Goal: Task Accomplishment & Management: Manage account settings

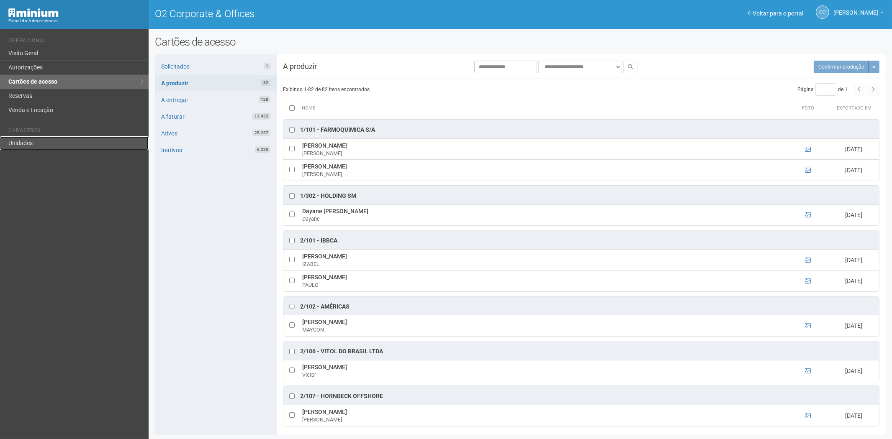
click at [36, 144] on link "Unidades" at bounding box center [74, 143] width 149 height 14
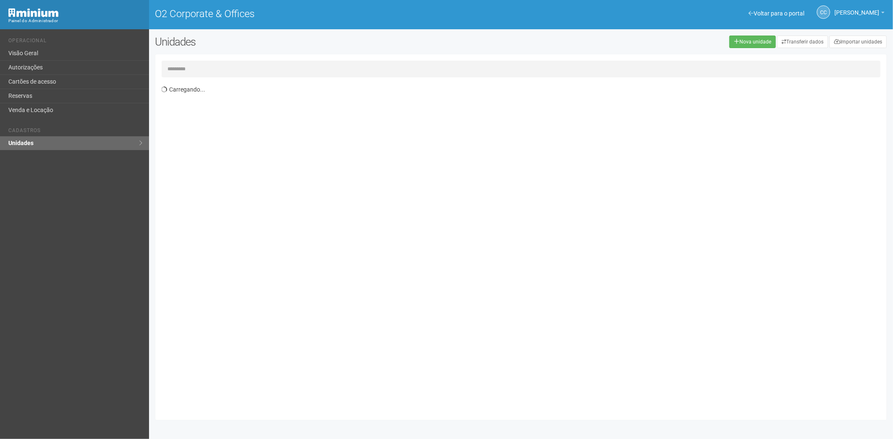
click at [244, 70] on input "text" at bounding box center [521, 69] width 719 height 17
type input "*****"
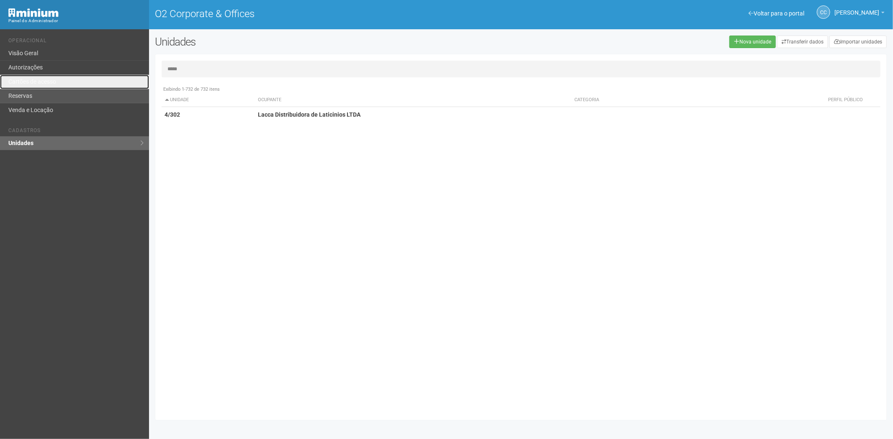
drag, startPoint x: 22, startPoint y: 86, endPoint x: 60, endPoint y: 100, distance: 40.8
click at [22, 86] on link "Cartões de acesso" at bounding box center [74, 82] width 149 height 14
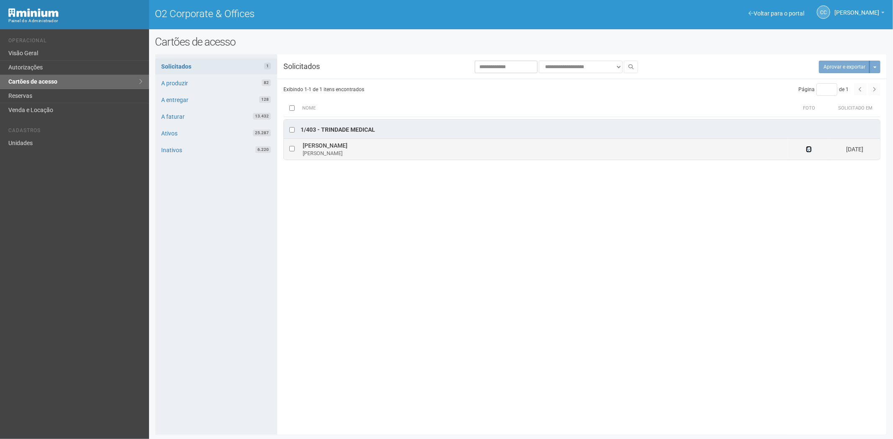
click at [809, 152] on icon at bounding box center [809, 149] width 6 height 6
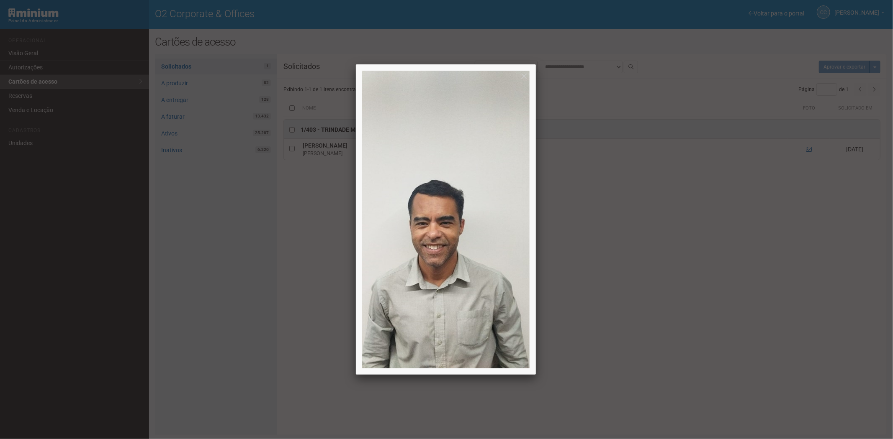
click at [747, 295] on div at bounding box center [446, 219] width 893 height 439
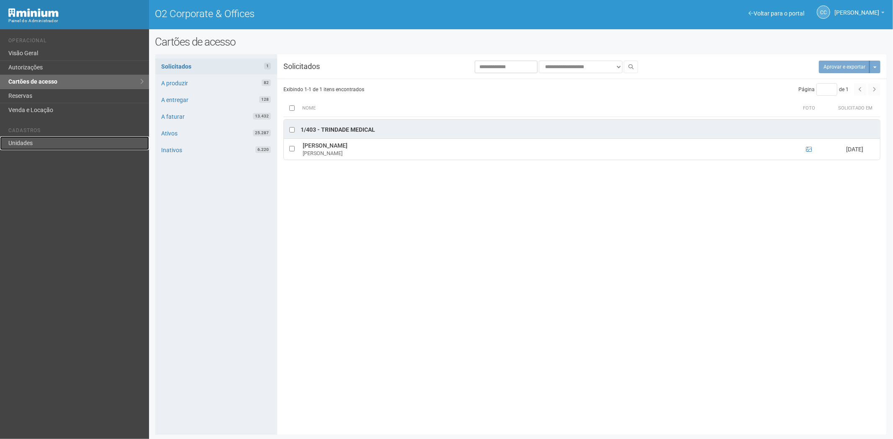
click at [33, 147] on link "Unidades" at bounding box center [74, 143] width 149 height 14
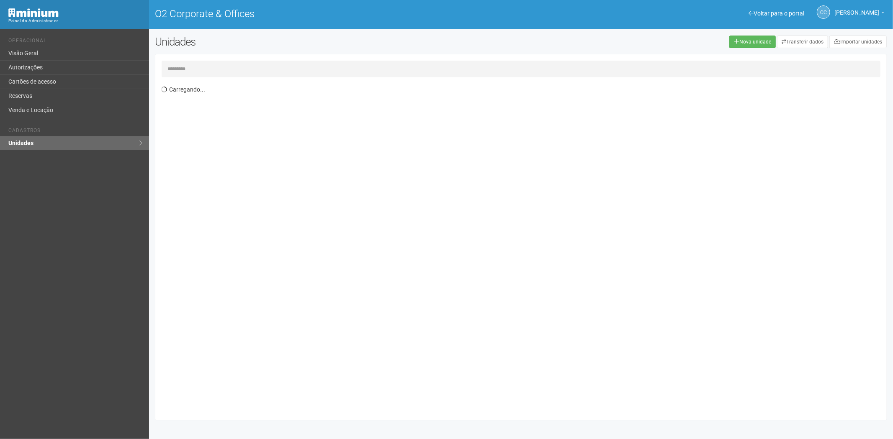
click at [194, 66] on input "text" at bounding box center [521, 69] width 719 height 17
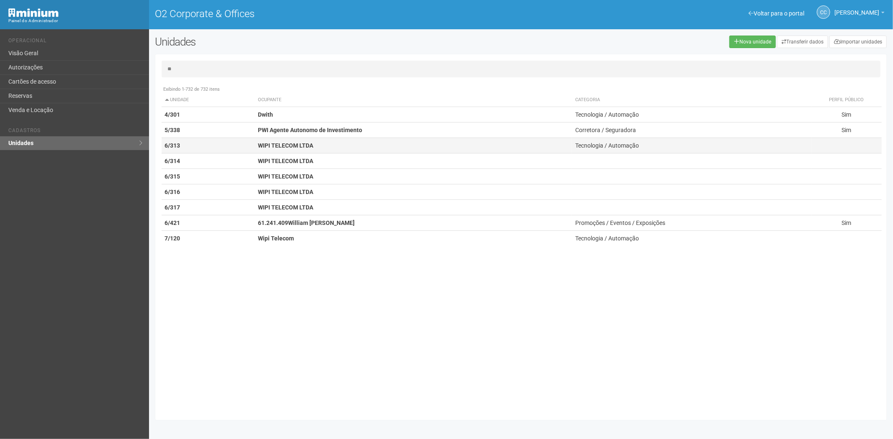
type input "**"
click at [288, 144] on strong "WIPI TELECOM LTDA" at bounding box center [285, 145] width 55 height 7
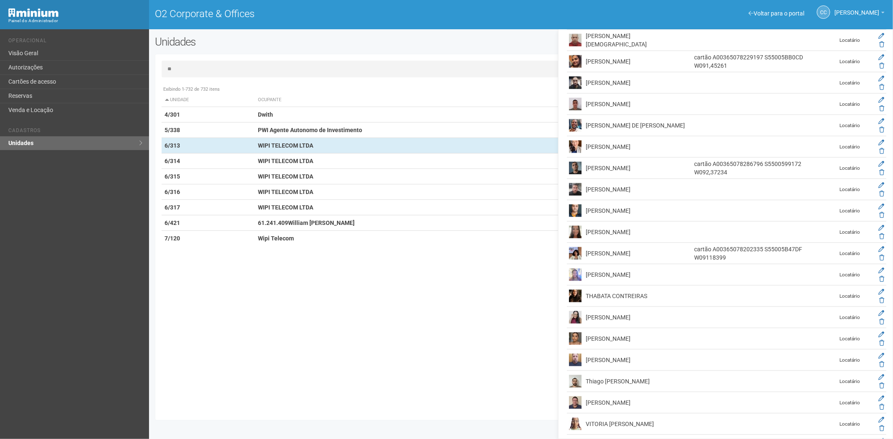
scroll to position [676, 0]
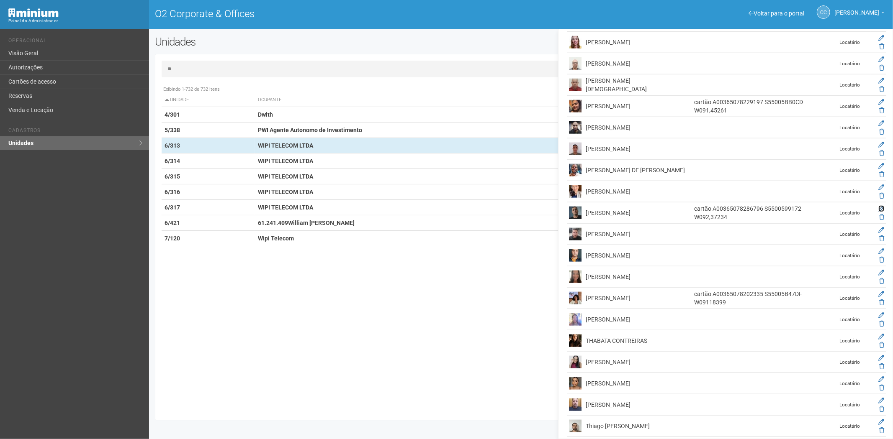
click at [878, 208] on icon at bounding box center [881, 209] width 6 height 6
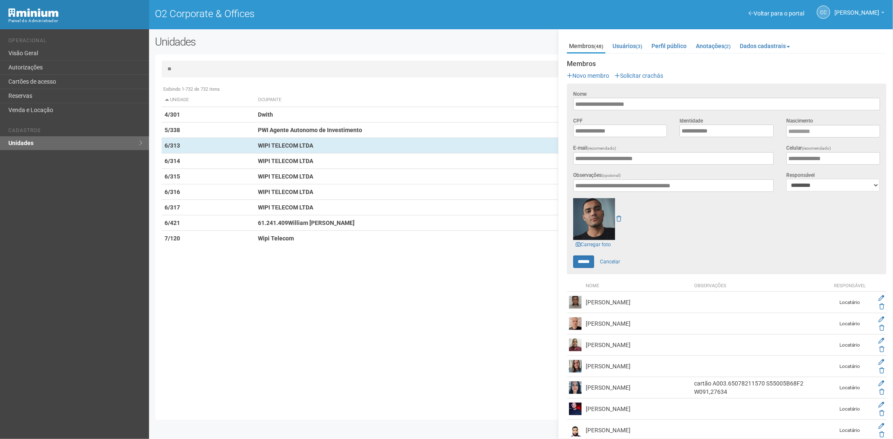
scroll to position [186, 0]
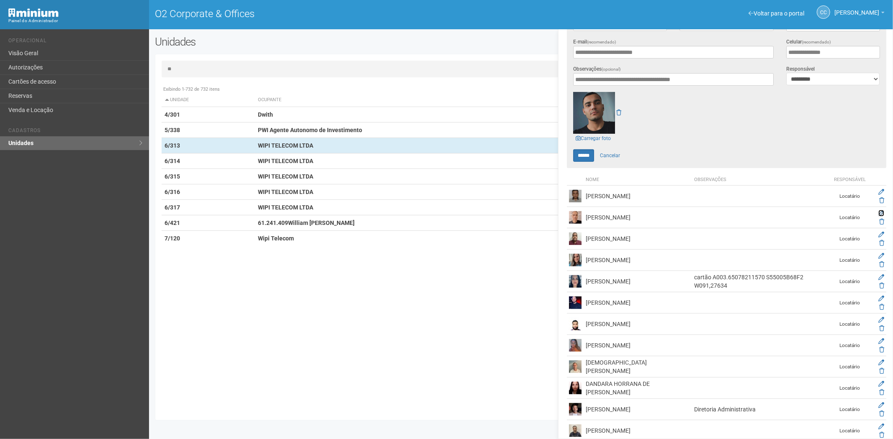
click at [879, 212] on icon at bounding box center [881, 214] width 6 height 6
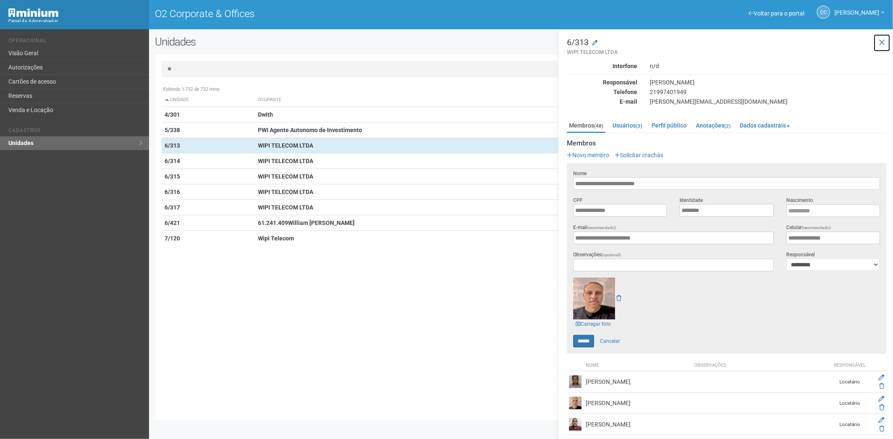
click at [881, 41] on icon at bounding box center [881, 43] width 6 height 8
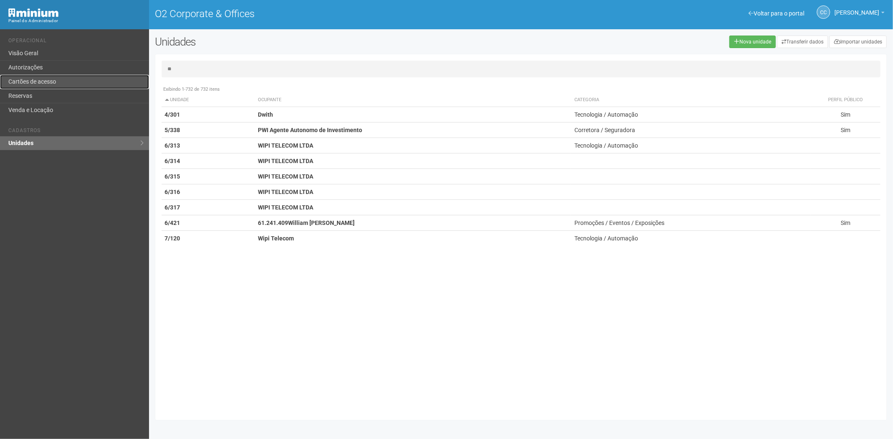
click at [31, 80] on link "Cartões de acesso" at bounding box center [74, 82] width 149 height 14
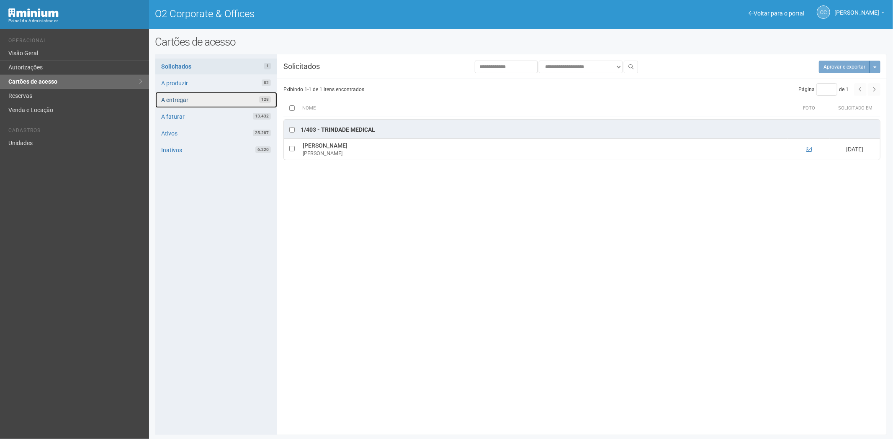
click at [202, 101] on link "A entregar 128" at bounding box center [216, 100] width 122 height 16
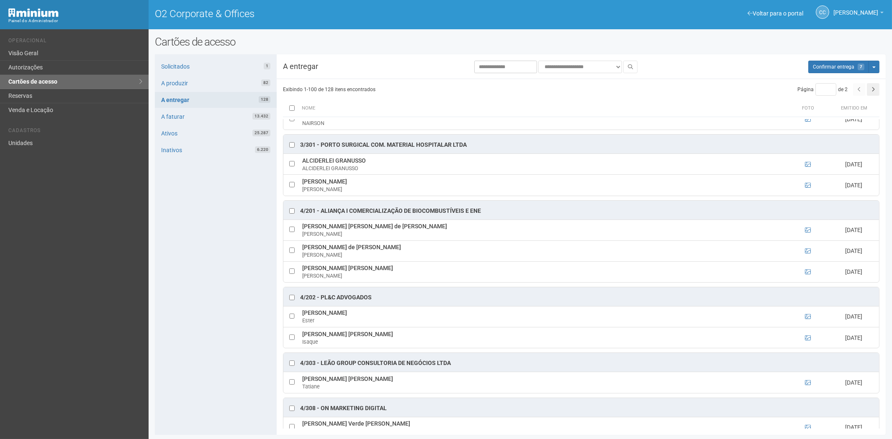
scroll to position [558, 0]
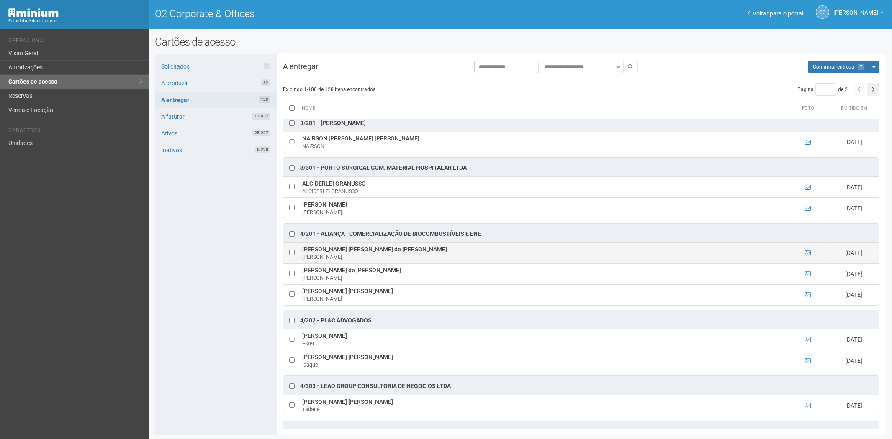
click at [295, 258] on td at bounding box center [291, 253] width 17 height 21
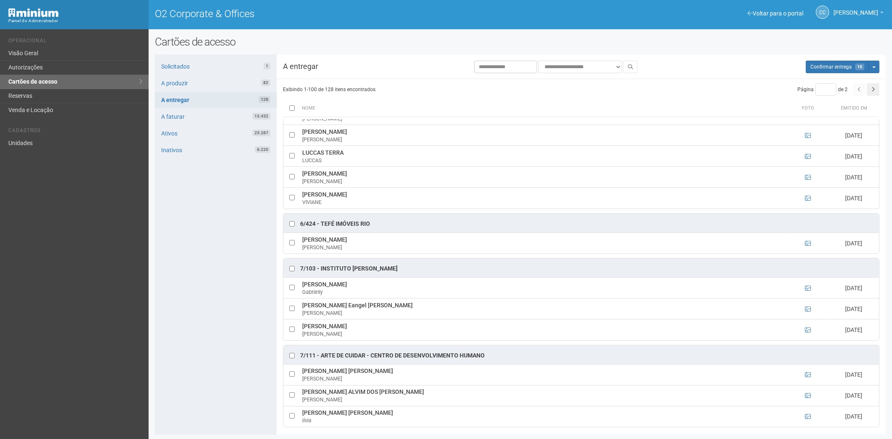
scroll to position [2697, 0]
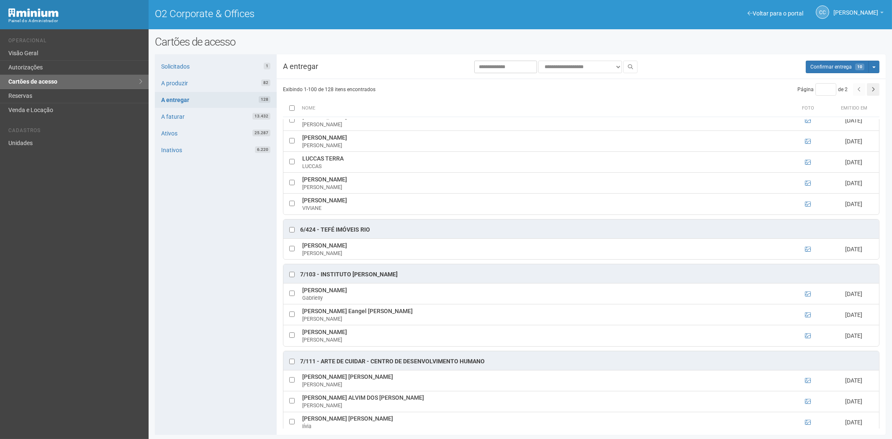
click at [295, 279] on div at bounding box center [292, 275] width 8 height 8
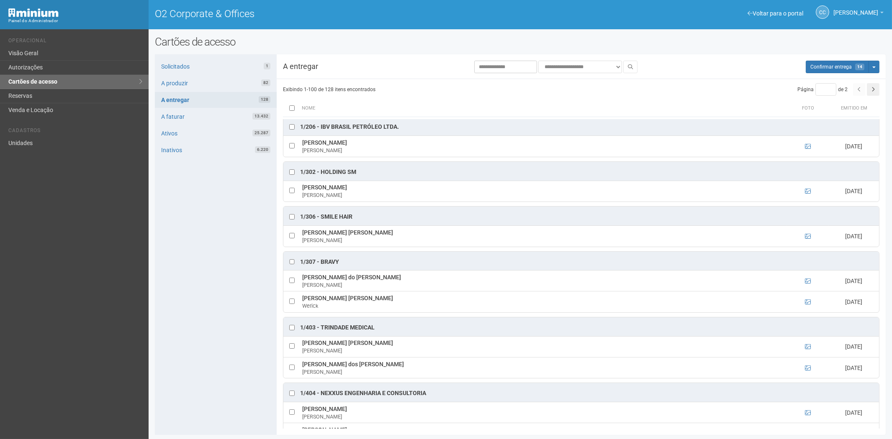
scroll to position [0, 0]
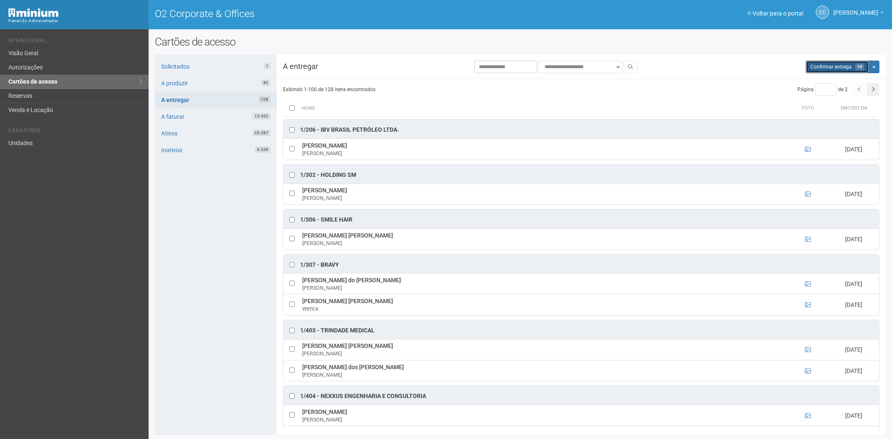
click at [843, 68] on span "Confirmar entrega" at bounding box center [830, 67] width 41 height 6
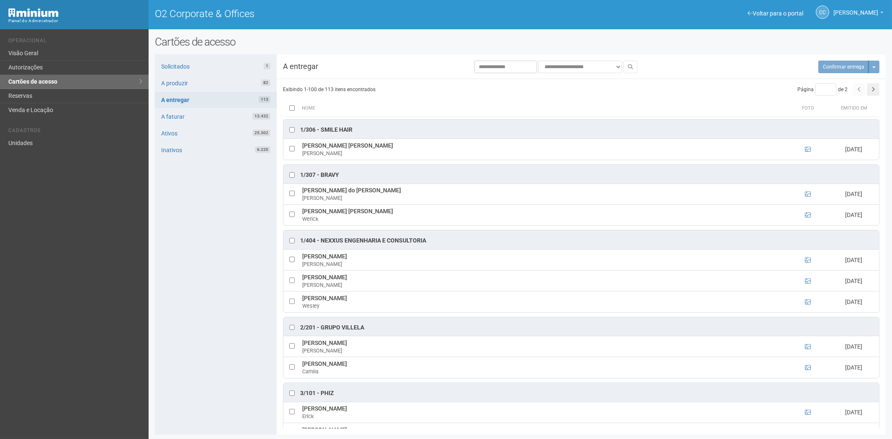
scroll to position [279, 0]
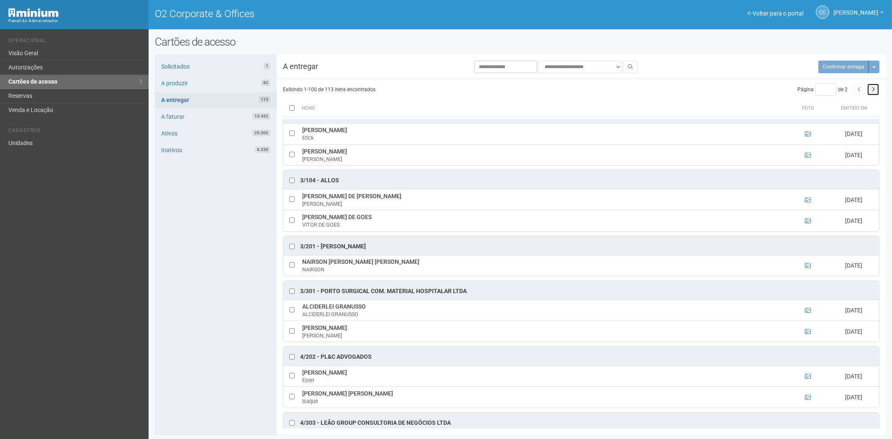
click at [868, 91] on button "button" at bounding box center [873, 89] width 13 height 13
type input "*"
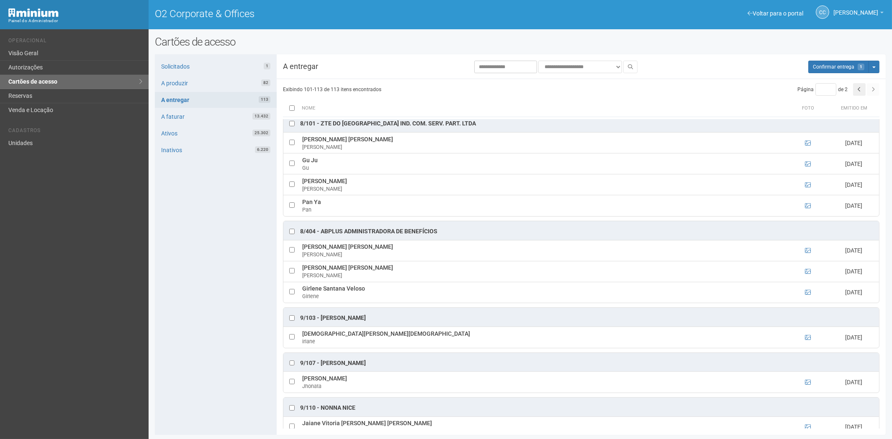
scroll to position [0, 0]
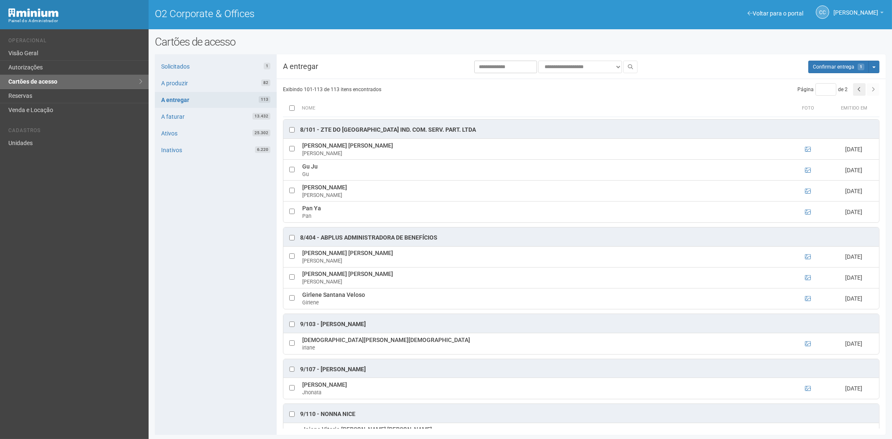
click at [848, 59] on div "**********" at bounding box center [520, 244] width 731 height 381
click at [830, 65] on span "Confirmar entrega" at bounding box center [833, 67] width 41 height 6
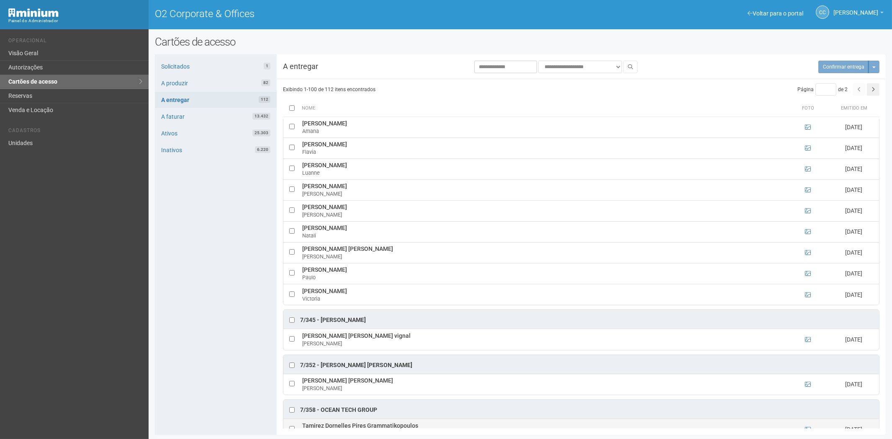
scroll to position [3152, 0]
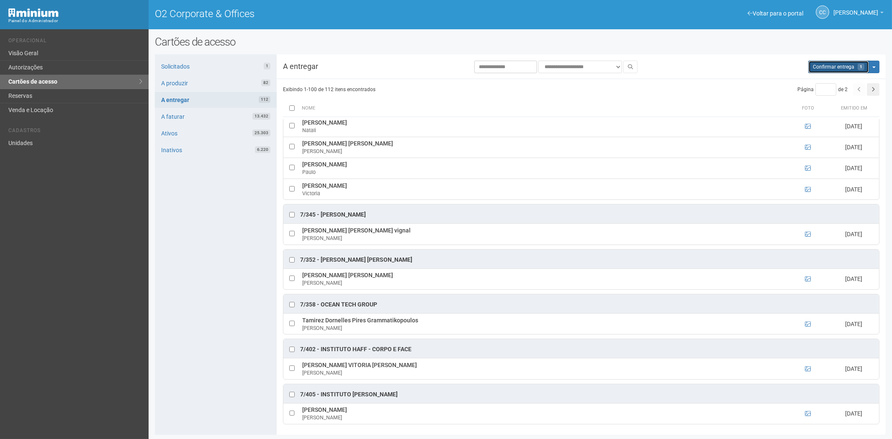
click at [834, 66] on span "Confirmar entrega" at bounding box center [833, 67] width 41 height 6
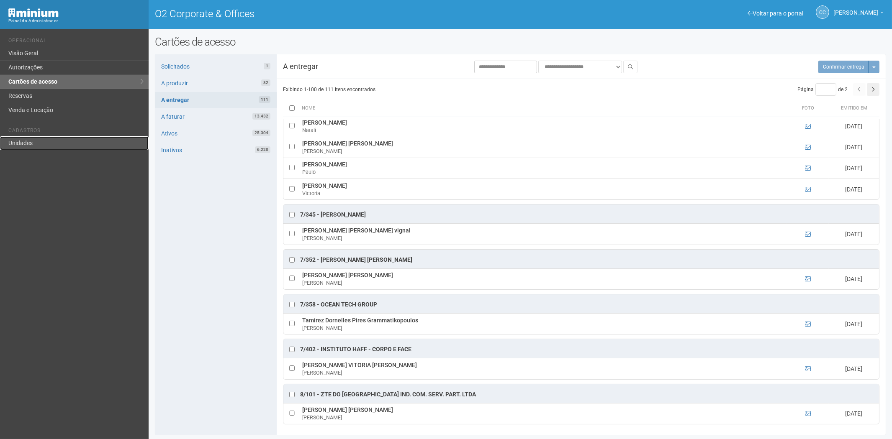
click at [45, 147] on link "Unidades" at bounding box center [74, 143] width 149 height 14
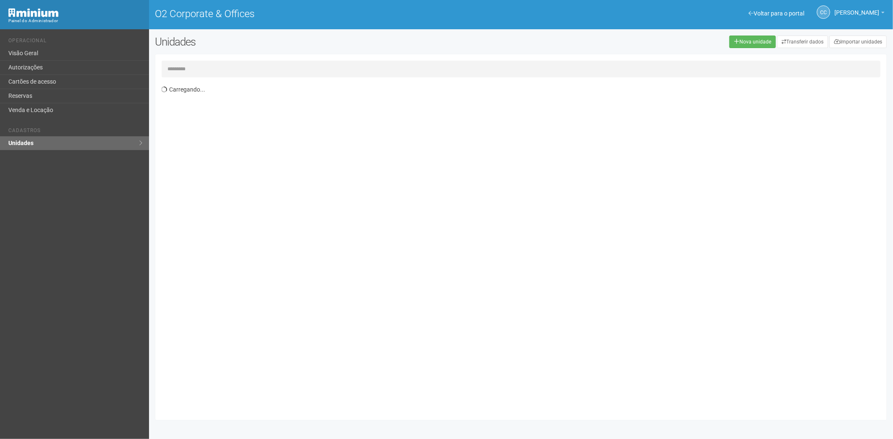
click at [195, 65] on input "text" at bounding box center [521, 69] width 719 height 17
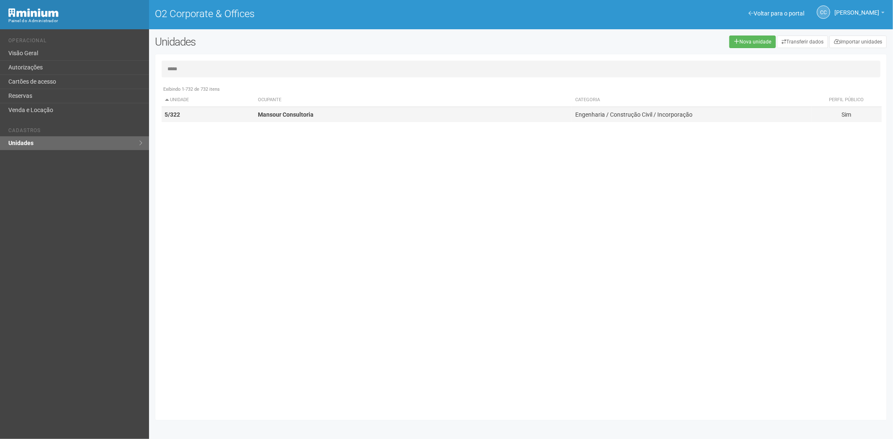
type input "*****"
click at [311, 119] on td "Mansour Consultoria" at bounding box center [412, 114] width 317 height 15
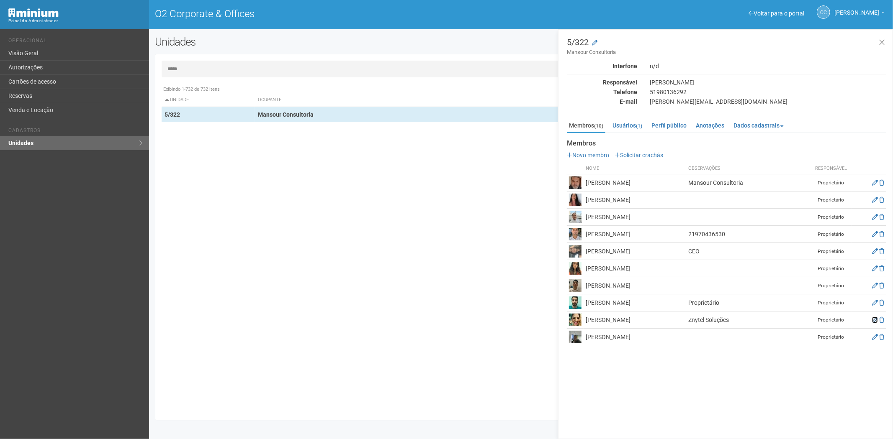
click at [872, 321] on icon at bounding box center [875, 320] width 6 height 6
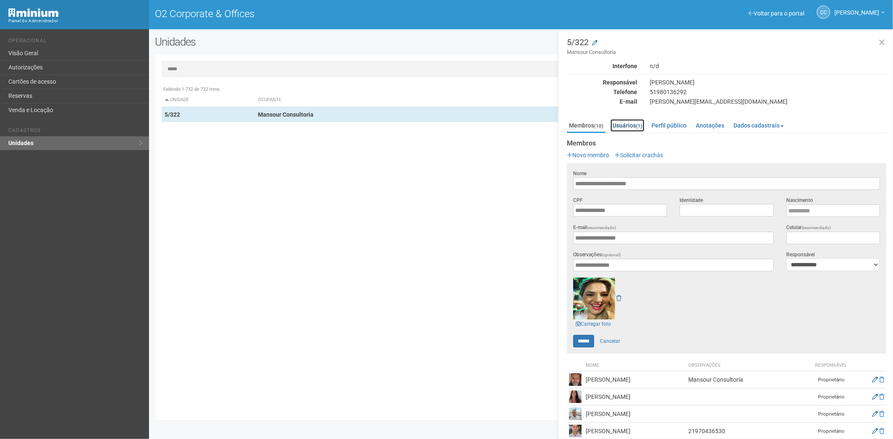
drag, startPoint x: 635, startPoint y: 124, endPoint x: 637, endPoint y: 128, distance: 4.5
click at [635, 124] on link "Usuários (1)" at bounding box center [627, 125] width 34 height 13
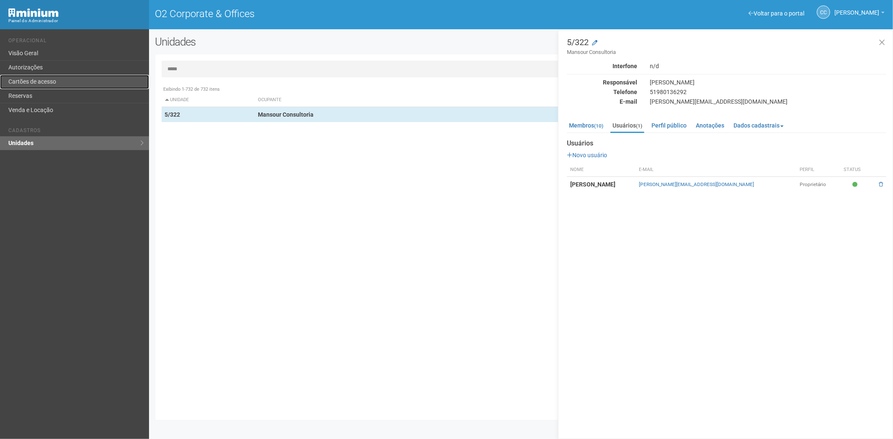
click at [40, 82] on link "Cartões de acesso" at bounding box center [74, 82] width 149 height 14
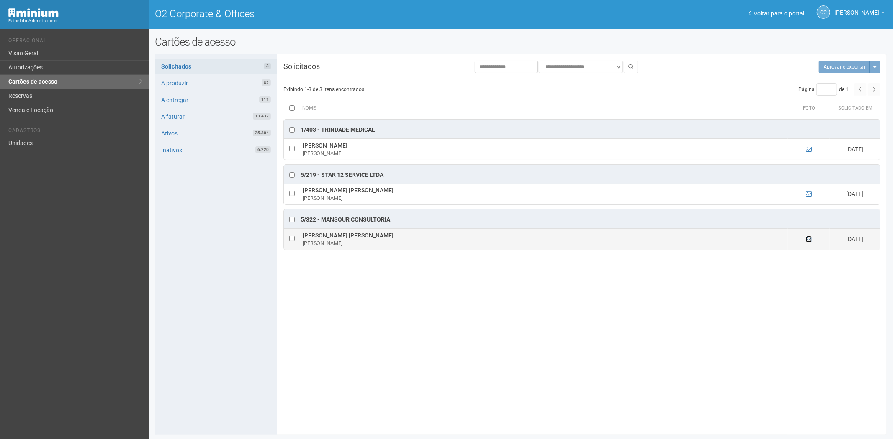
click at [809, 241] on icon at bounding box center [809, 239] width 6 height 6
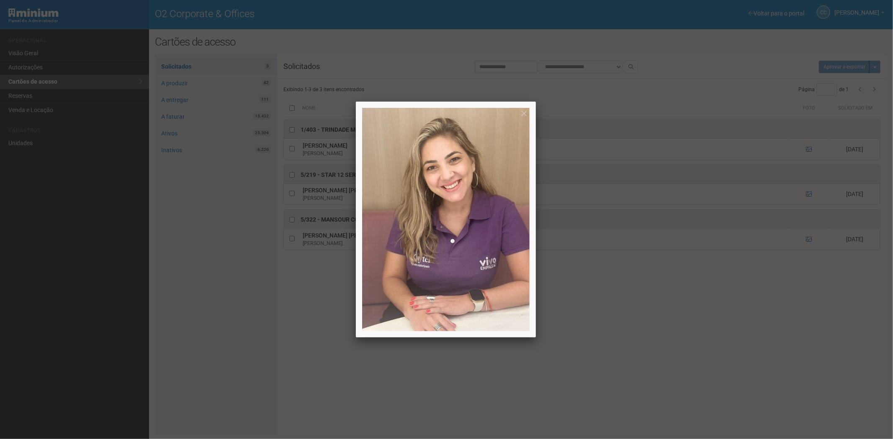
click at [771, 375] on div at bounding box center [446, 219] width 893 height 439
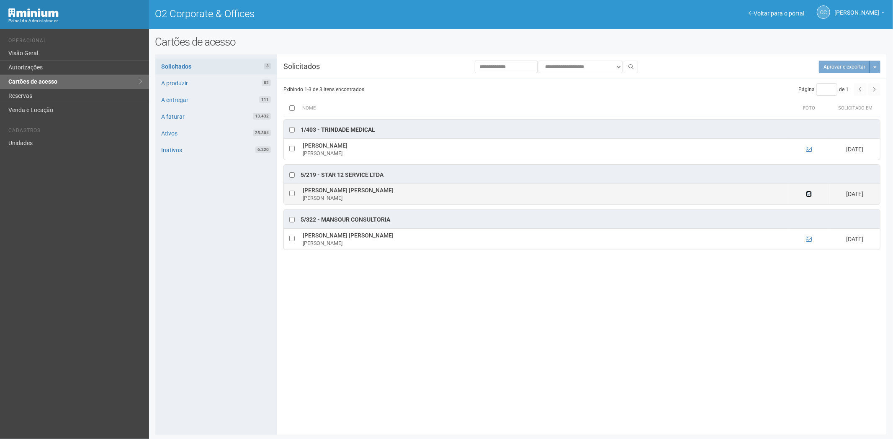
click at [808, 196] on icon at bounding box center [809, 194] width 6 height 6
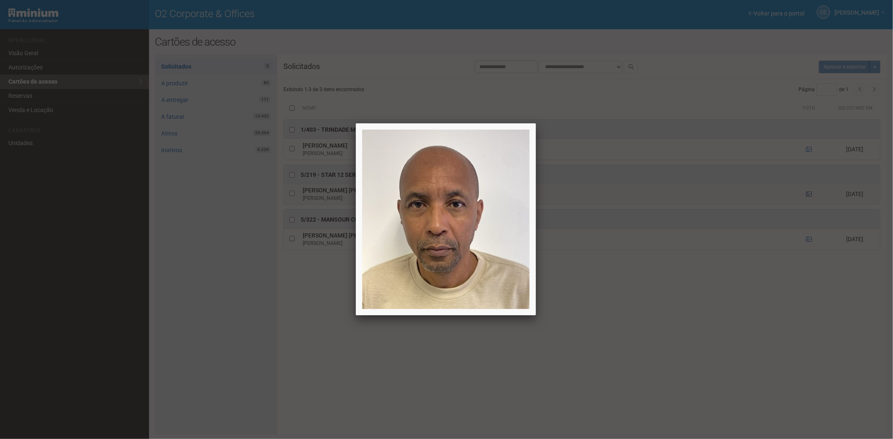
click at [808, 196] on div at bounding box center [446, 219] width 893 height 439
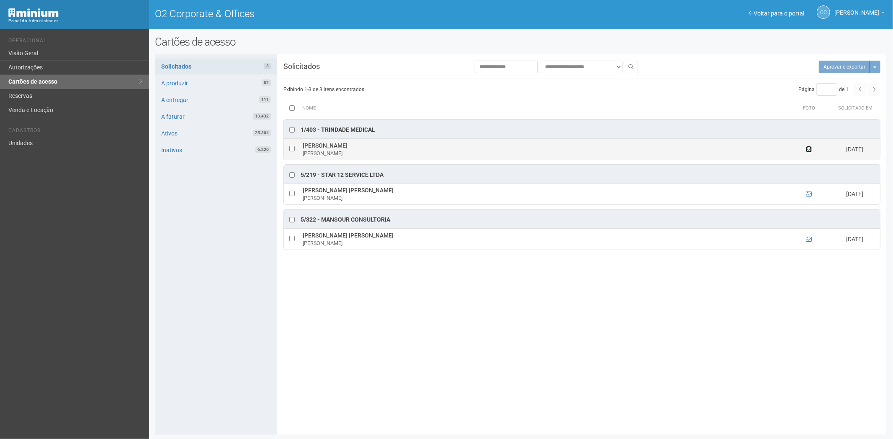
click at [806, 148] on icon at bounding box center [809, 149] width 6 height 6
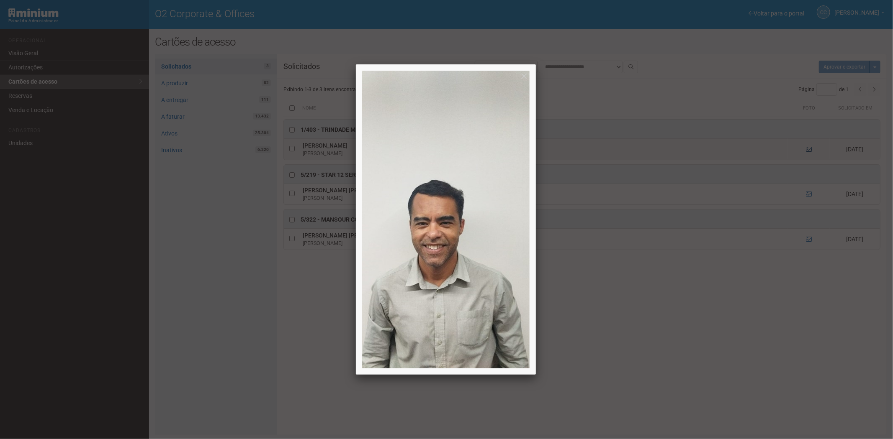
click at [806, 148] on div at bounding box center [446, 219] width 893 height 439
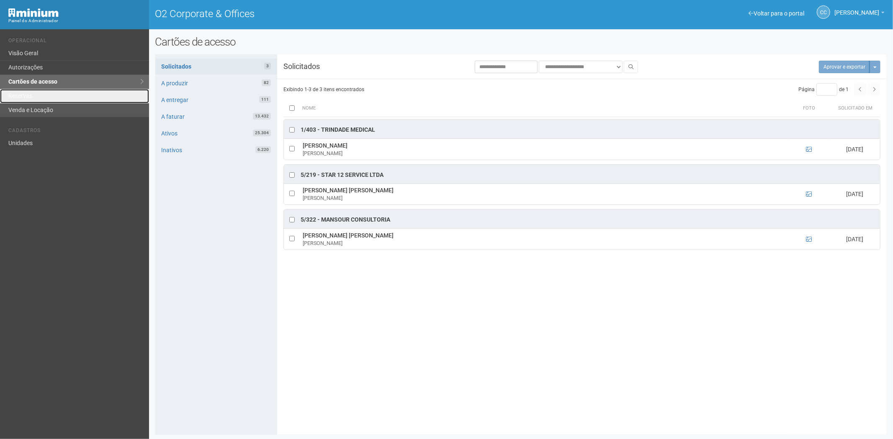
drag, startPoint x: 34, startPoint y: 94, endPoint x: 62, endPoint y: 115, distance: 34.9
click at [34, 94] on link "Reservas" at bounding box center [74, 96] width 149 height 14
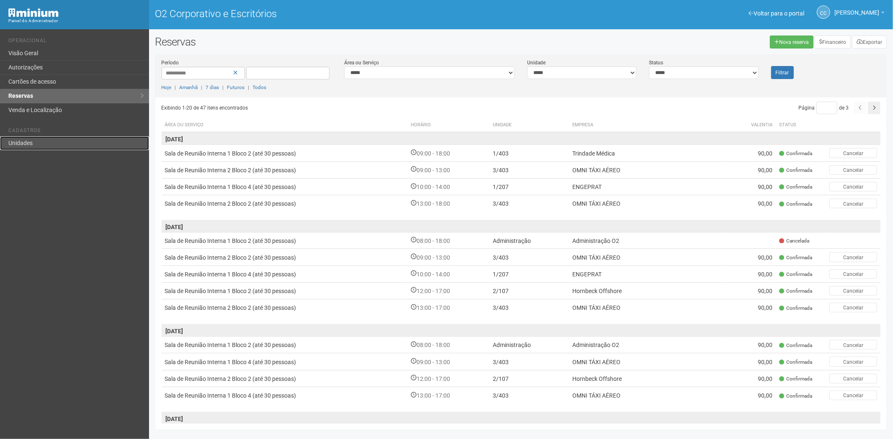
click at [41, 141] on link "Unidades" at bounding box center [74, 143] width 149 height 14
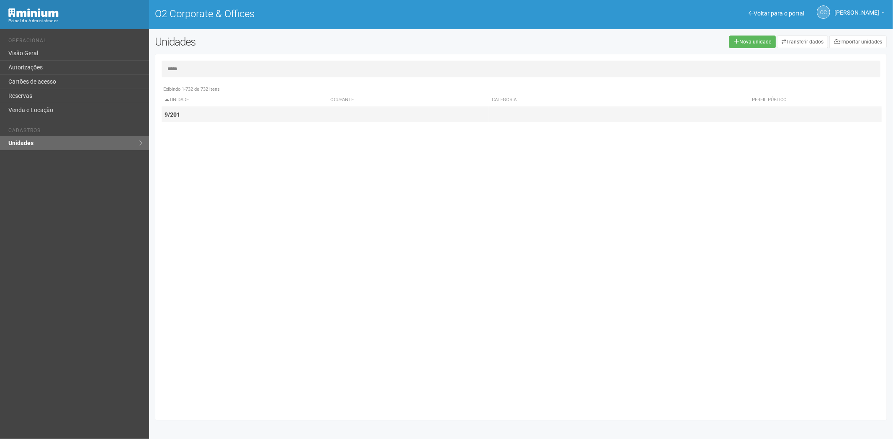
type input "*****"
click at [248, 119] on td "9/201" at bounding box center [245, 114] width 166 height 15
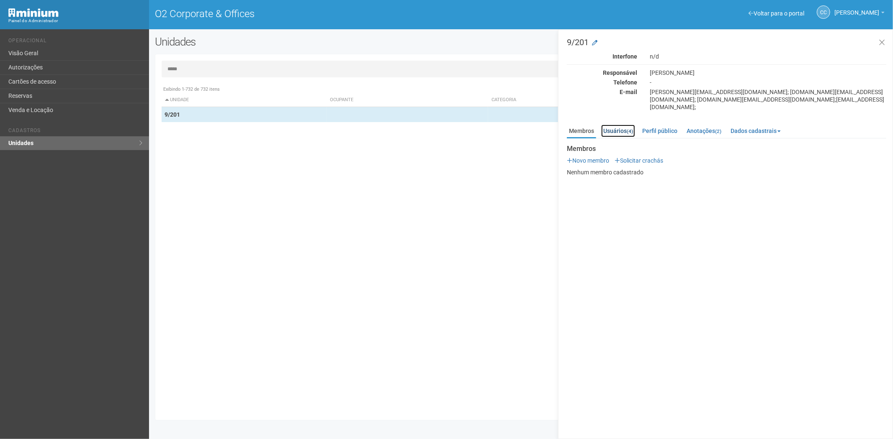
click at [624, 125] on link "Usuários (4)" at bounding box center [618, 131] width 34 height 13
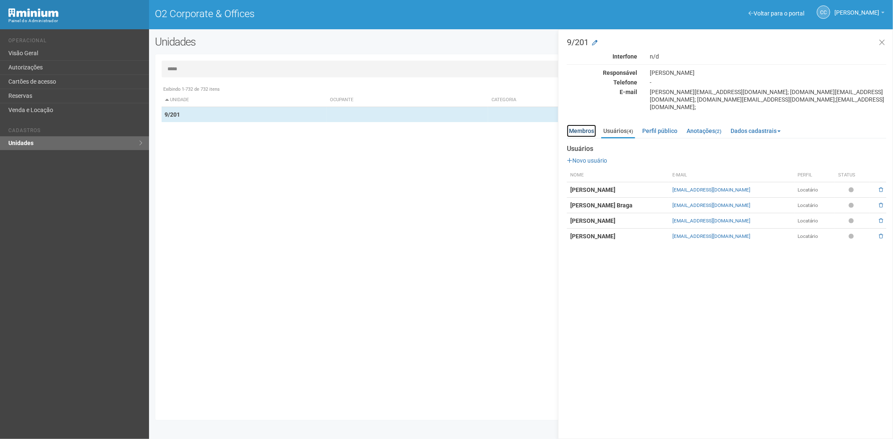
click at [588, 125] on link "Membros" at bounding box center [581, 131] width 29 height 13
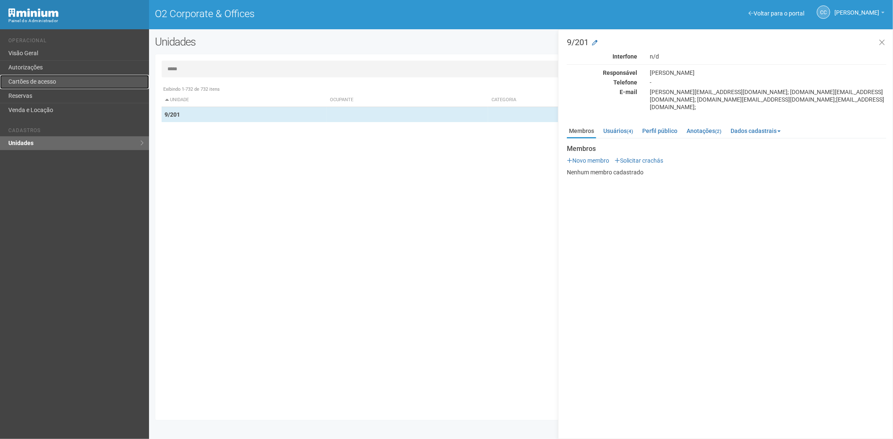
click at [77, 82] on link "Cartões de acesso" at bounding box center [74, 82] width 149 height 14
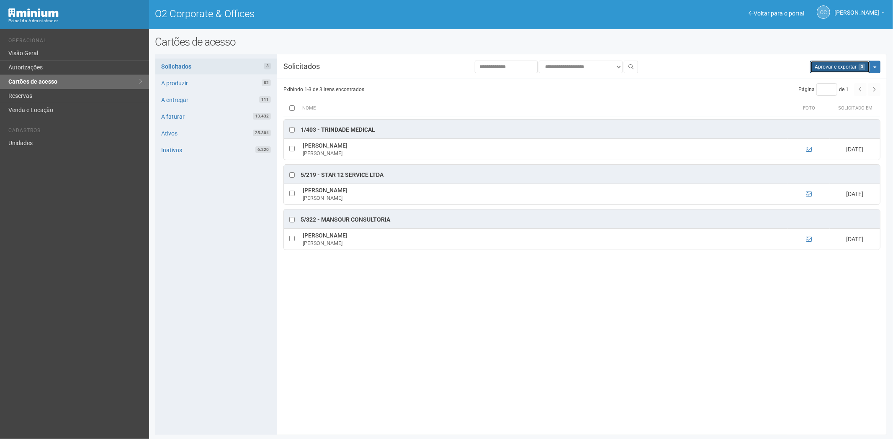
click at [838, 64] on button "Aprovar e exportar 3" at bounding box center [840, 67] width 60 height 13
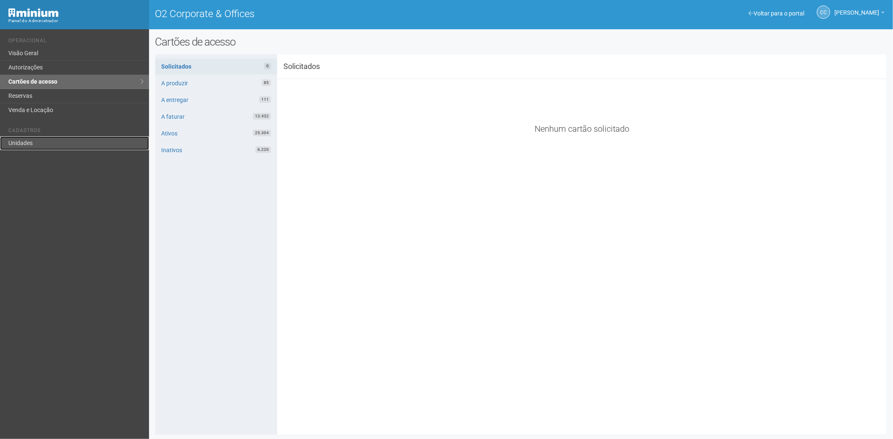
click at [45, 143] on link "Unidades" at bounding box center [74, 143] width 149 height 14
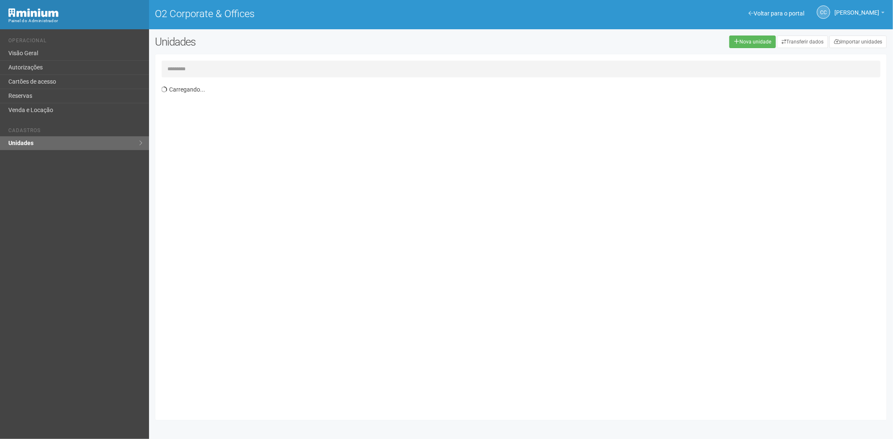
click at [183, 67] on input "text" at bounding box center [521, 69] width 719 height 17
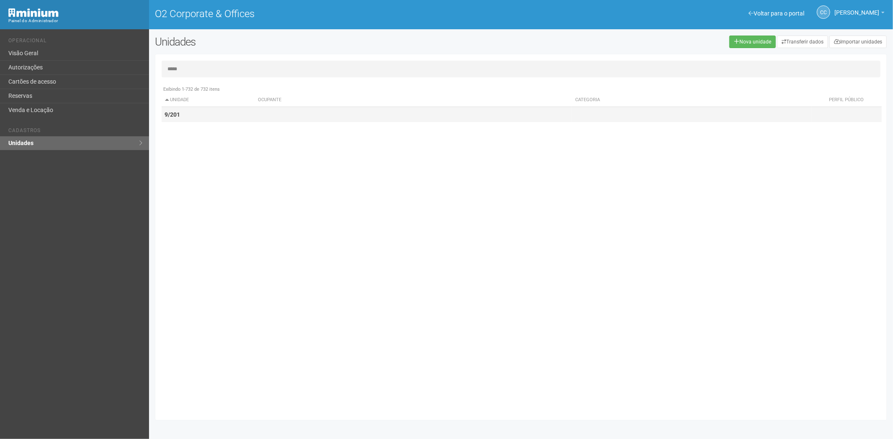
click at [181, 110] on td "9/201" at bounding box center [208, 114] width 93 height 15
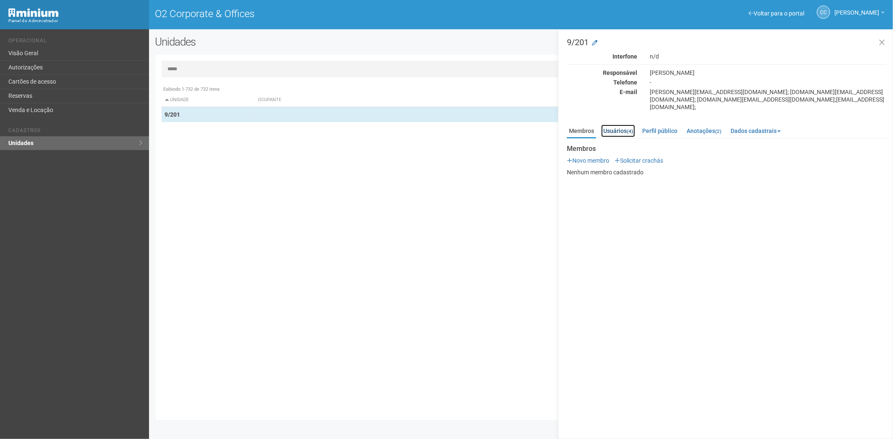
click at [631, 125] on link "Usuários (4)" at bounding box center [618, 131] width 34 height 13
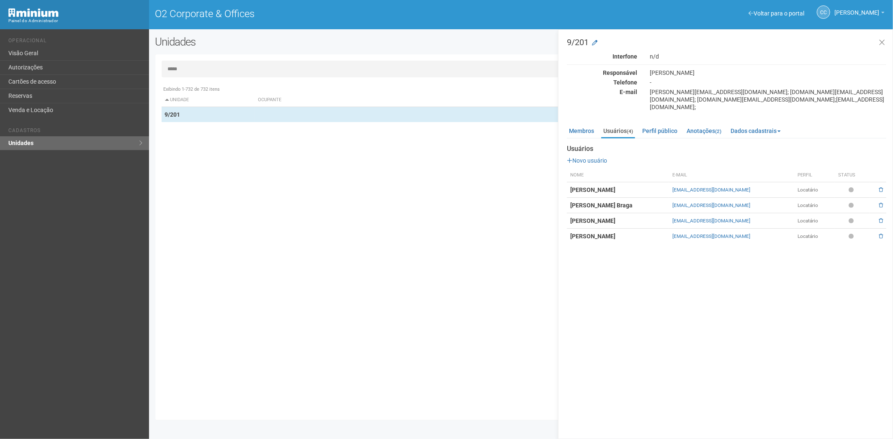
click at [279, 72] on input "*****" at bounding box center [521, 69] width 719 height 17
type input "***"
click at [33, 82] on link "Cartões de acesso" at bounding box center [74, 82] width 149 height 14
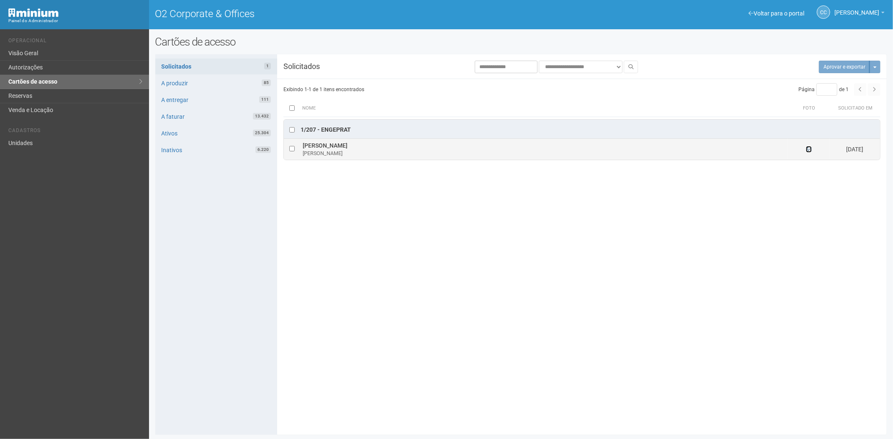
click at [806, 151] on icon at bounding box center [809, 149] width 6 height 6
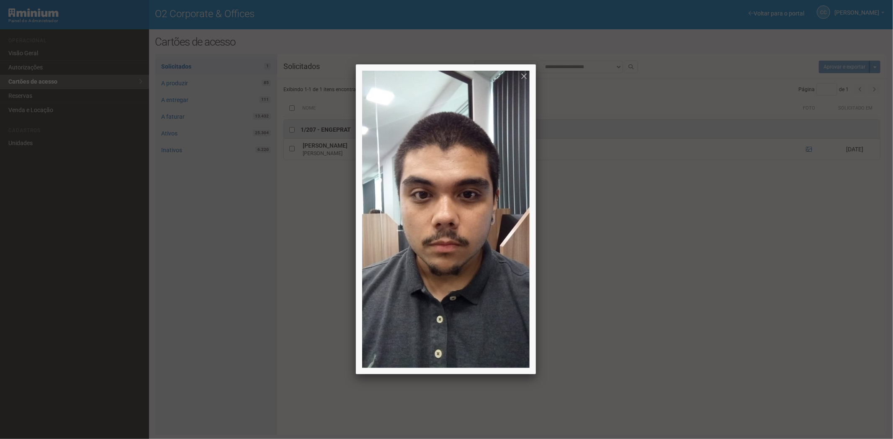
click at [705, 338] on div at bounding box center [446, 219] width 893 height 439
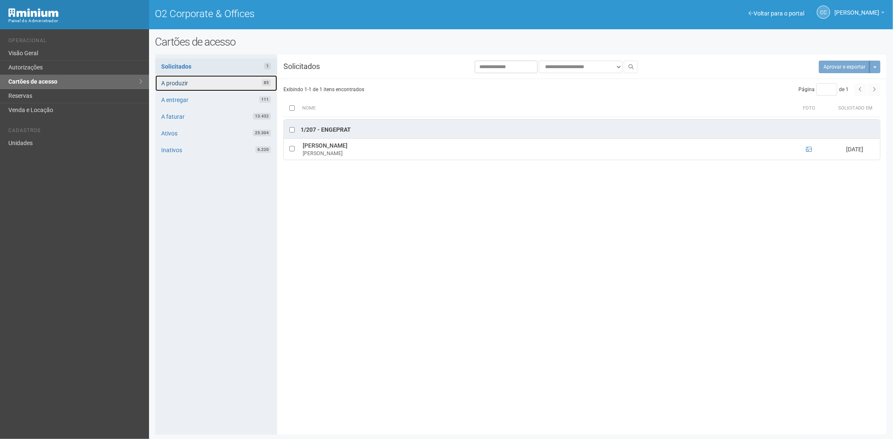
click at [200, 84] on link "A produzir 85" at bounding box center [216, 83] width 122 height 16
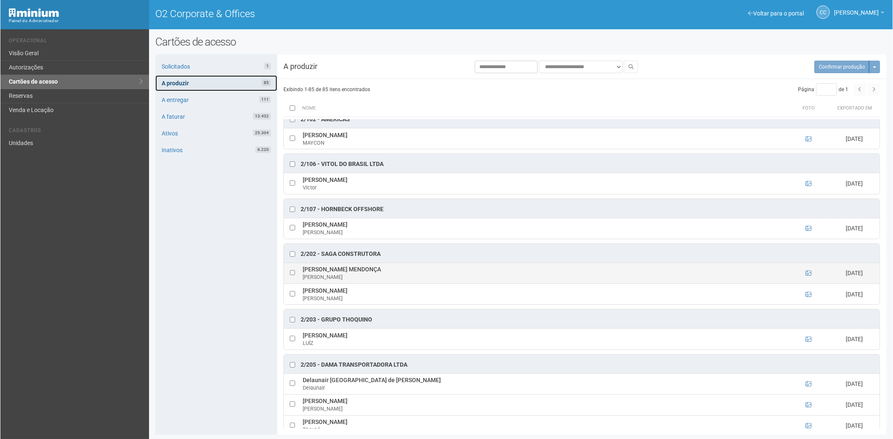
scroll to position [279, 0]
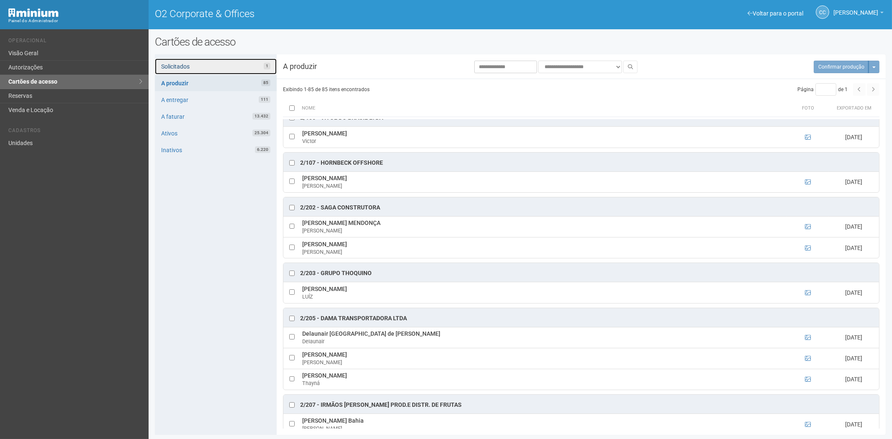
click at [199, 67] on link "Solicitados 1" at bounding box center [216, 67] width 122 height 16
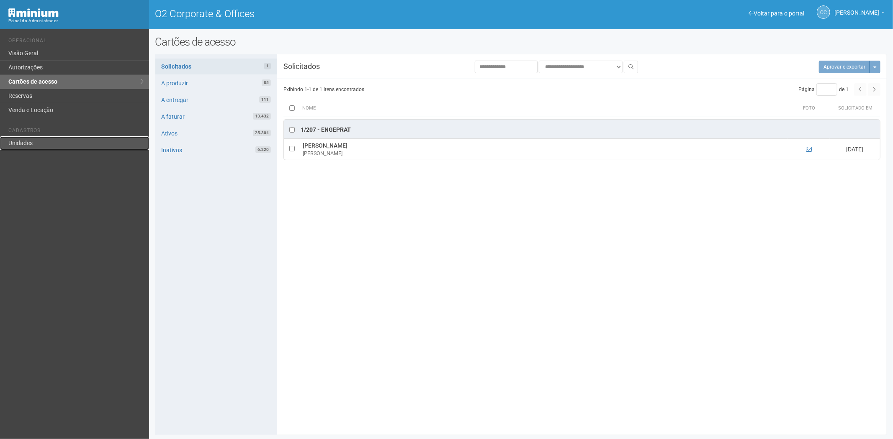
click at [54, 145] on link "Unidades" at bounding box center [74, 143] width 149 height 14
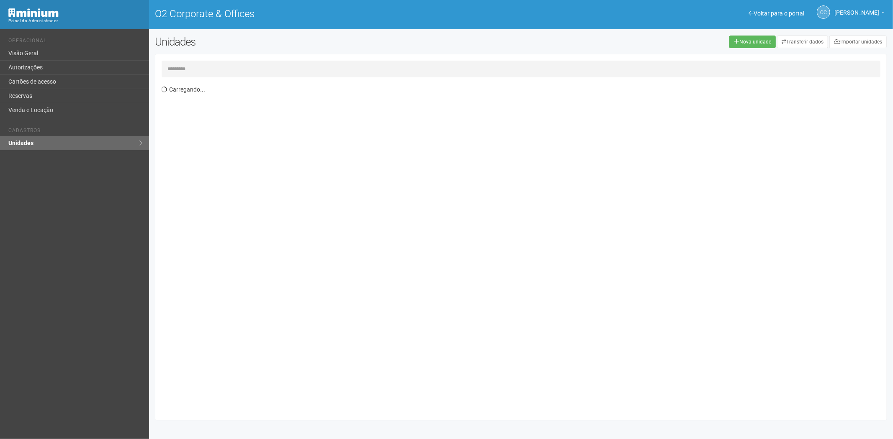
click at [220, 68] on input "text" at bounding box center [521, 69] width 719 height 17
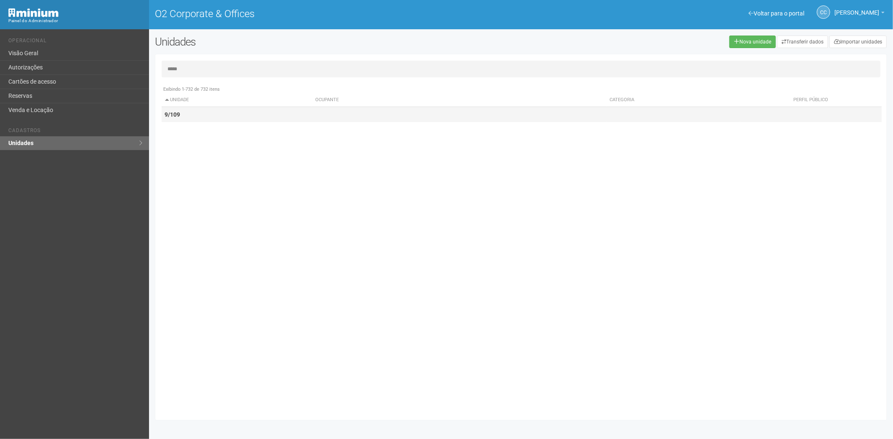
click at [202, 112] on td "9/109" at bounding box center [237, 114] width 151 height 15
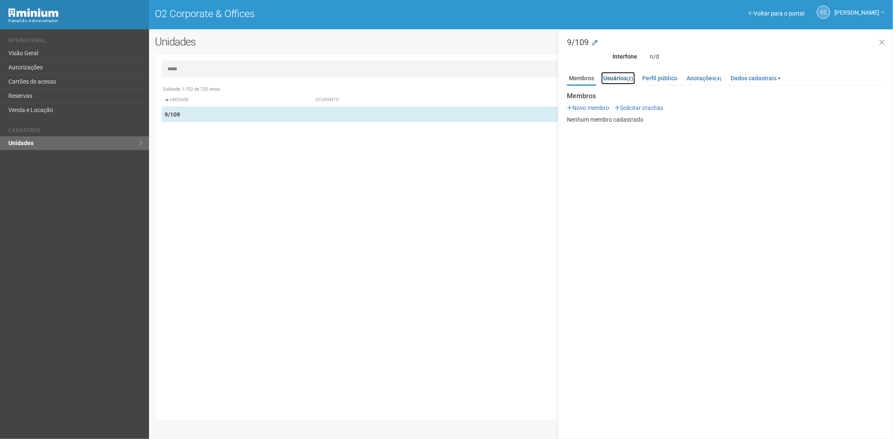
click at [624, 77] on link "Usuários (2)" at bounding box center [618, 78] width 34 height 13
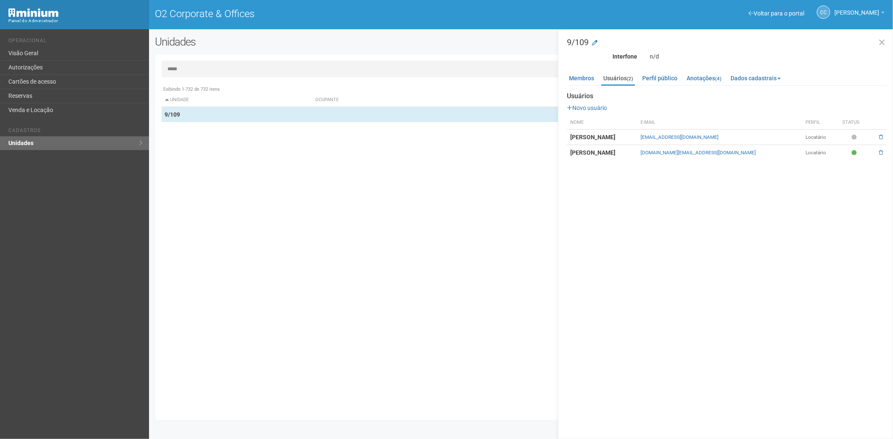
click at [214, 68] on input "*****" at bounding box center [521, 69] width 719 height 17
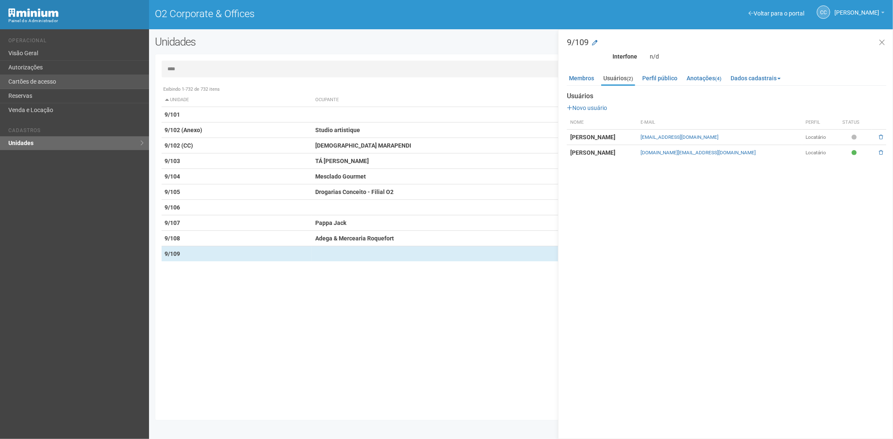
type input "****"
click at [32, 75] on link "Cartões de acesso" at bounding box center [74, 82] width 149 height 14
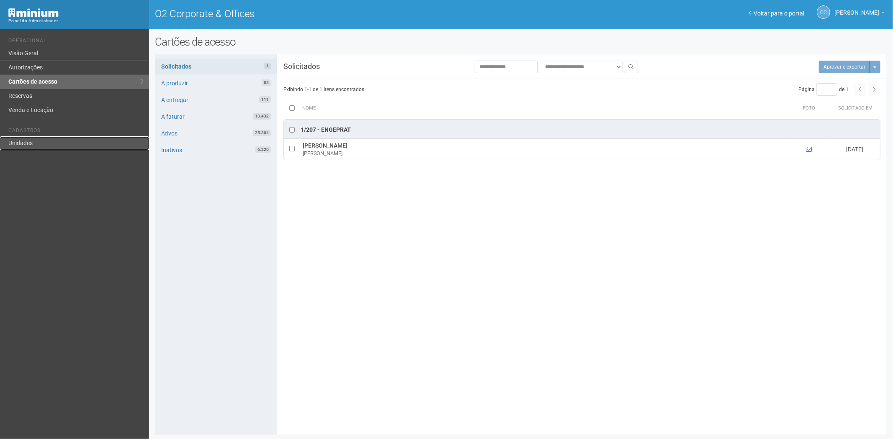
click at [22, 149] on link "Unidades" at bounding box center [74, 143] width 149 height 14
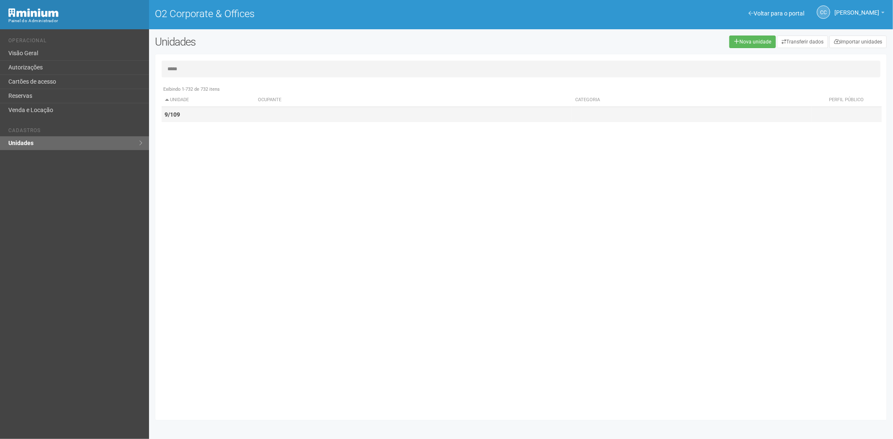
type input "*****"
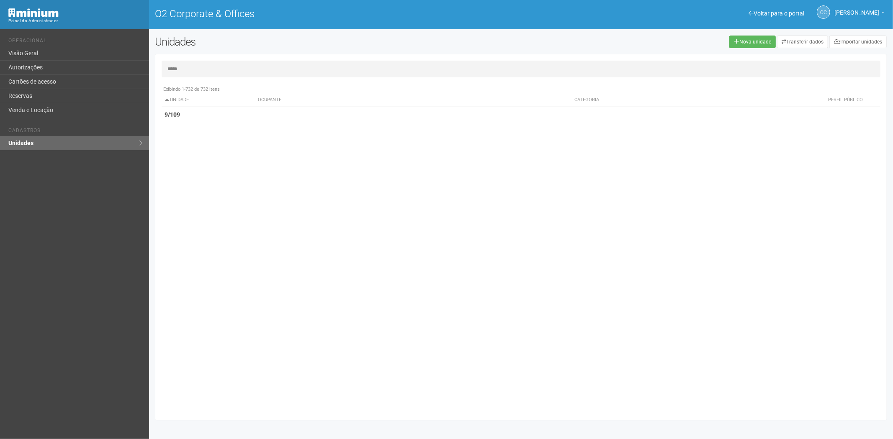
drag, startPoint x: 195, startPoint y: 112, endPoint x: 756, endPoint y: 135, distance: 561.3
click at [203, 112] on td "9/109" at bounding box center [208, 114] width 93 height 15
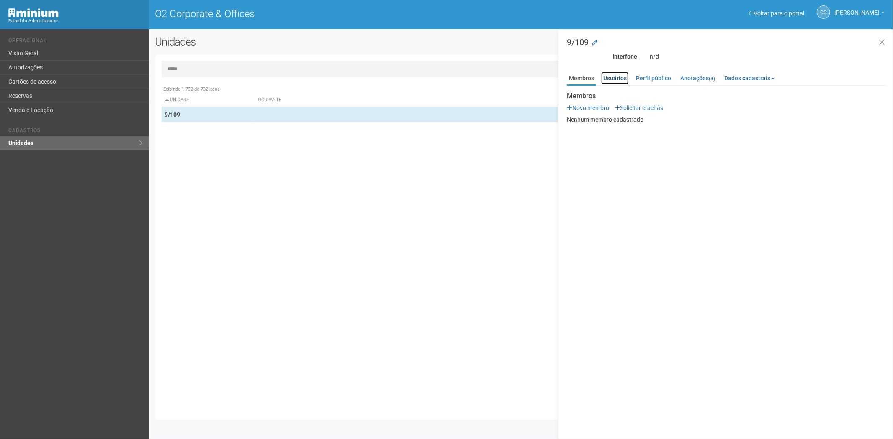
click at [620, 77] on link "Usuários" at bounding box center [615, 78] width 28 height 13
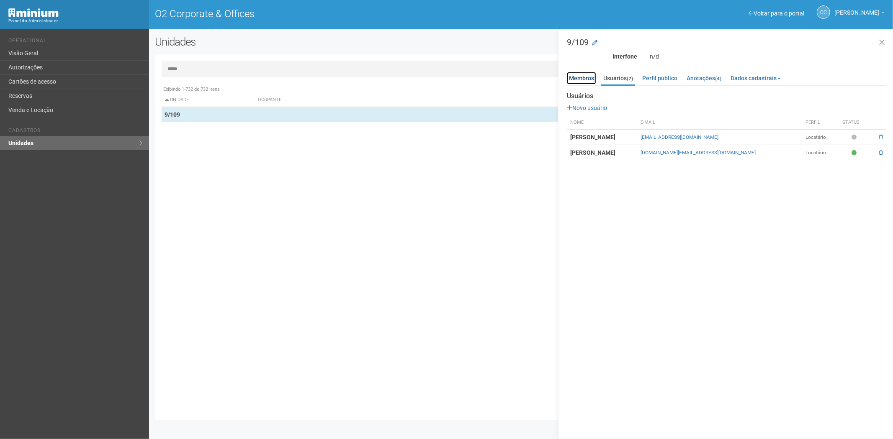
click at [587, 77] on link "Membros" at bounding box center [581, 78] width 29 height 13
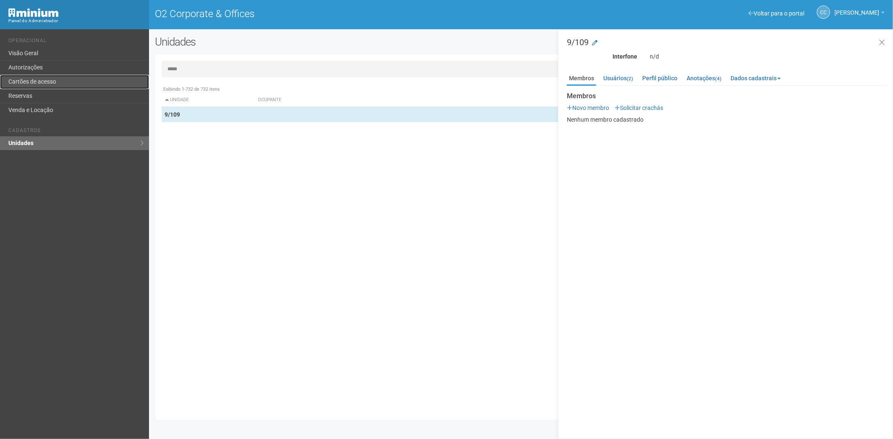
click at [88, 81] on link "Cartões de acesso" at bounding box center [74, 82] width 149 height 14
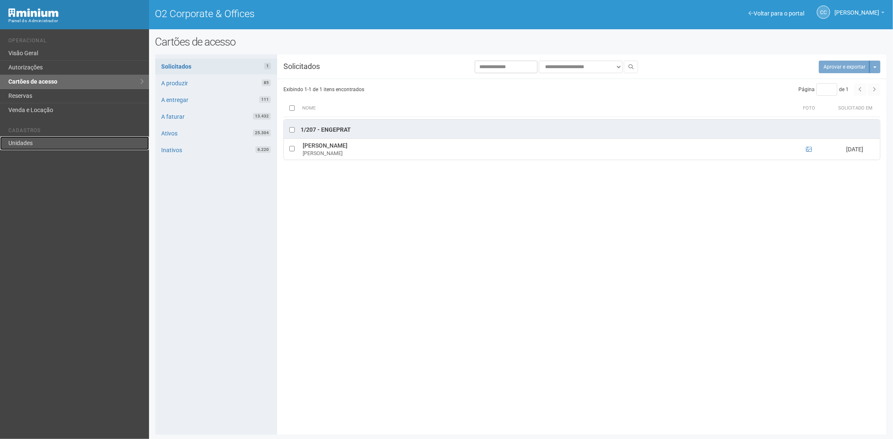
click at [44, 140] on link "Unidades" at bounding box center [74, 143] width 149 height 14
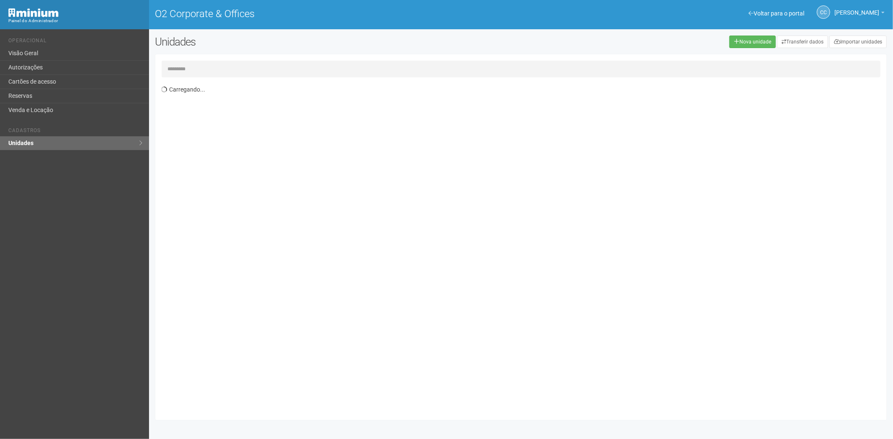
click at [185, 68] on input "text" at bounding box center [521, 69] width 719 height 17
type input "****"
drag, startPoint x: 28, startPoint y: 76, endPoint x: 36, endPoint y: 73, distance: 8.5
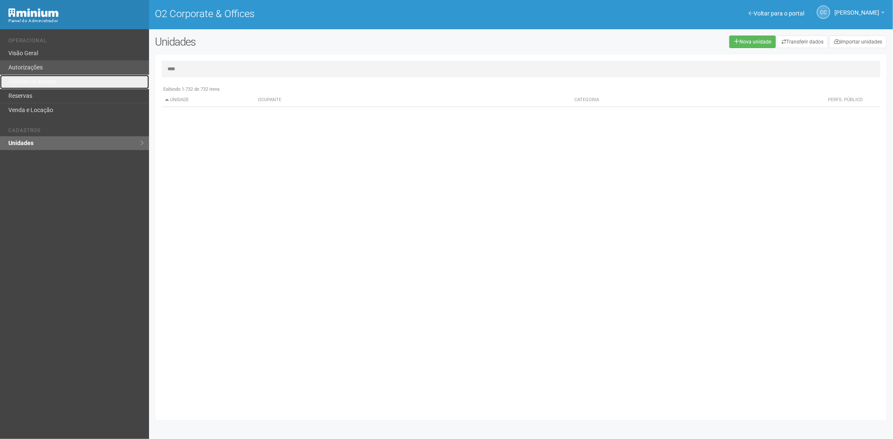
click at [28, 76] on link "Cartões de acesso" at bounding box center [74, 82] width 149 height 14
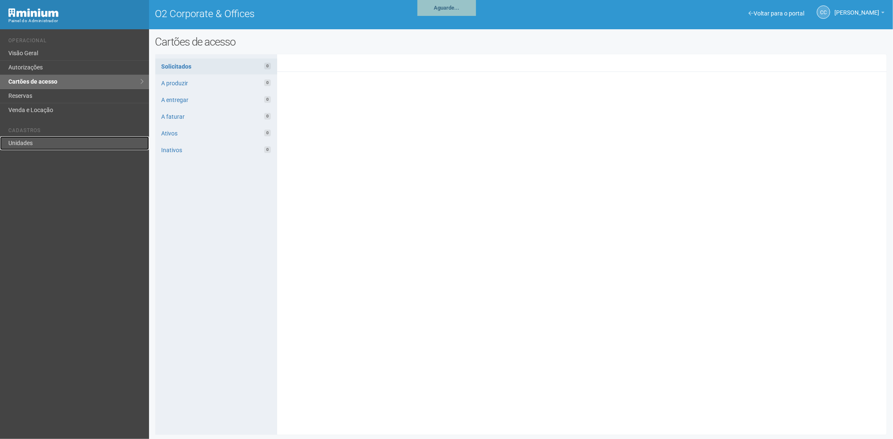
click at [28, 144] on link "Unidades" at bounding box center [74, 143] width 149 height 14
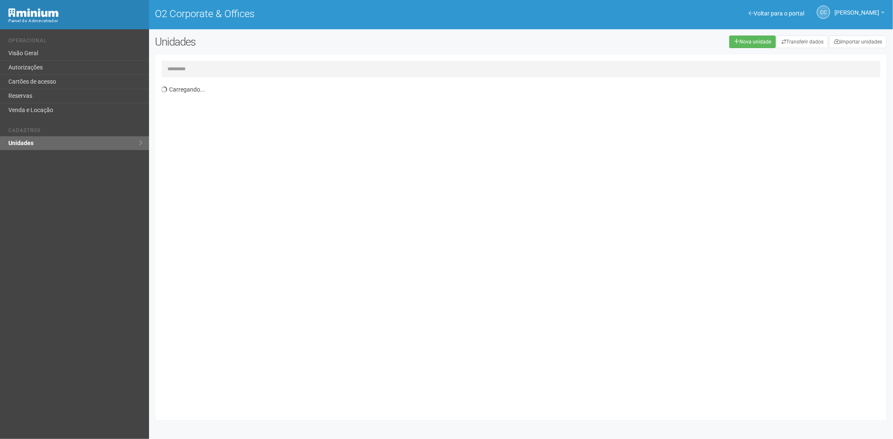
click at [195, 64] on input "text" at bounding box center [521, 69] width 719 height 17
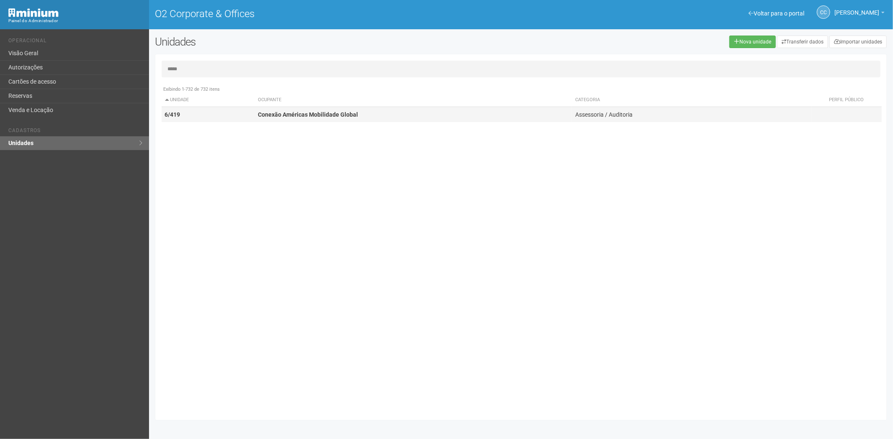
type input "*****"
drag, startPoint x: 352, startPoint y: 118, endPoint x: 565, endPoint y: 136, distance: 213.8
click at [351, 118] on td "Conexão Américas Mobilidade Global" at bounding box center [412, 114] width 317 height 15
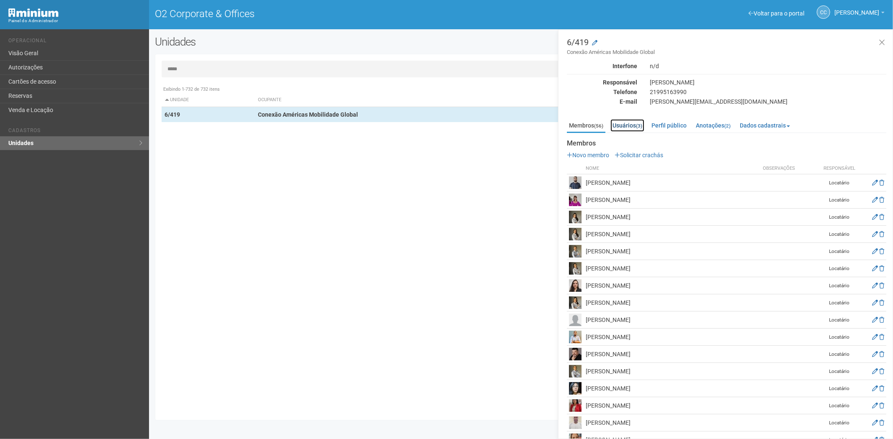
click at [636, 123] on link "Usuários (3)" at bounding box center [627, 125] width 34 height 13
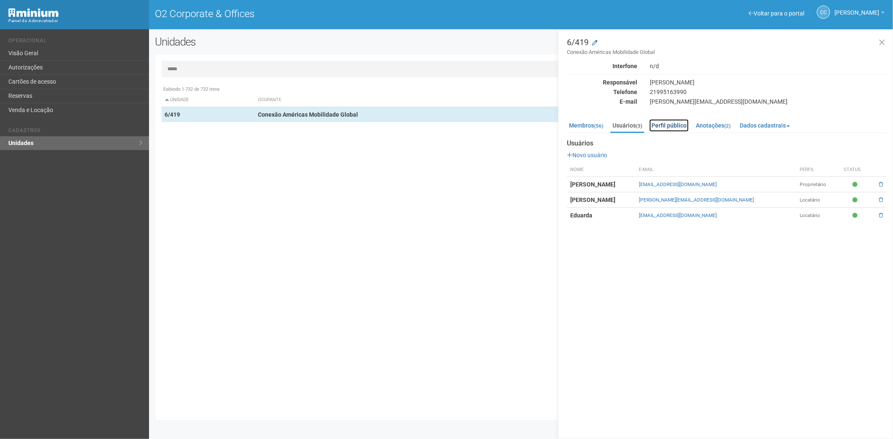
click at [672, 122] on link "Perfil público" at bounding box center [668, 125] width 39 height 13
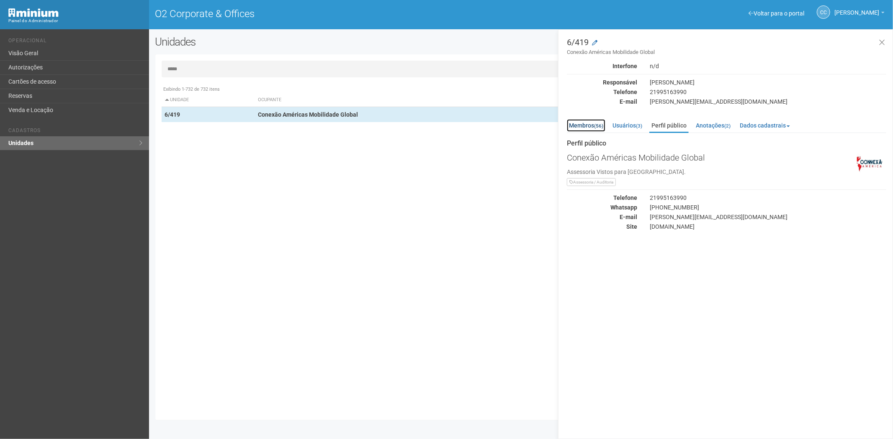
click at [584, 124] on link "Membros (56)" at bounding box center [586, 125] width 39 height 13
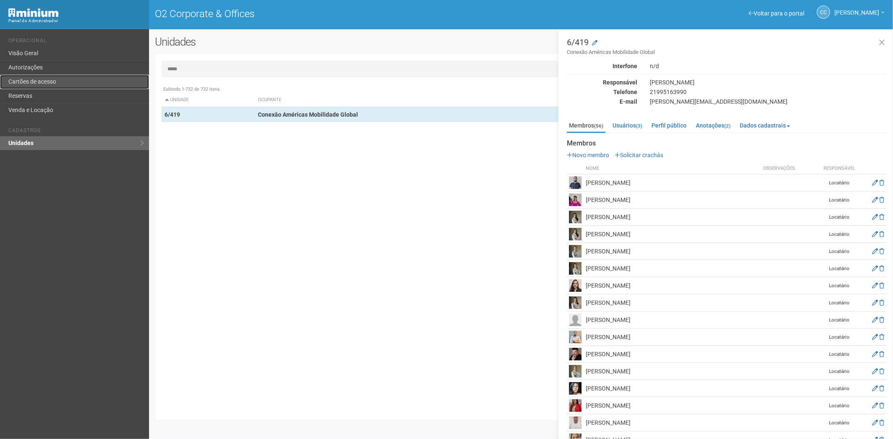
click at [76, 82] on link "Cartões de acesso" at bounding box center [74, 82] width 149 height 14
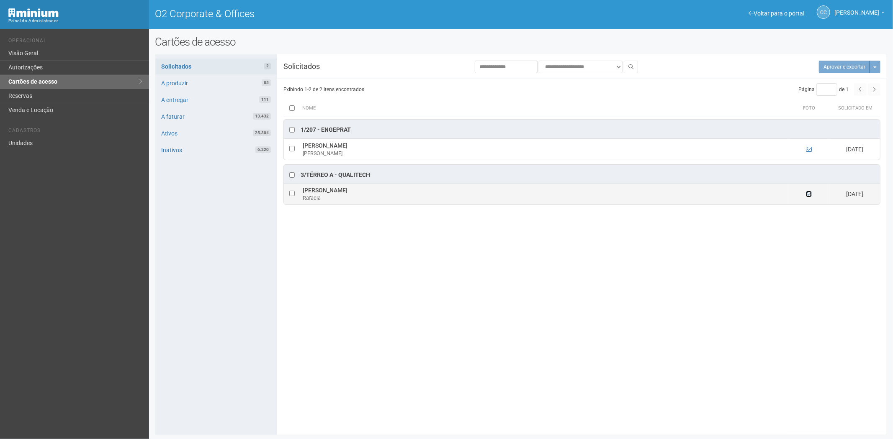
click at [809, 193] on icon at bounding box center [809, 194] width 6 height 6
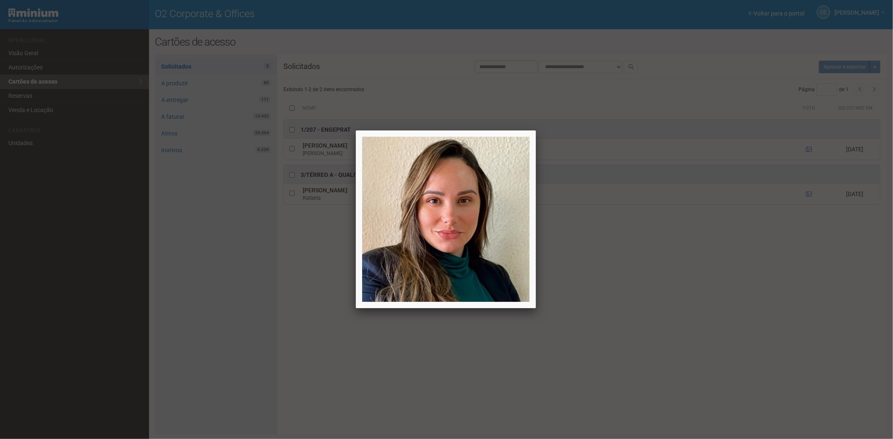
click at [685, 362] on div at bounding box center [446, 219] width 893 height 439
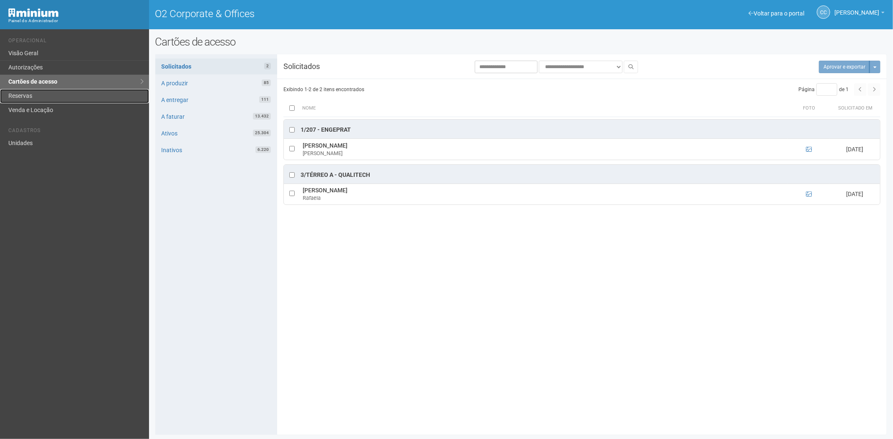
click at [87, 95] on link "Reservas" at bounding box center [74, 96] width 149 height 14
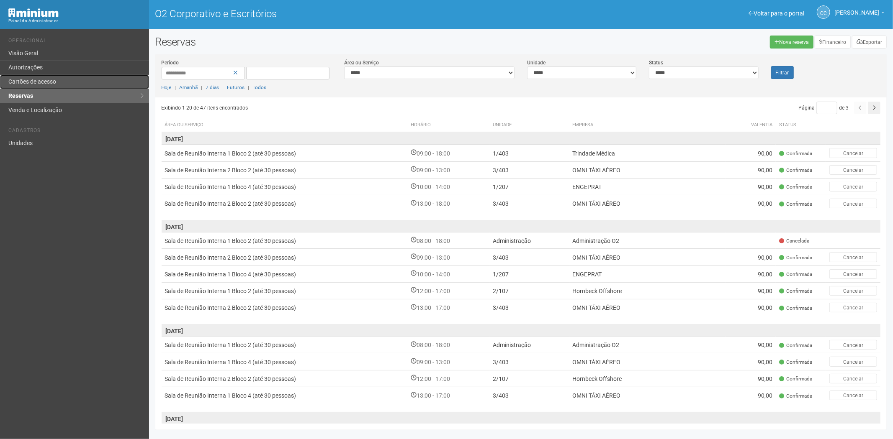
click at [67, 80] on link "Cartões de acesso" at bounding box center [74, 82] width 149 height 14
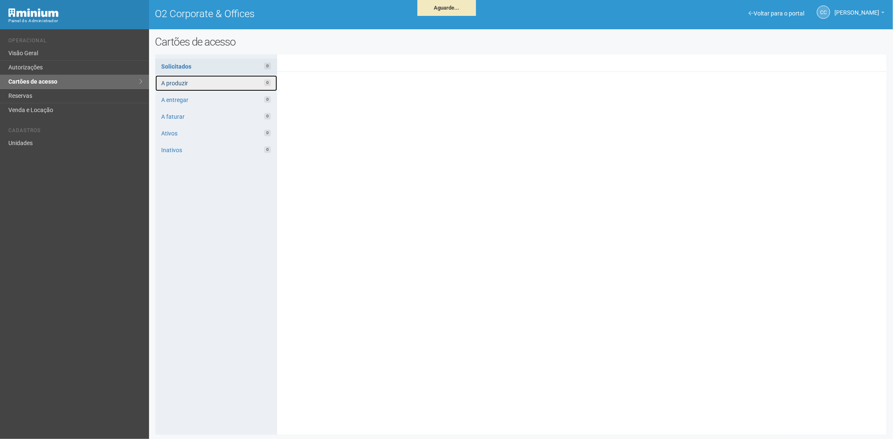
click at [221, 81] on link "A produzir 0" at bounding box center [216, 83] width 122 height 16
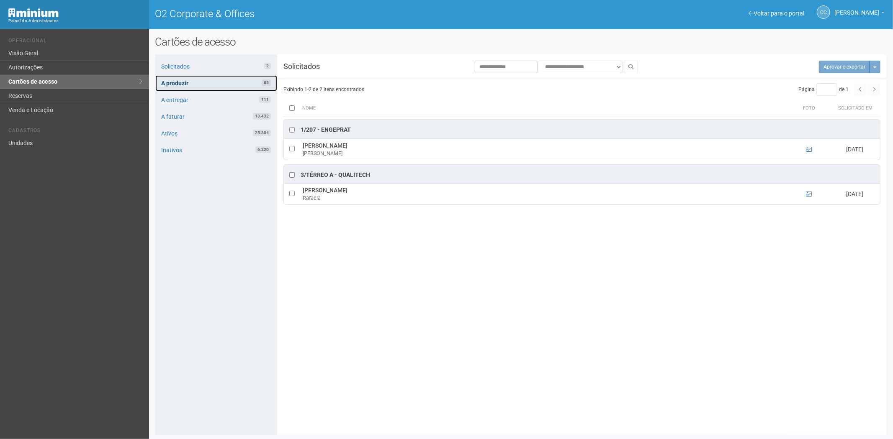
click at [198, 82] on link "A produzir 85" at bounding box center [216, 83] width 122 height 16
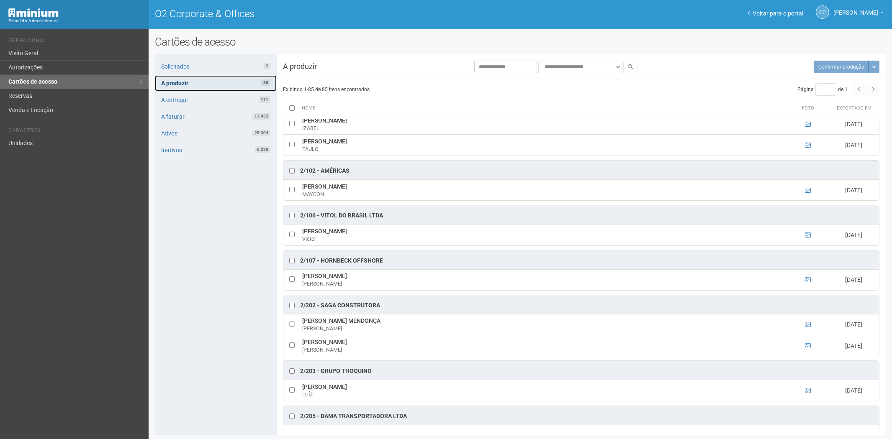
scroll to position [186, 0]
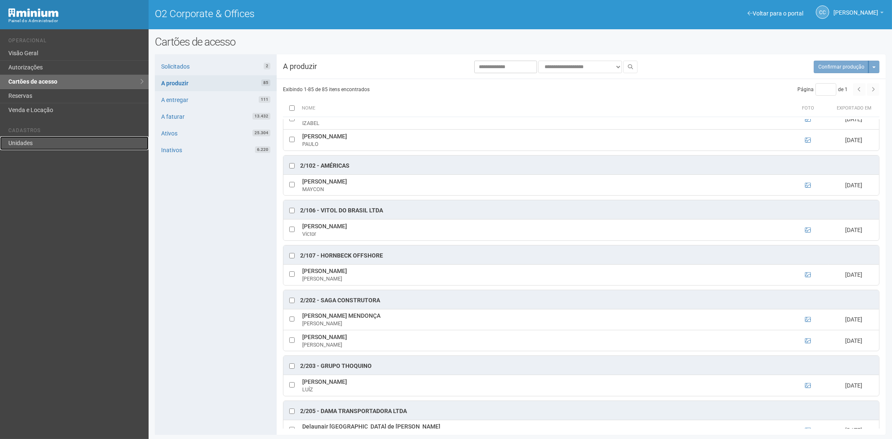
click at [22, 139] on link "Unidades" at bounding box center [74, 143] width 149 height 14
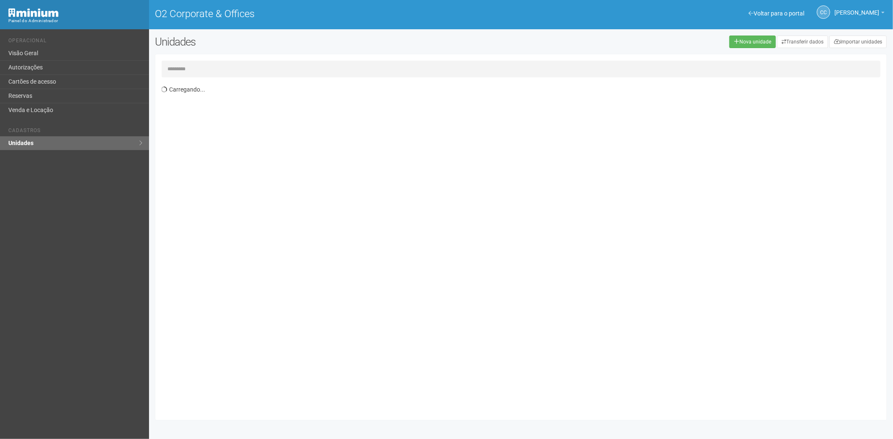
click at [202, 69] on input "text" at bounding box center [521, 69] width 719 height 17
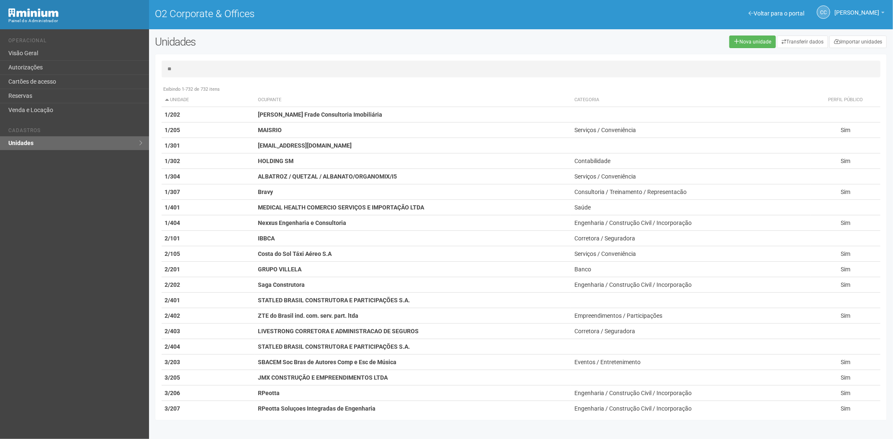
type input "*"
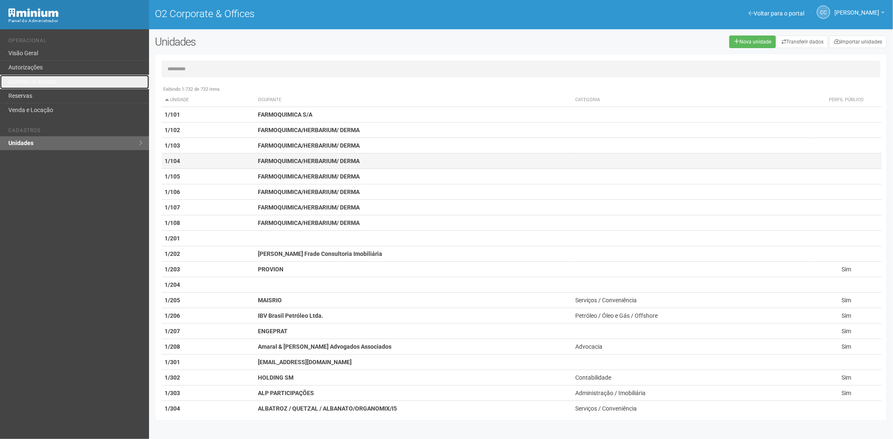
drag, startPoint x: 44, startPoint y: 83, endPoint x: 194, endPoint y: 160, distance: 168.8
click at [44, 83] on link "Cartões de acesso" at bounding box center [74, 82] width 149 height 14
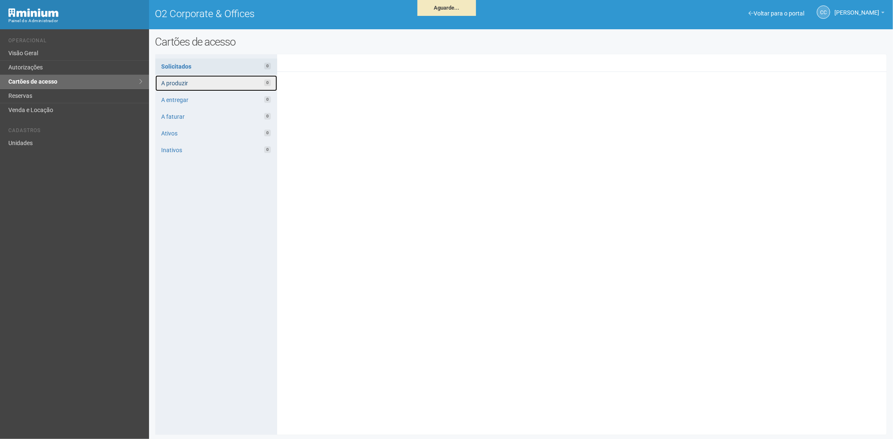
click at [223, 83] on link "A produzir 0" at bounding box center [216, 83] width 122 height 16
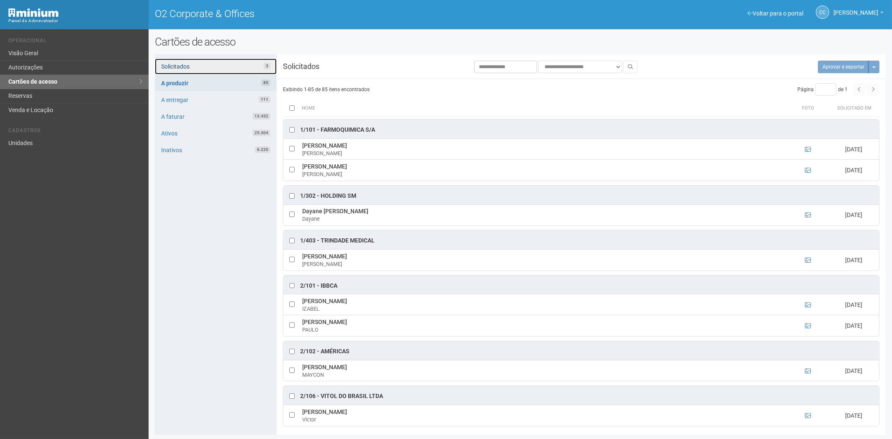
drag, startPoint x: 245, startPoint y: 67, endPoint x: 239, endPoint y: 74, distance: 8.9
click at [245, 67] on link "Solicitados 3" at bounding box center [216, 67] width 122 height 16
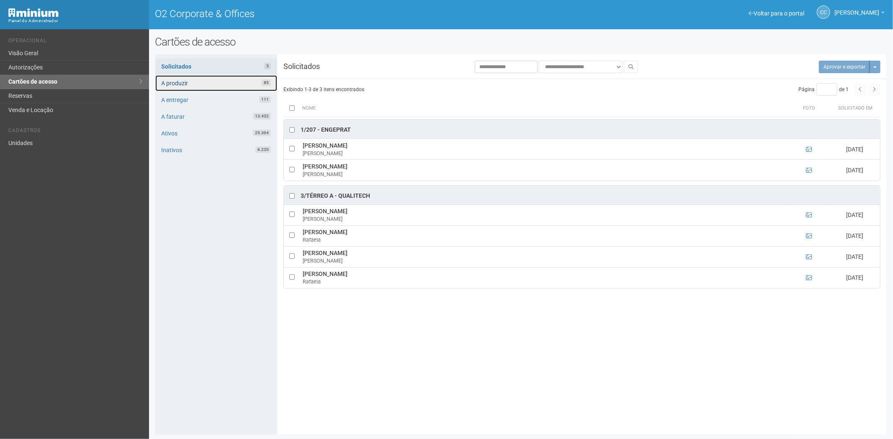
click at [233, 85] on link "A produzir 85" at bounding box center [216, 83] width 122 height 16
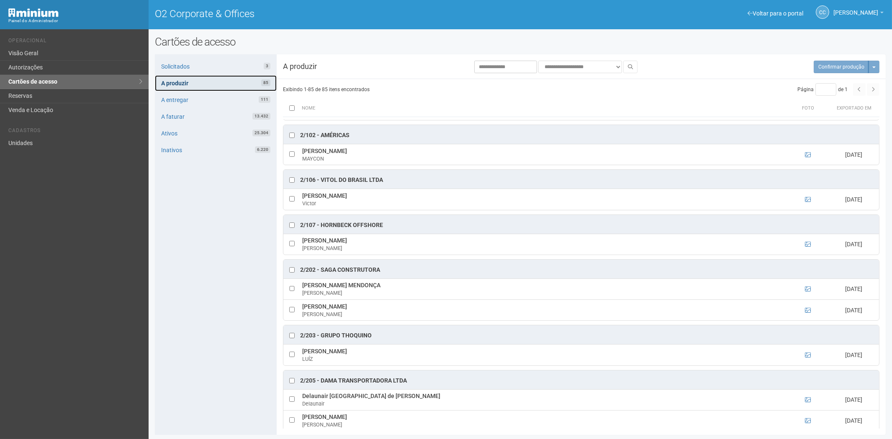
scroll to position [279, 0]
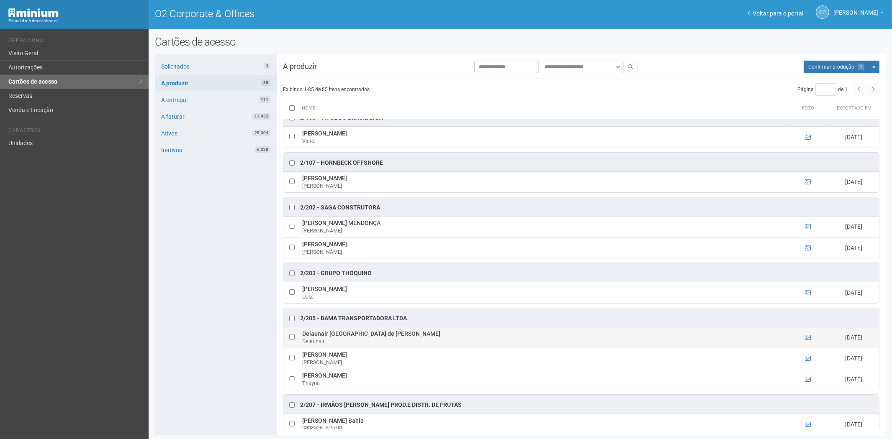
drag, startPoint x: 303, startPoint y: 337, endPoint x: 392, endPoint y: 339, distance: 88.7
click at [392, 339] on td "Delaunair Lima de Abreu Ferreira Delaunair" at bounding box center [543, 337] width 487 height 21
copy td "Delaunair Lima de Abreu Ferreira"
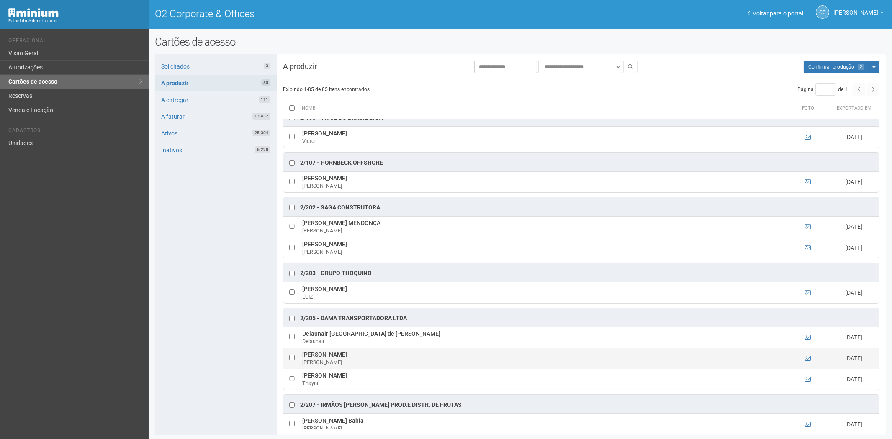
drag, startPoint x: 302, startPoint y: 358, endPoint x: 362, endPoint y: 361, distance: 60.3
click at [377, 360] on td "Luiz Eduardo Passos Cunha Luiz" at bounding box center [543, 358] width 487 height 21
copy td "Luiz Eduardo Passos Cunha"
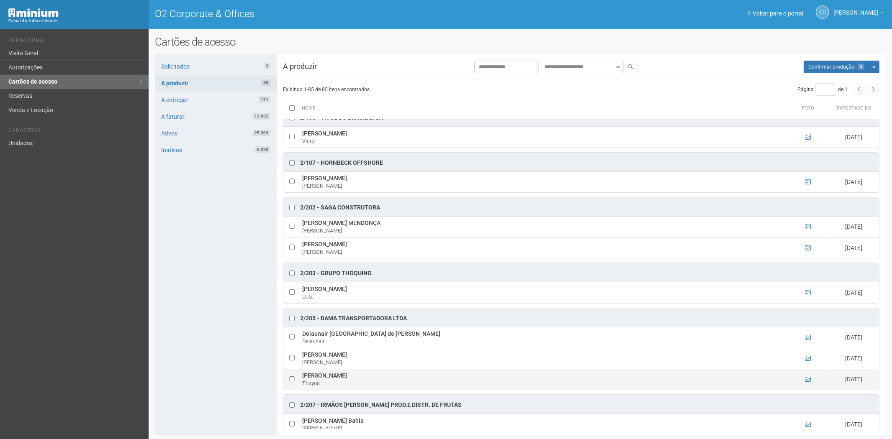
drag, startPoint x: 301, startPoint y: 377, endPoint x: 402, endPoint y: 382, distance: 100.5
click at [402, 382] on td "Thayná Barcellos de Oliveira Amancio Thayná" at bounding box center [543, 379] width 487 height 21
copy td "Thayná Barcellos de Oliveira Amancio"
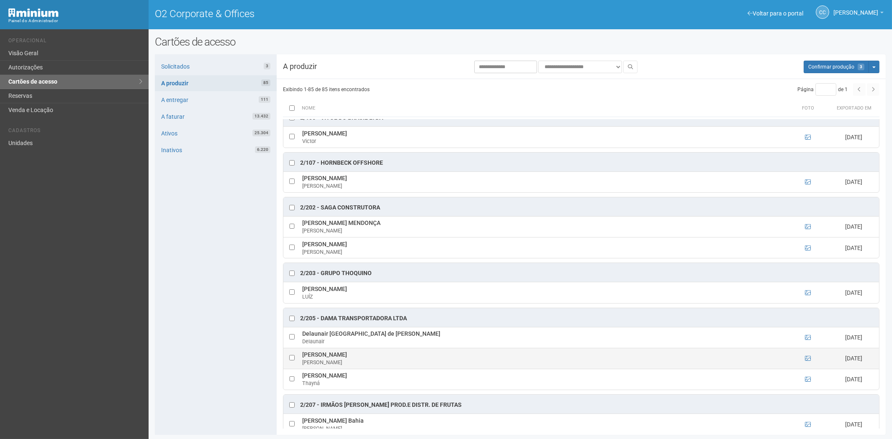
drag, startPoint x: 177, startPoint y: 362, endPoint x: 363, endPoint y: 357, distance: 186.3
click at [177, 362] on div "Solicitados 3 A produzir 85 A entregar 111 A faturar 13.432 Ativos 25.304 Inati…" at bounding box center [216, 244] width 122 height 381
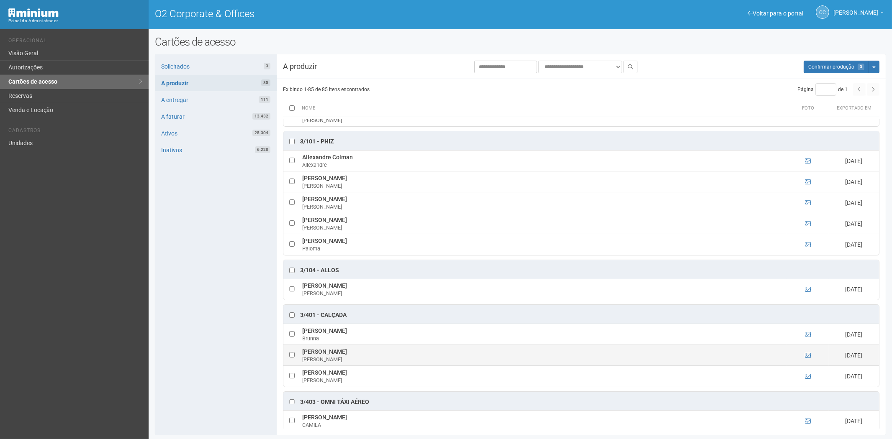
scroll to position [790, 0]
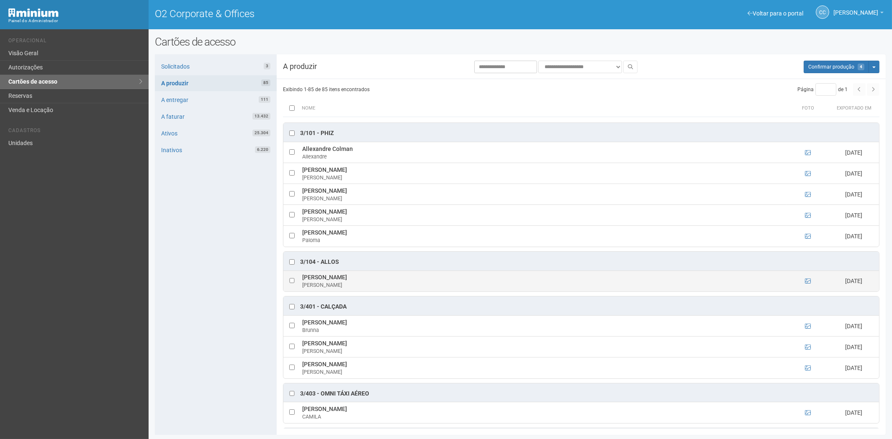
drag, startPoint x: 302, startPoint y: 283, endPoint x: 407, endPoint y: 285, distance: 105.5
click at [407, 285] on td "JOHANN CHRISTOPHER NICHOLSON JOHANN NICHOLSON" at bounding box center [543, 281] width 487 height 21
copy td "JOHANN CHRISTOPHER NICHOLSON"
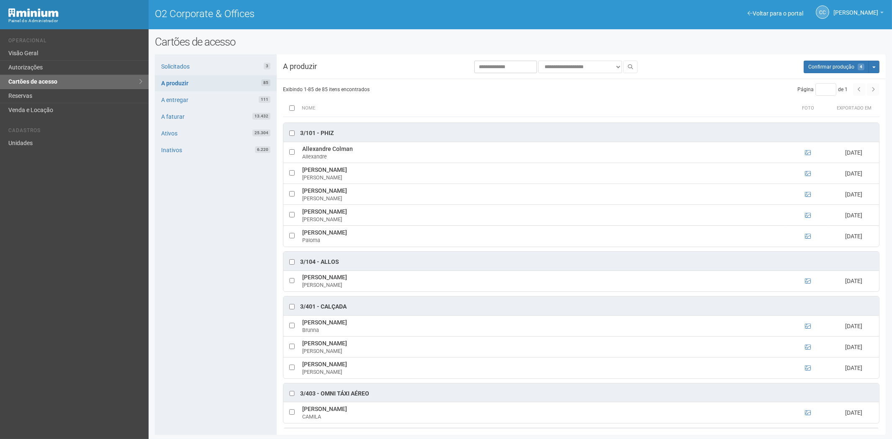
click at [212, 382] on div "Solicitados 3 A produzir 85 A entregar 111 A faturar 13.432 Ativos 25.304 Inati…" at bounding box center [216, 244] width 122 height 381
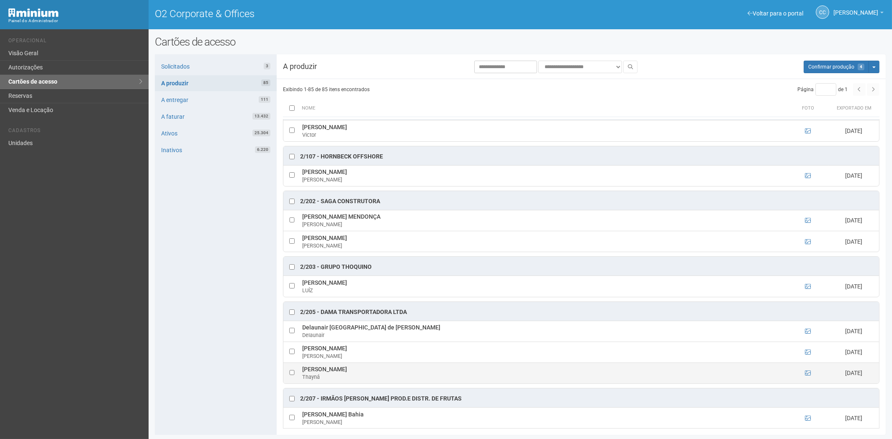
scroll to position [279, 0]
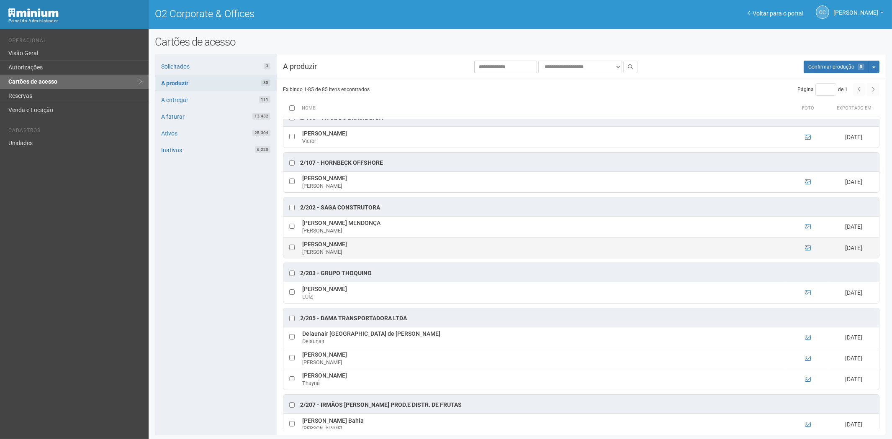
drag, startPoint x: 299, startPoint y: 247, endPoint x: 377, endPoint y: 248, distance: 77.9
click at [377, 248] on tr "DAVID SOARES DE FREITAS DAVID 01/10/2025" at bounding box center [581, 247] width 596 height 21
copy tr "DAVID SOARES DE FREITAS"
click at [232, 375] on div "Solicitados 3 A produzir 85 A entregar 111 A faturar 13.432 Ativos 25.304 Inati…" at bounding box center [216, 244] width 122 height 381
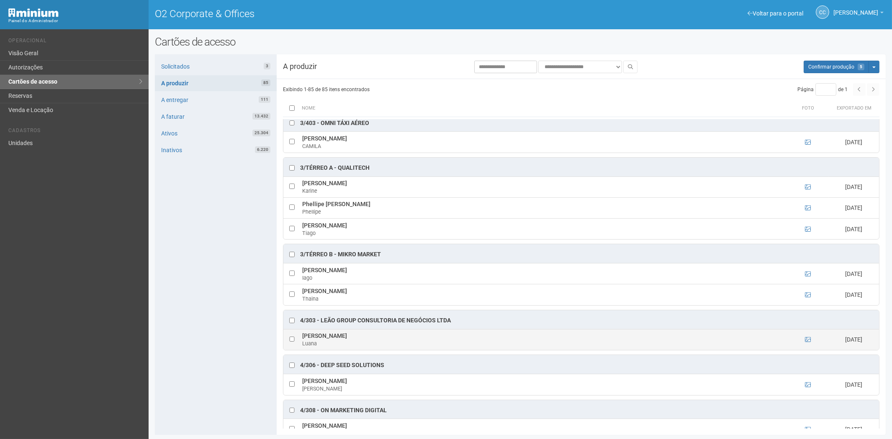
scroll to position [1069, 0]
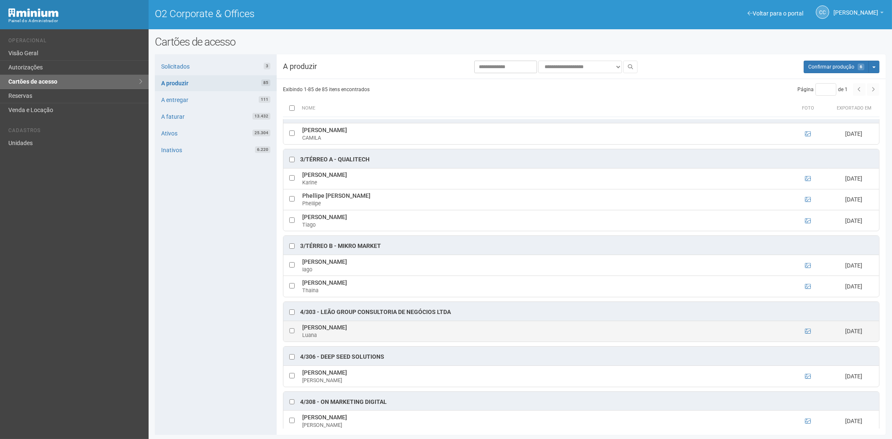
drag, startPoint x: 298, startPoint y: 338, endPoint x: 358, endPoint y: 338, distance: 59.4
click at [358, 338] on tr "Luana Andrade Diniz Luana 30/09/2025" at bounding box center [581, 331] width 596 height 21
copy tr "Luana Andrade Diniz"
click at [235, 379] on div "Solicitados 3 A produzir 85 A entregar 111 A faturar 13.432 Ativos 25.304 Inati…" at bounding box center [216, 244] width 122 height 381
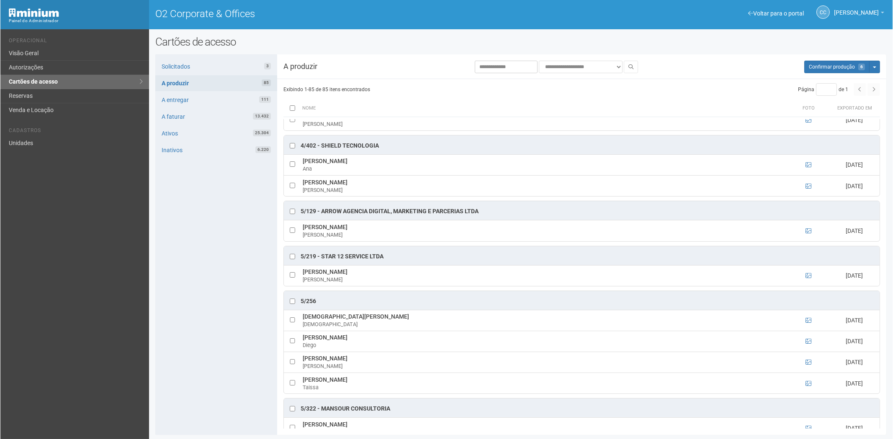
scroll to position [1348, 0]
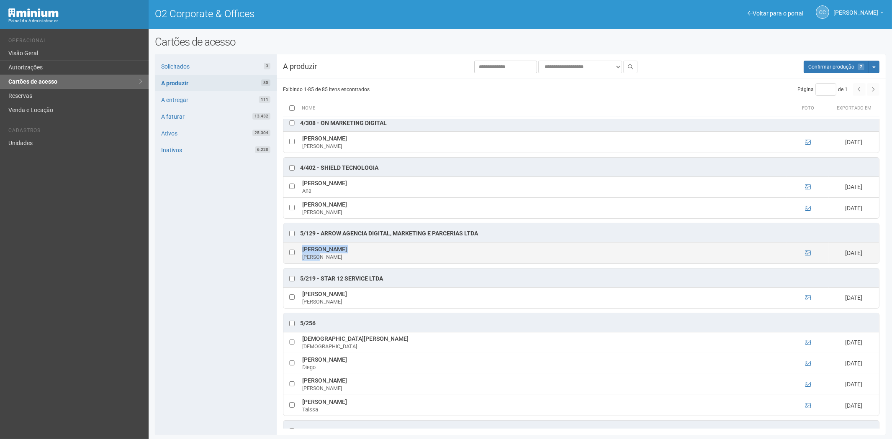
drag, startPoint x: 299, startPoint y: 258, endPoint x: 381, endPoint y: 261, distance: 82.1
click at [402, 264] on tr "Renata Mariath Teixeira de Amorim Renata 06/10/2025" at bounding box center [581, 253] width 596 height 21
click at [370, 257] on td "Renata Mariath Teixeira de Amorim Renata" at bounding box center [543, 253] width 487 height 21
drag, startPoint x: 301, startPoint y: 259, endPoint x: 393, endPoint y: 262, distance: 91.3
click at [393, 262] on td "Renata Mariath Teixeira de Amorim Renata" at bounding box center [543, 253] width 487 height 21
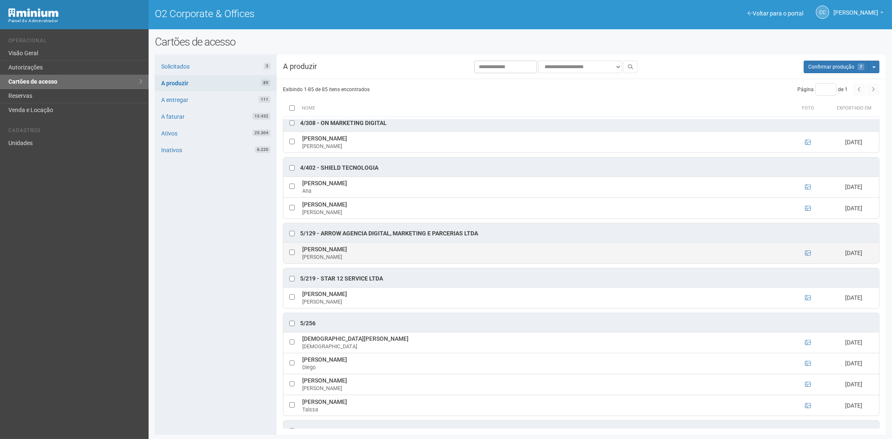
copy td "Renata Mariath Teixeira de Amorim"
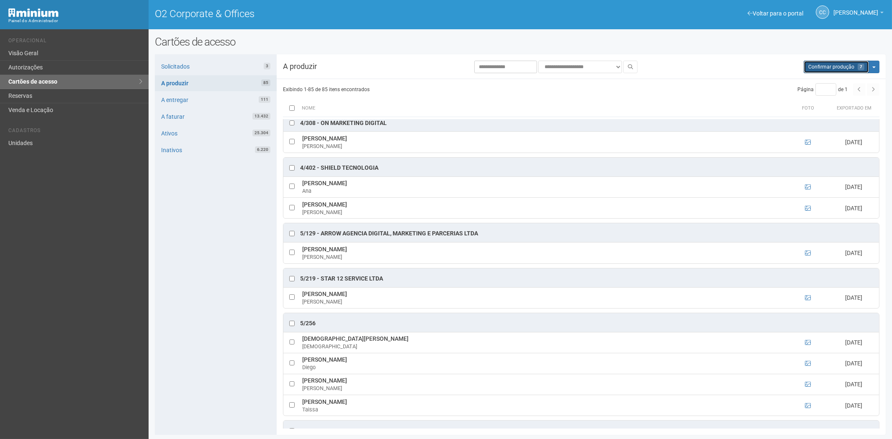
click at [829, 66] on span "Confirmar produção" at bounding box center [831, 67] width 46 height 6
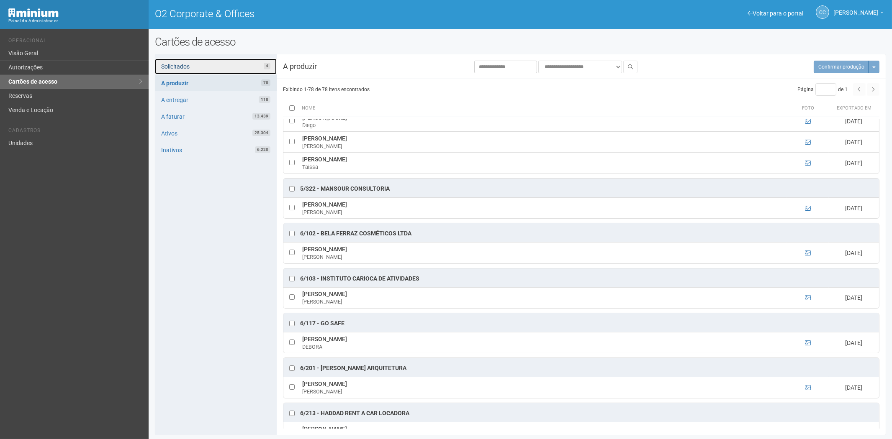
click at [235, 69] on link "Solicitados 4" at bounding box center [216, 67] width 122 height 16
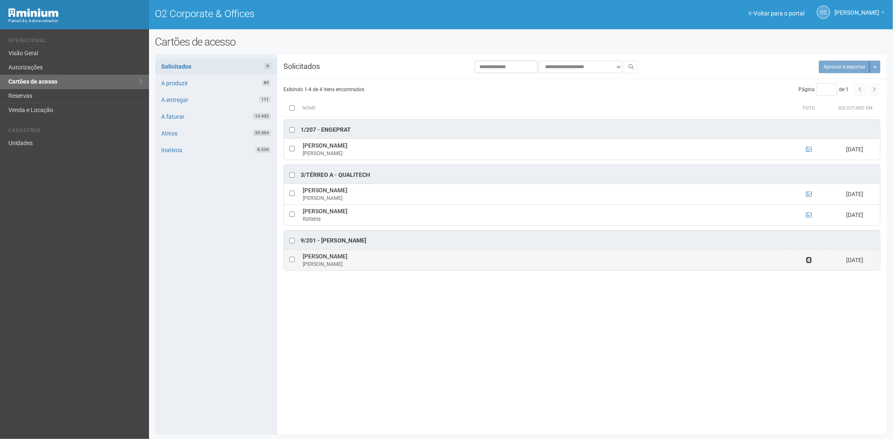
click at [806, 263] on icon at bounding box center [809, 260] width 6 height 6
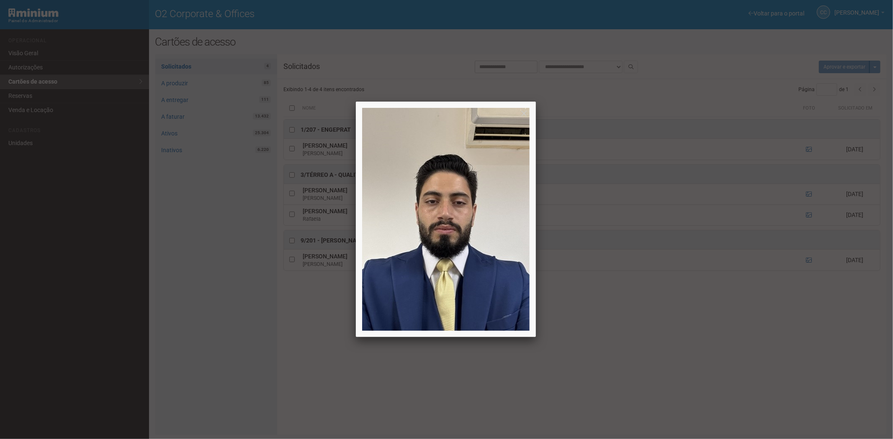
click at [846, 330] on div at bounding box center [446, 219] width 893 height 439
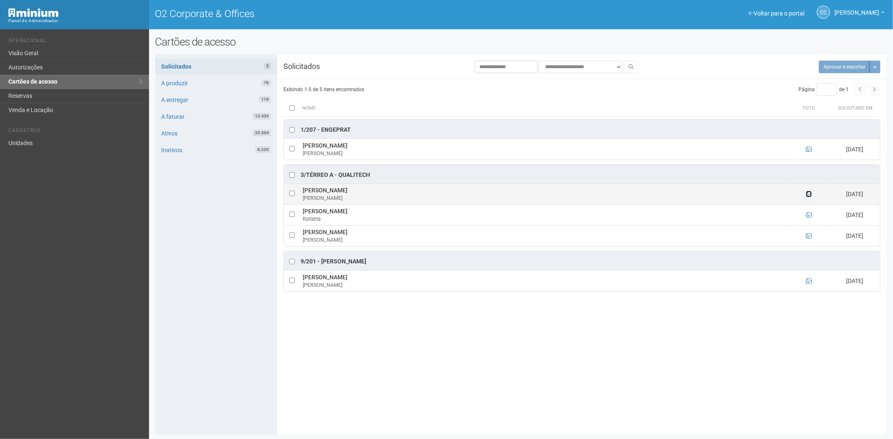
click at [808, 195] on icon at bounding box center [809, 194] width 6 height 6
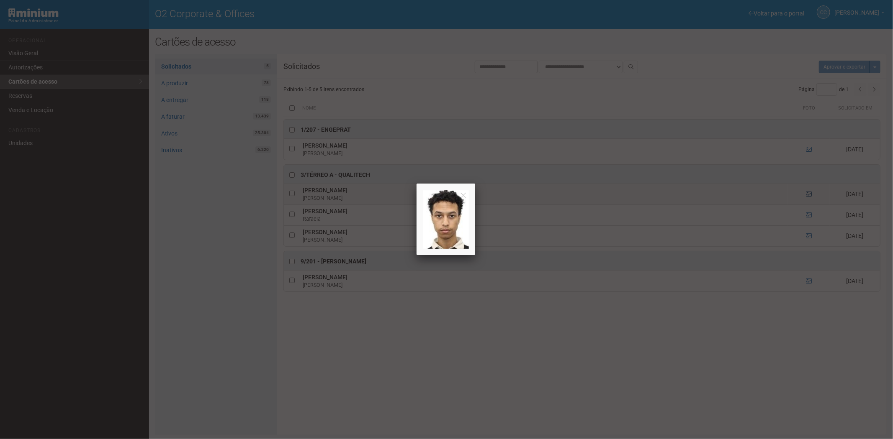
click at [808, 195] on div at bounding box center [446, 219] width 893 height 439
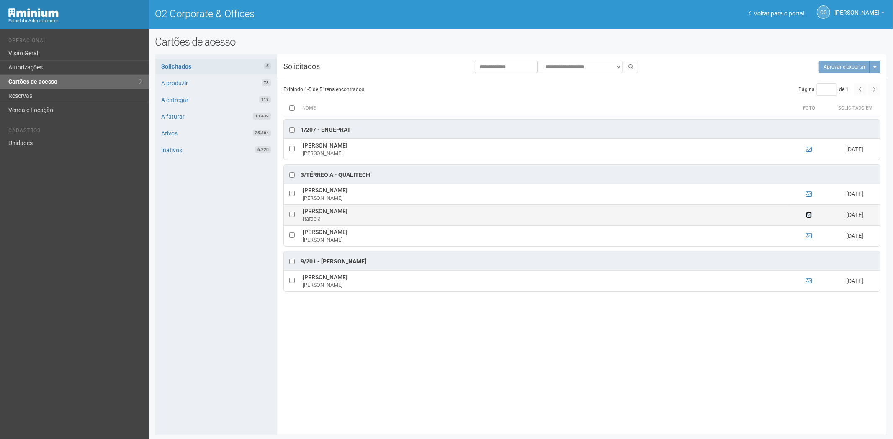
click at [808, 214] on icon at bounding box center [809, 215] width 6 height 6
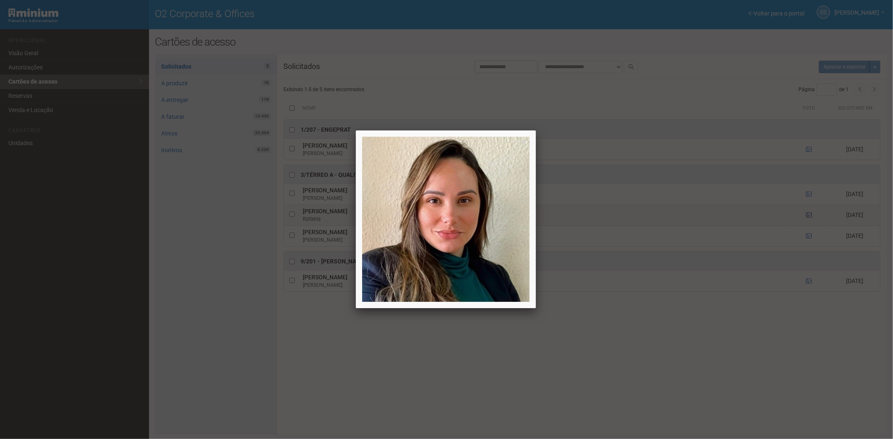
click at [808, 214] on div at bounding box center [446, 219] width 893 height 439
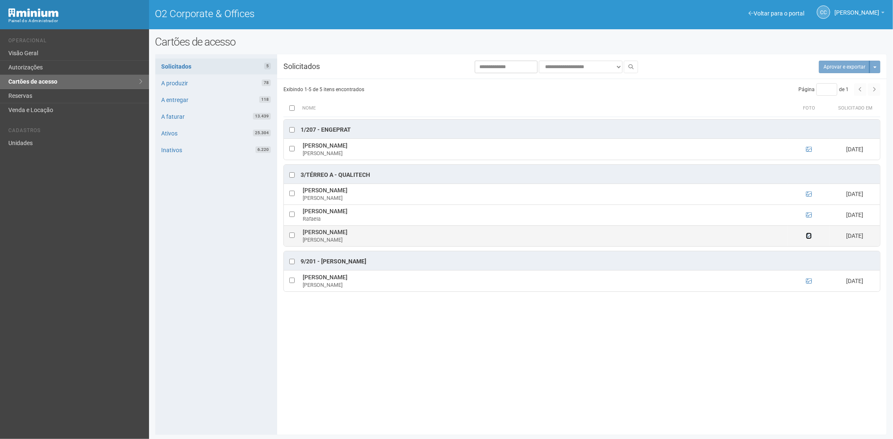
click at [806, 237] on icon at bounding box center [809, 236] width 6 height 6
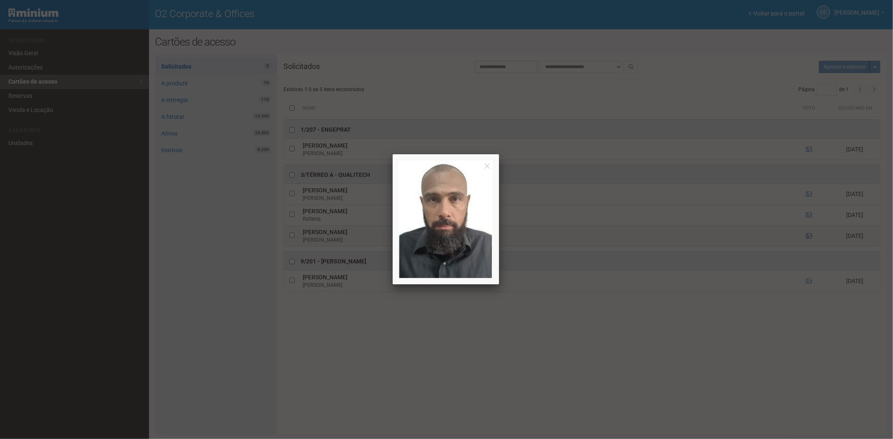
click at [806, 237] on div at bounding box center [446, 219] width 893 height 439
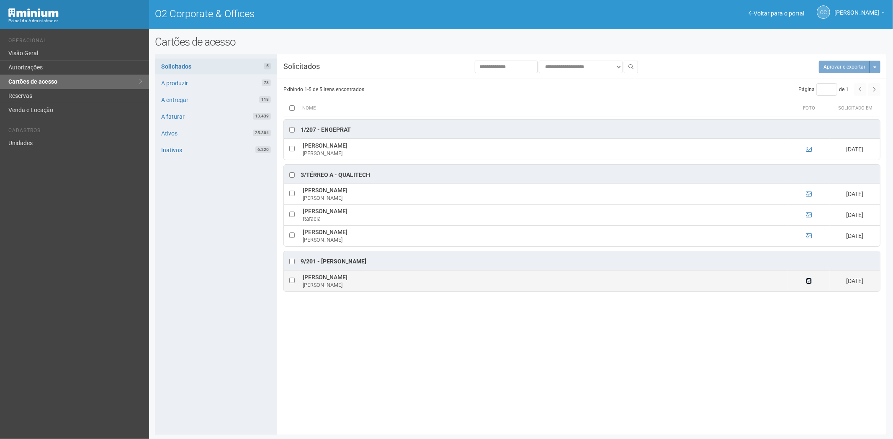
click at [809, 281] on icon at bounding box center [809, 281] width 6 height 6
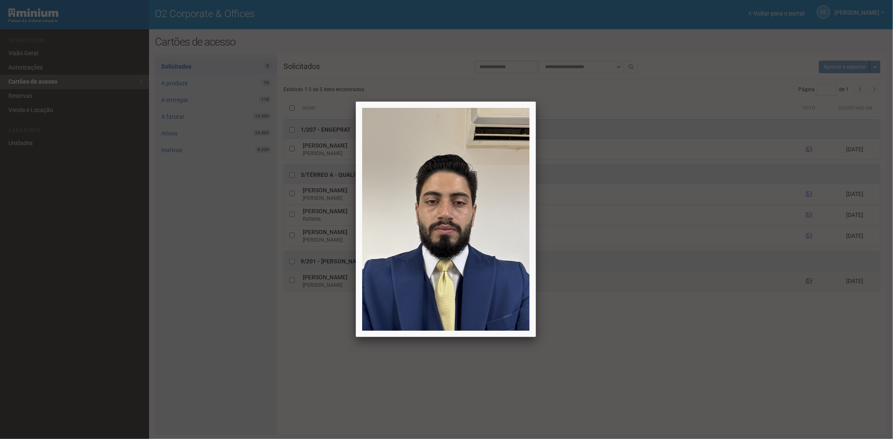
click at [809, 281] on div at bounding box center [446, 219] width 893 height 439
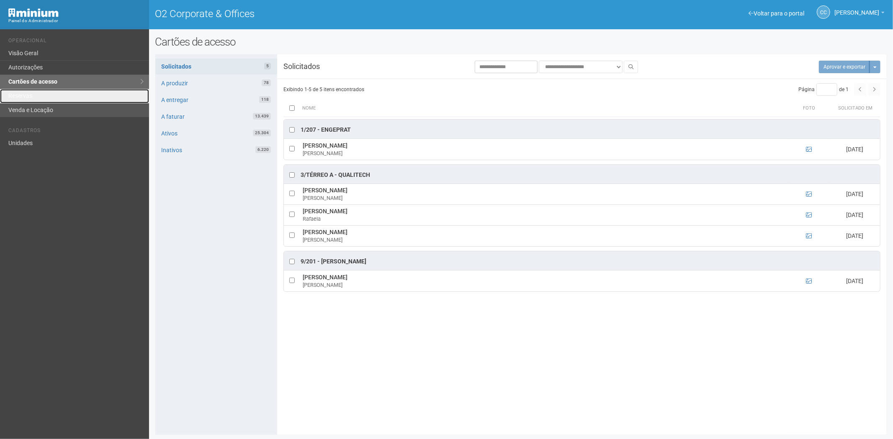
drag, startPoint x: 49, startPoint y: 95, endPoint x: 63, endPoint y: 105, distance: 16.6
click at [49, 95] on link "Reservas" at bounding box center [74, 96] width 149 height 14
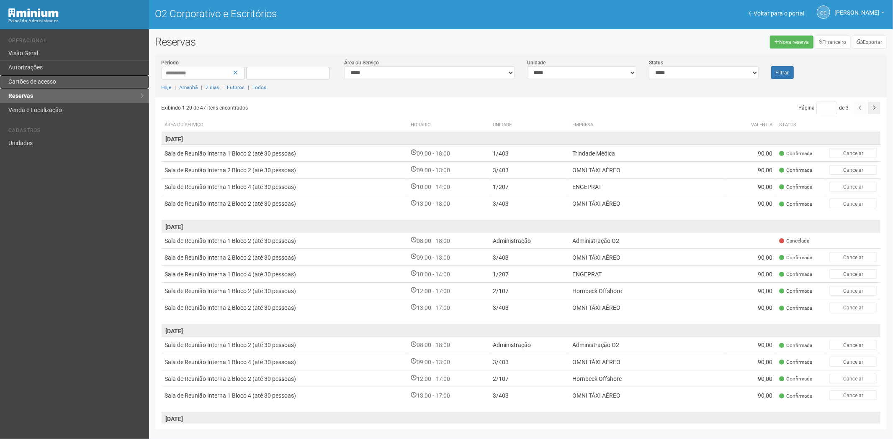
drag, startPoint x: 39, startPoint y: 80, endPoint x: 54, endPoint y: 83, distance: 16.1
click at [39, 80] on font "Cartões de acesso" at bounding box center [32, 81] width 48 height 7
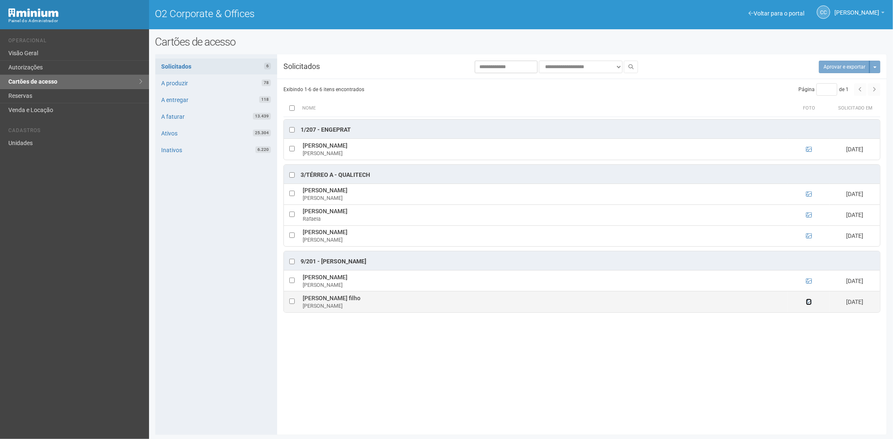
click at [808, 303] on icon at bounding box center [809, 302] width 6 height 6
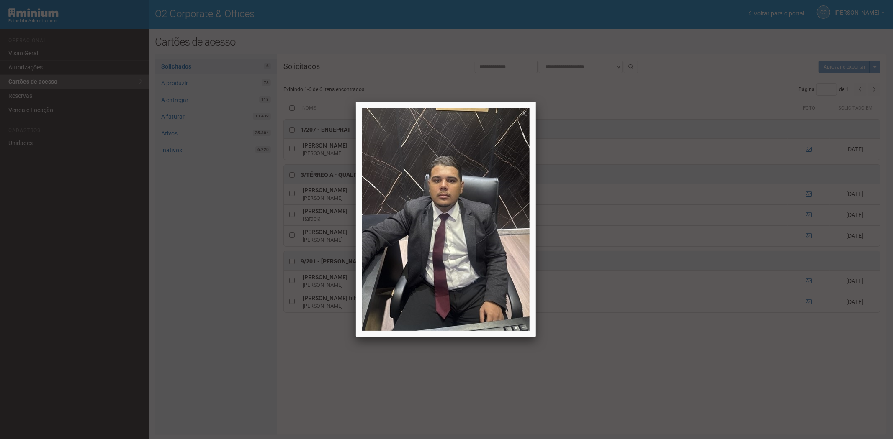
click at [802, 391] on div at bounding box center [446, 219] width 893 height 439
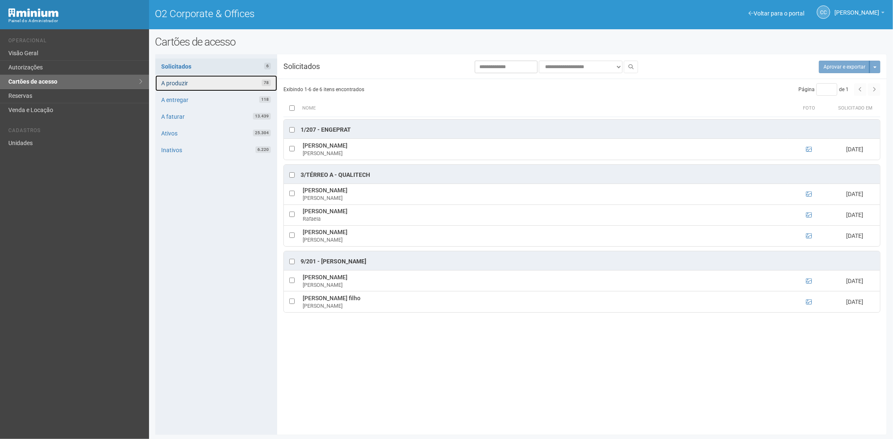
click at [208, 83] on link "A produzir 78" at bounding box center [216, 83] width 122 height 16
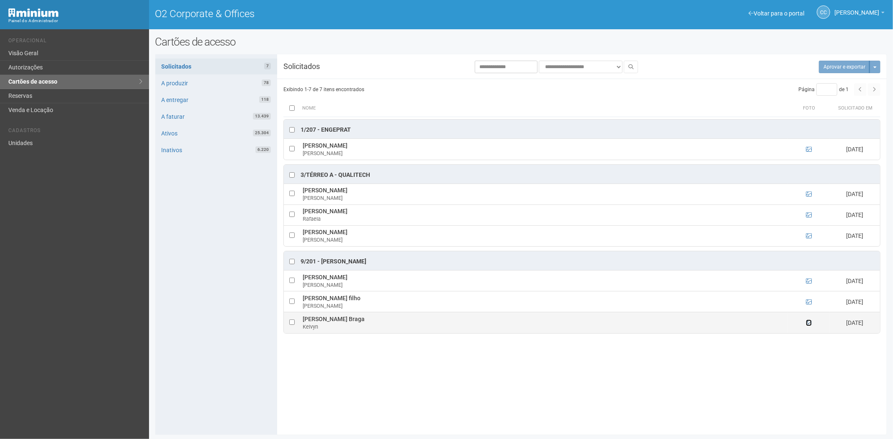
click at [809, 324] on icon at bounding box center [809, 323] width 6 height 6
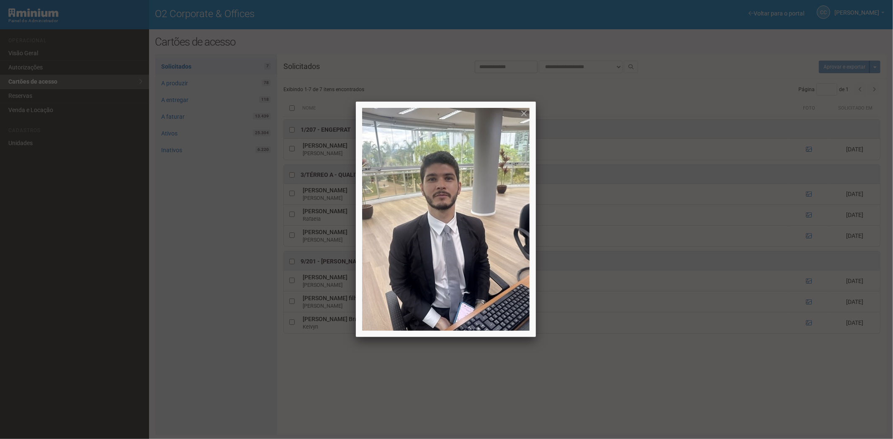
click at [616, 406] on div at bounding box center [446, 219] width 893 height 439
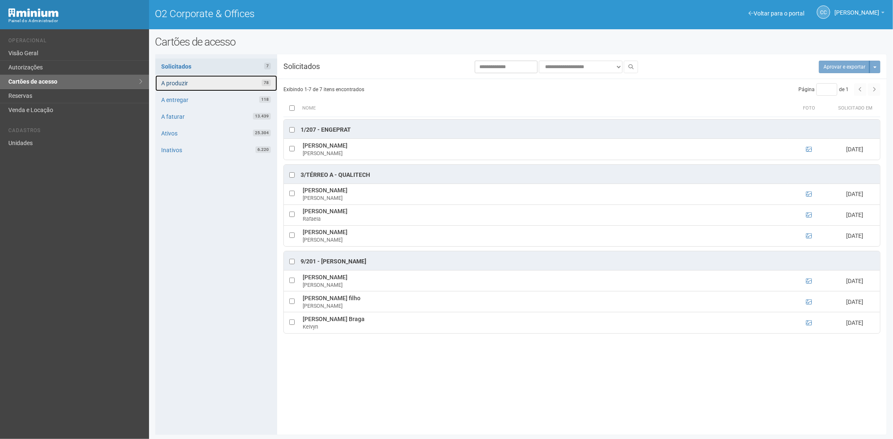
click at [206, 81] on link "A produzir 78" at bounding box center [216, 83] width 122 height 16
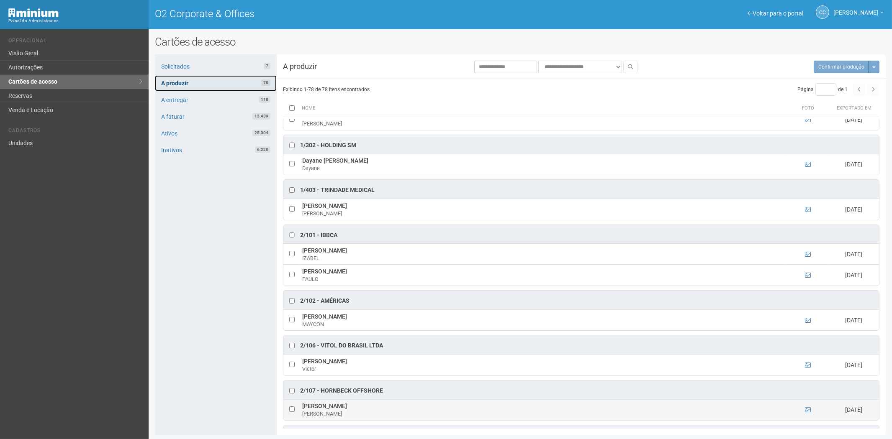
scroll to position [46, 0]
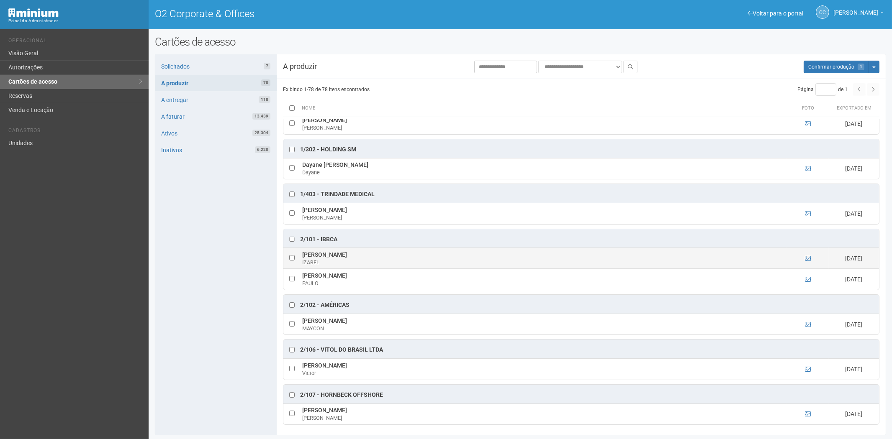
drag, startPoint x: 302, startPoint y: 254, endPoint x: 417, endPoint y: 258, distance: 115.6
click at [417, 258] on td "IZABEL BENTO DA SILVA DO NASCIMENTO IZABEL" at bounding box center [543, 258] width 487 height 21
copy td "IZABEL BENTO DA SILVA DO NASCIMENTO"
drag, startPoint x: 216, startPoint y: 389, endPoint x: 370, endPoint y: 307, distance: 175.2
click at [216, 389] on div "Solicitados 7 A produzir 78 A entregar 118 A faturar 13.439 Ativos 25.304 Inati…" at bounding box center [216, 244] width 122 height 381
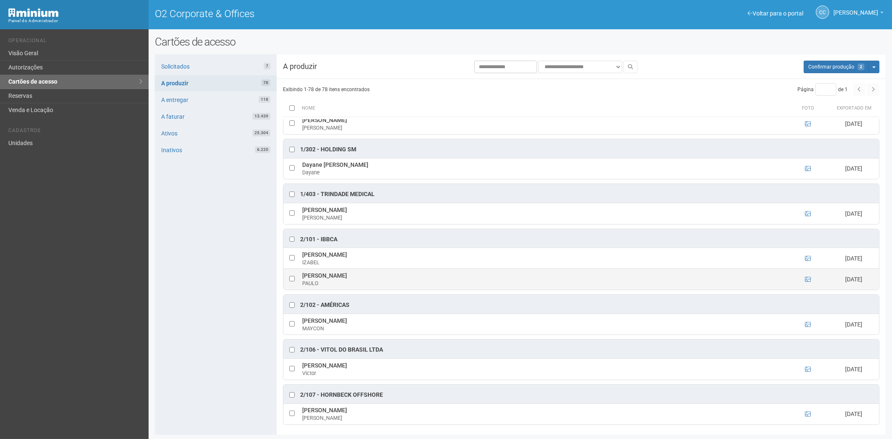
drag, startPoint x: 301, startPoint y: 275, endPoint x: 424, endPoint y: 277, distance: 122.2
click at [424, 277] on td "PAULO ROBERTO GOMES DO NASCIMENTO PAULO" at bounding box center [543, 279] width 487 height 21
copy td "PAULO ROBERTO GOMES DO NASCIMENTO"
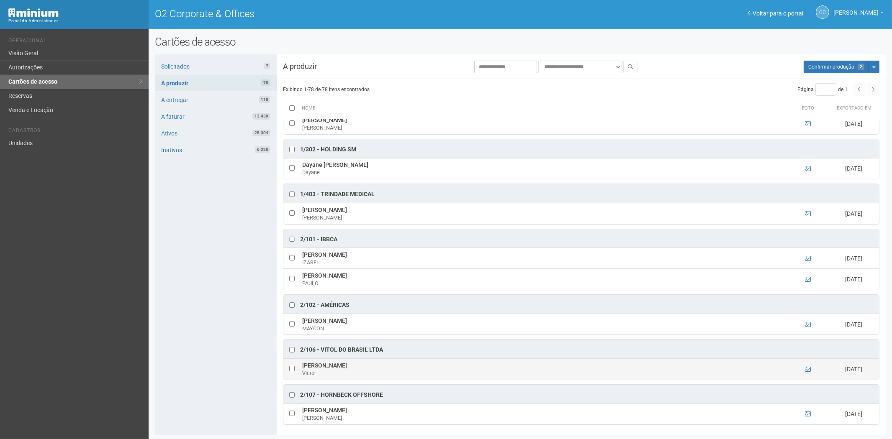
drag, startPoint x: 233, startPoint y: 391, endPoint x: 324, endPoint y: 371, distance: 93.9
click at [233, 391] on div "Solicitados 7 A produzir 78 A entregar 118 A faturar 13.439 Ativos 25.304 Inati…" at bounding box center [216, 244] width 122 height 381
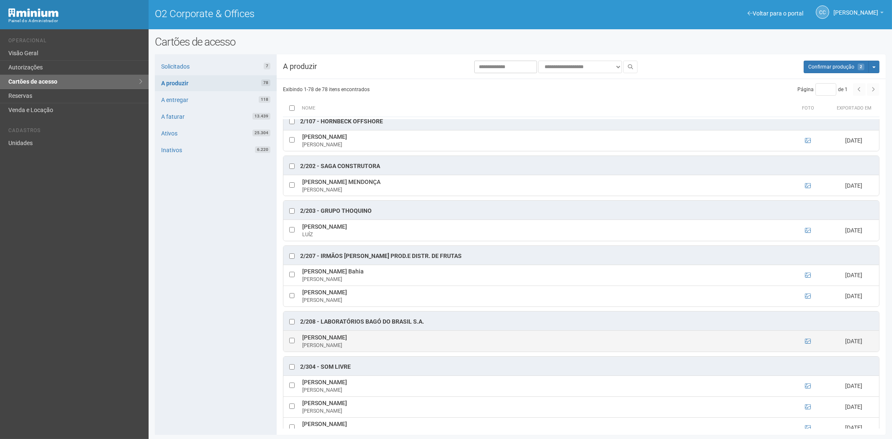
scroll to position [325, 0]
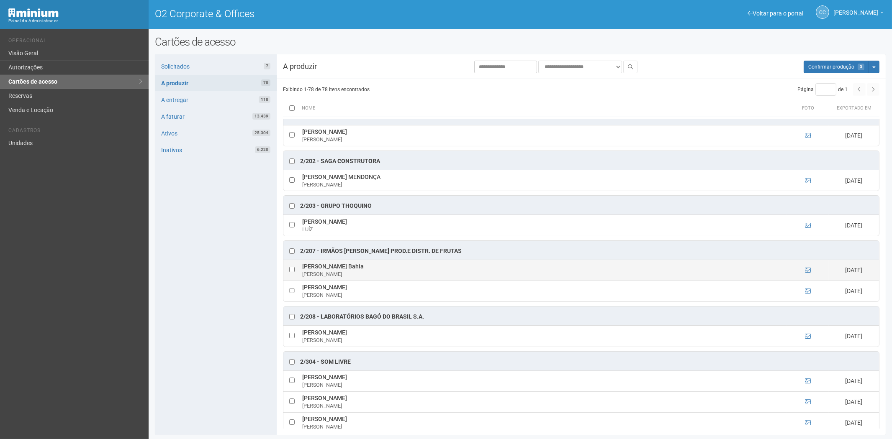
drag, startPoint x: 301, startPoint y: 270, endPoint x: 365, endPoint y: 272, distance: 63.2
click at [365, 272] on td "Marcos Santana Bahia Marcos" at bounding box center [543, 270] width 487 height 21
copy td "Marcos Santana Bahia"
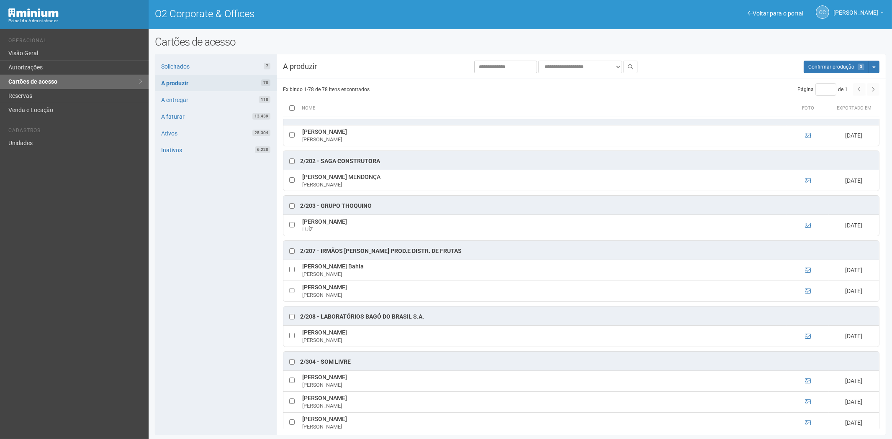
drag, startPoint x: 226, startPoint y: 388, endPoint x: 318, endPoint y: 365, distance: 94.4
click at [226, 388] on div "Solicitados 7 A produzir 78 A entregar 118 A faturar 13.439 Ativos 25.304 Inati…" at bounding box center [216, 244] width 122 height 381
drag, startPoint x: 302, startPoint y: 291, endPoint x: 371, endPoint y: 291, distance: 68.6
click at [371, 291] on td "MARIA CLARA BARBOSA MARIA CLARA" at bounding box center [543, 291] width 487 height 21
copy td "MARIA CLARA BARBOSA"
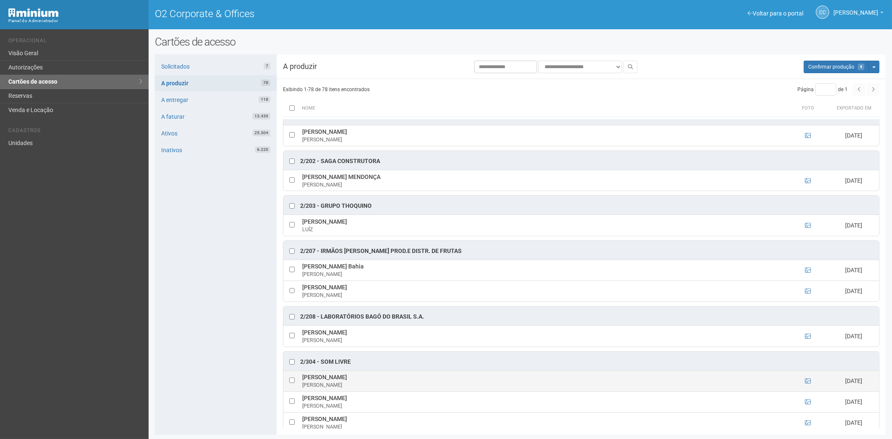
drag, startPoint x: 204, startPoint y: 382, endPoint x: 338, endPoint y: 382, distance: 133.9
click at [204, 382] on div "Solicitados 7 A produzir 78 A entregar 118 A faturar 13.439 Ativos 25.304 Inati…" at bounding box center [216, 244] width 122 height 381
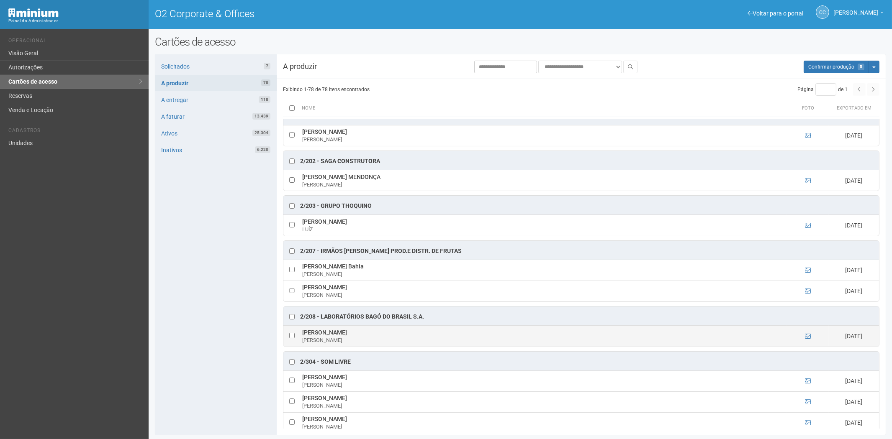
drag, startPoint x: 300, startPoint y: 334, endPoint x: 399, endPoint y: 336, distance: 99.2
click at [399, 336] on td "ALEXANDRA DA ROCHA VISCONTI ALEXANDRA" at bounding box center [543, 336] width 487 height 21
copy td "ALEXANDRA DA ROCHA VISCONTI"
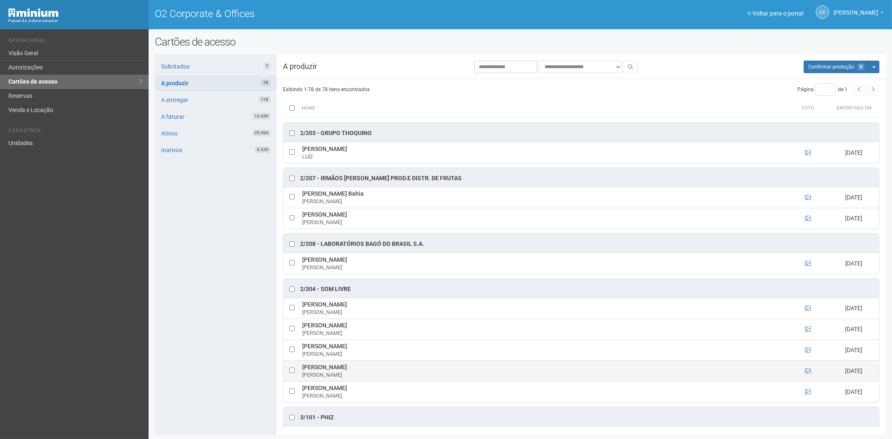
scroll to position [418, 0]
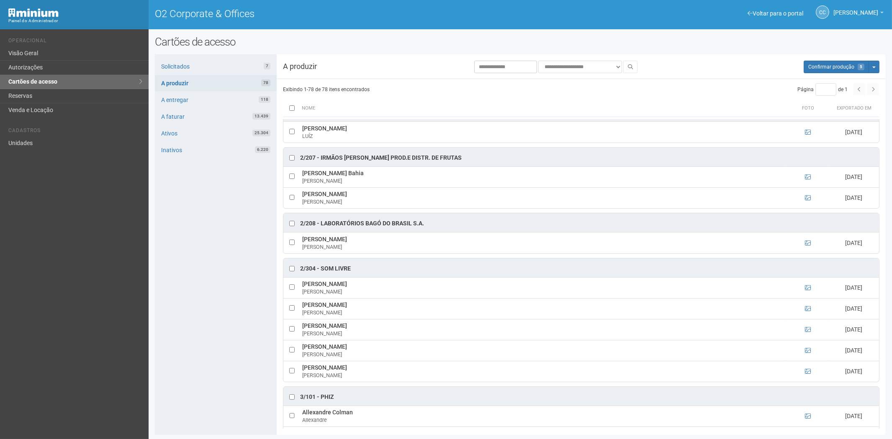
click at [200, 388] on div "Solicitados 7 A produzir 78 A entregar 118 A faturar 13.439 Ativos 25.304 Inati…" at bounding box center [216, 244] width 122 height 381
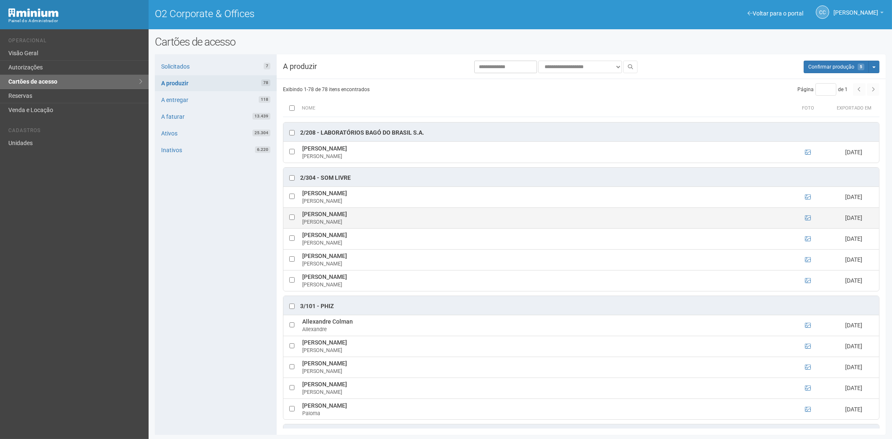
scroll to position [511, 0]
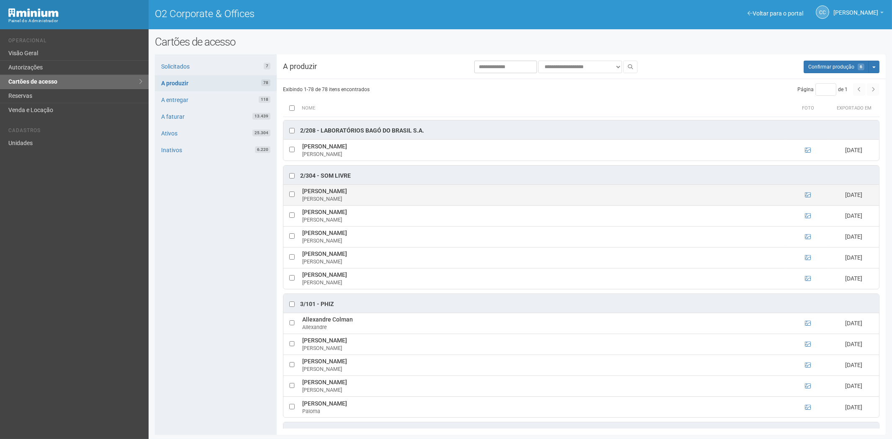
drag, startPoint x: 300, startPoint y: 196, endPoint x: 375, endPoint y: 196, distance: 74.1
click at [397, 198] on td "Cinthya Ruys Silveira de Mendonça Cinthya Mendonça" at bounding box center [543, 195] width 487 height 21
copy td "Cinthya Ruys Silveira de Mendonça"
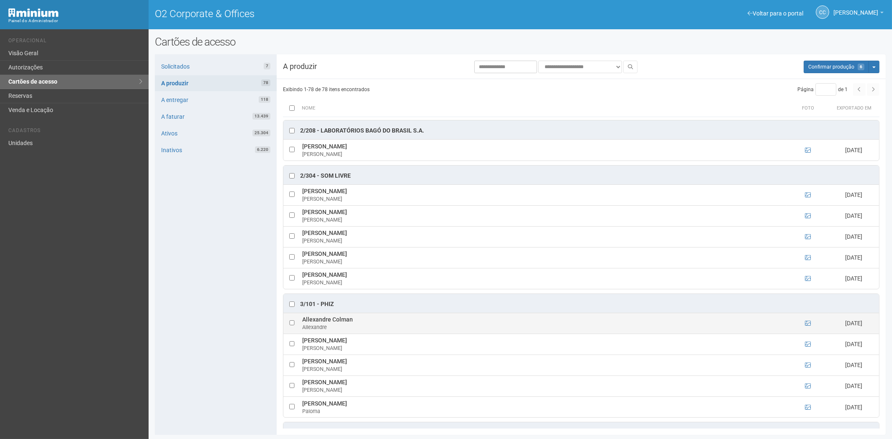
drag, startPoint x: 216, startPoint y: 383, endPoint x: 293, endPoint y: 324, distance: 96.4
click at [216, 383] on div "Solicitados 7 A produzir 78 A entregar 118 A faturar 13.439 Ativos 25.304 Inati…" at bounding box center [216, 244] width 122 height 381
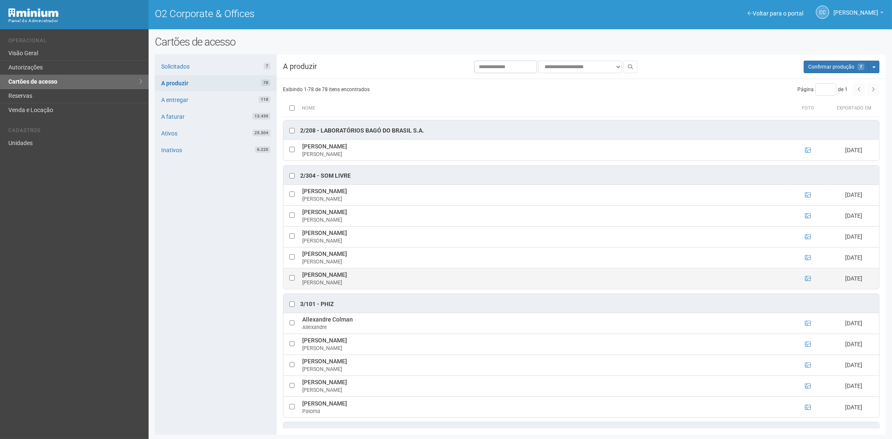
drag, startPoint x: 327, startPoint y: 278, endPoint x: 286, endPoint y: 275, distance: 41.6
click at [366, 280] on td "Mayara Ximenes Almeida Mayara Ximenes" at bounding box center [543, 278] width 487 height 21
drag, startPoint x: 301, startPoint y: 279, endPoint x: 370, endPoint y: 282, distance: 69.1
click at [370, 282] on td "Mayara Ximenes Almeida Mayara Ximenes" at bounding box center [543, 278] width 487 height 21
copy td "Mayara Ximenes Almeida"
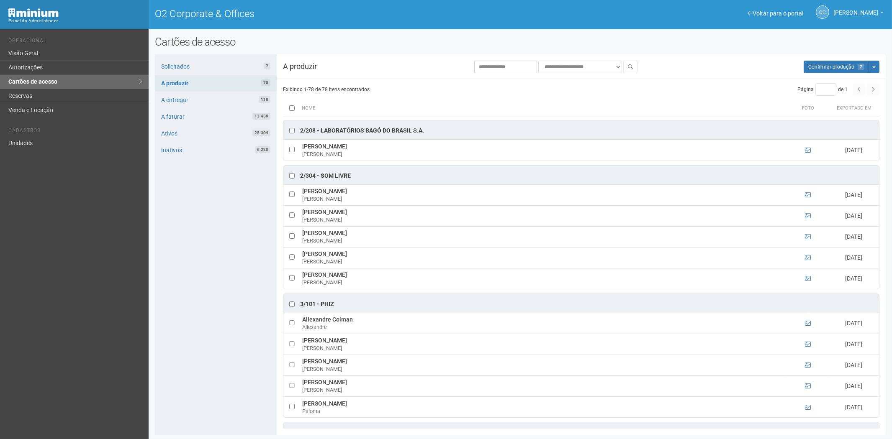
click at [228, 398] on div "Solicitados 7 A produzir 78 A entregar 118 A faturar 13.439 Ativos 25.304 Inati…" at bounding box center [216, 244] width 122 height 381
click at [820, 61] on button "Aguarde... Confirmar produção 7" at bounding box center [836, 67] width 65 height 13
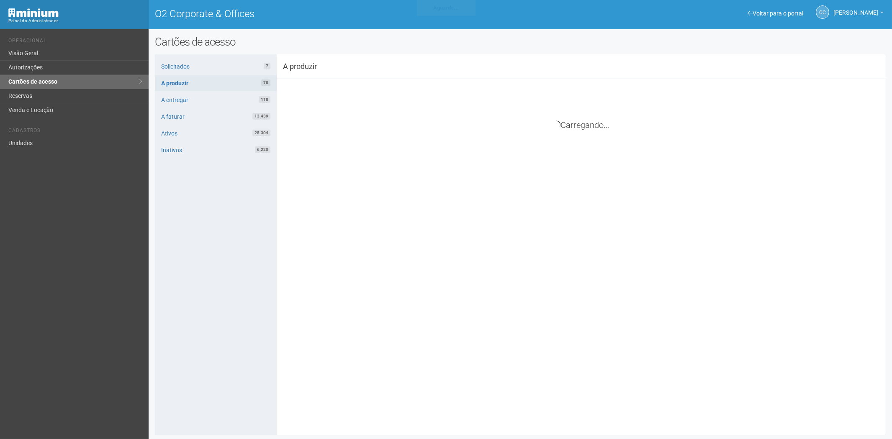
scroll to position [0, 0]
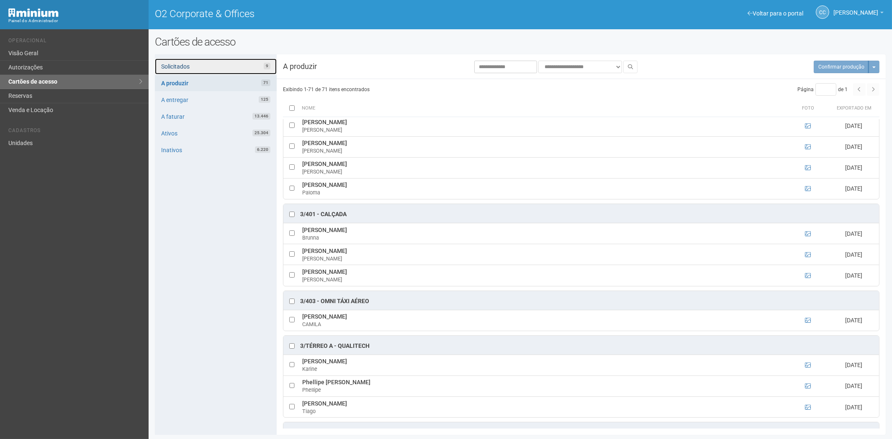
click at [189, 66] on link "Solicitados 9" at bounding box center [216, 67] width 122 height 16
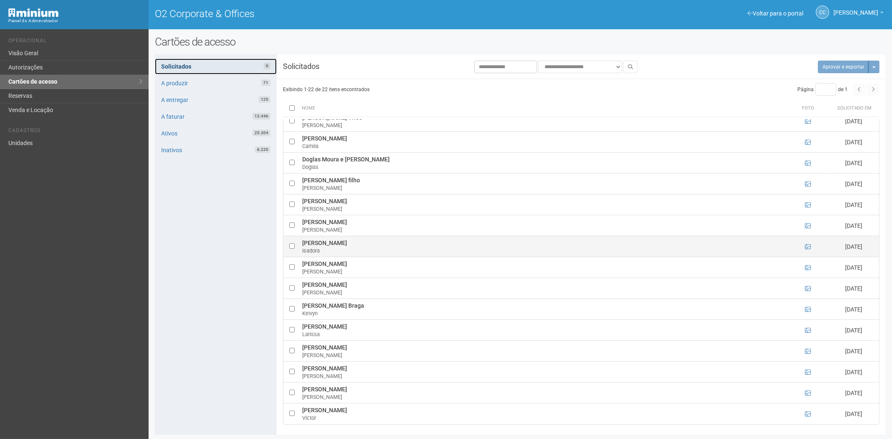
scroll to position [1, 0]
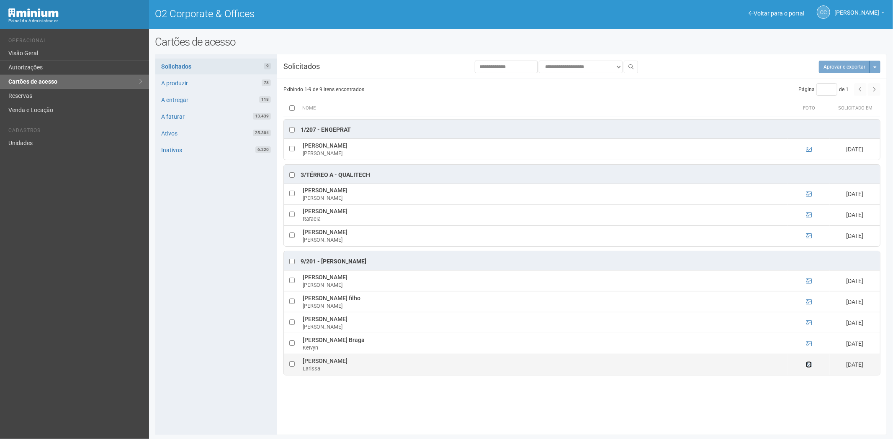
click at [806, 367] on icon at bounding box center [809, 365] width 6 height 6
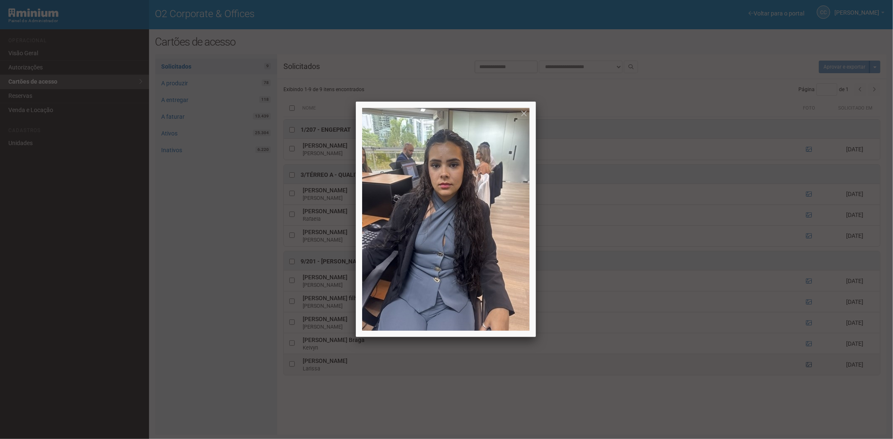
click at [806, 367] on div at bounding box center [446, 219] width 893 height 439
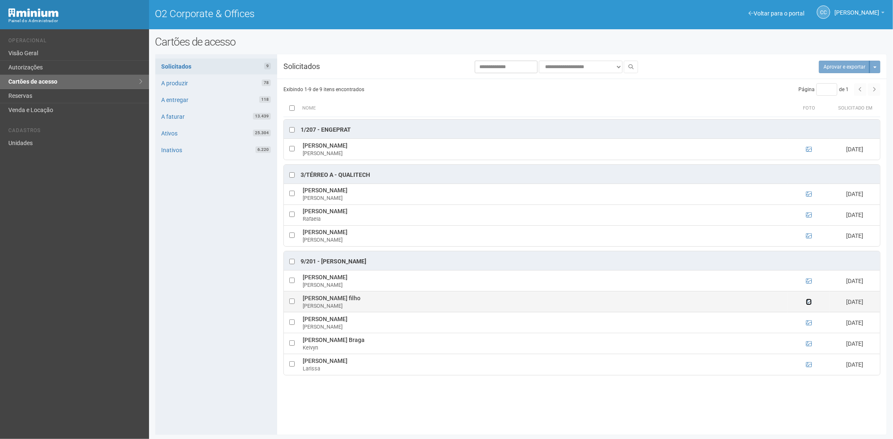
click at [809, 302] on icon at bounding box center [809, 302] width 6 height 6
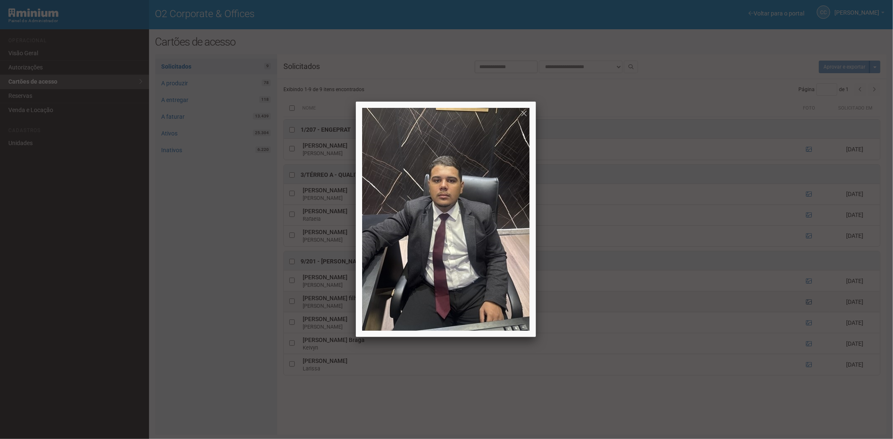
click at [809, 302] on div at bounding box center [446, 219] width 893 height 439
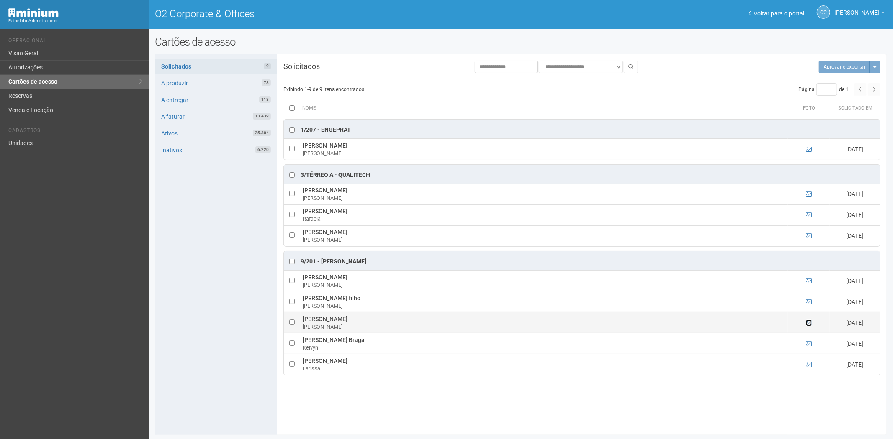
click at [807, 325] on icon at bounding box center [809, 323] width 6 height 6
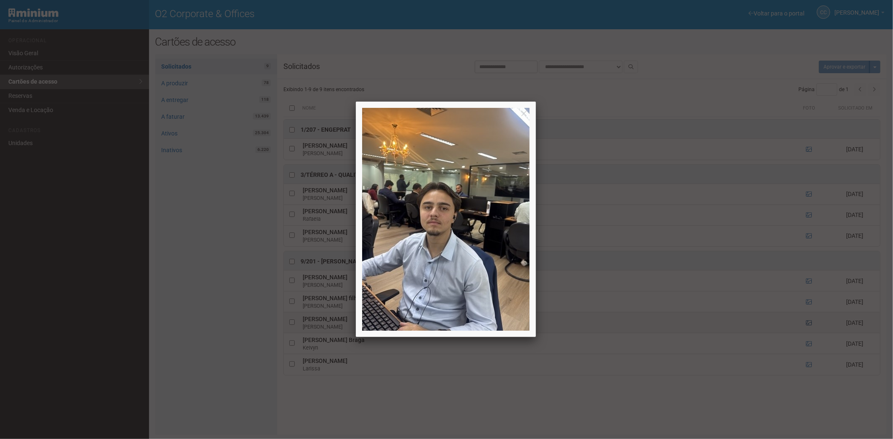
click at [807, 325] on div at bounding box center [446, 219] width 893 height 439
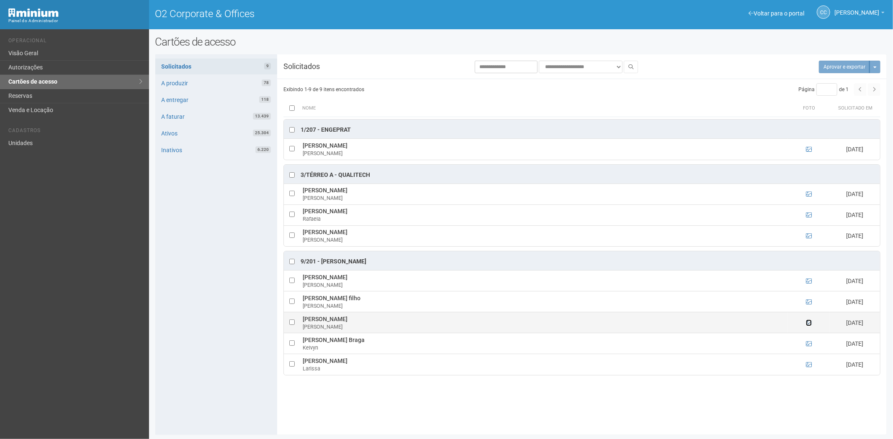
click at [809, 326] on icon at bounding box center [809, 323] width 6 height 6
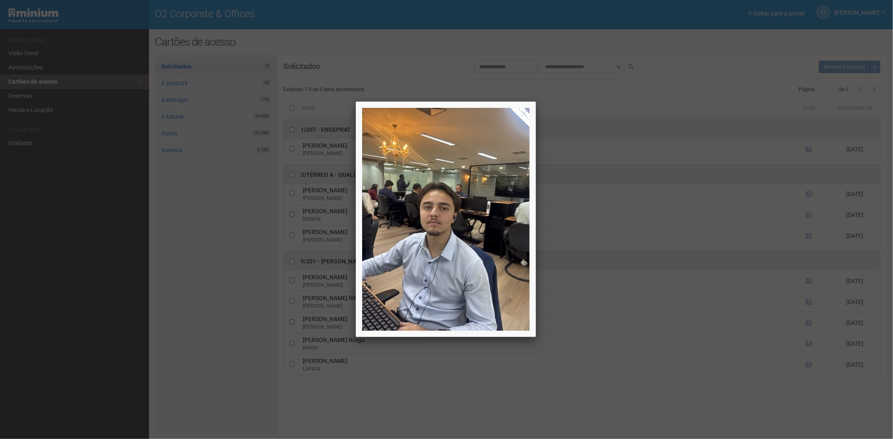
click at [725, 407] on div at bounding box center [446, 219] width 893 height 439
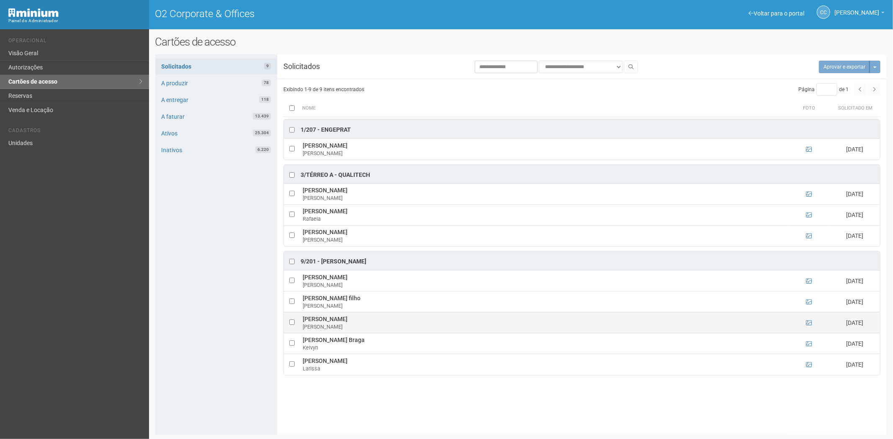
click at [814, 325] on td at bounding box center [809, 323] width 42 height 21
click at [806, 324] on icon at bounding box center [809, 323] width 6 height 6
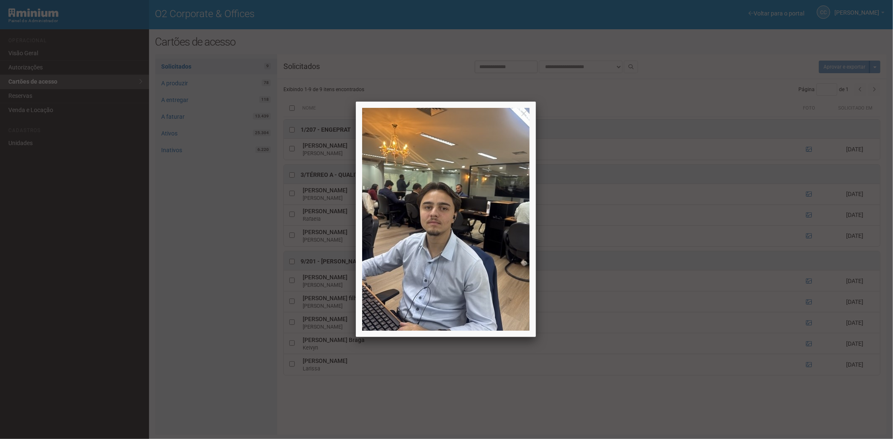
drag, startPoint x: 806, startPoint y: 363, endPoint x: 808, endPoint y: 367, distance: 4.9
click at [806, 363] on div at bounding box center [446, 219] width 893 height 439
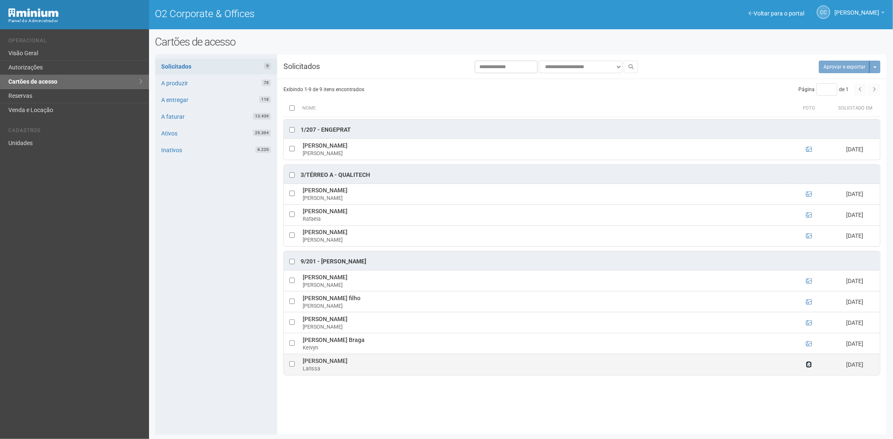
click at [809, 366] on icon at bounding box center [809, 365] width 6 height 6
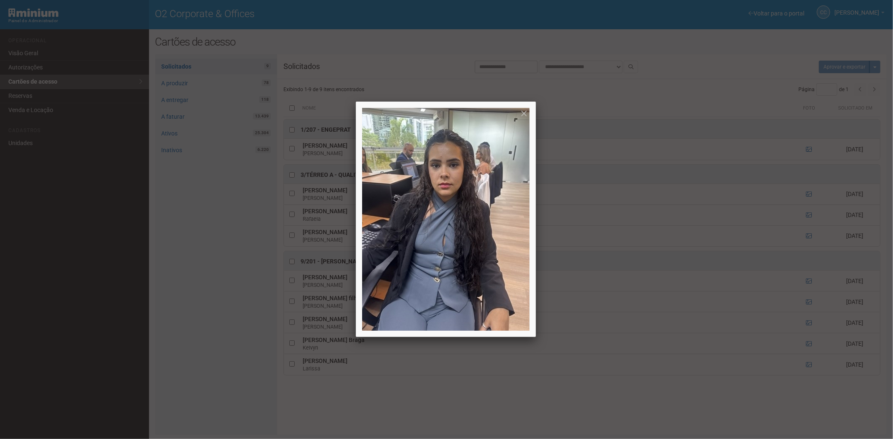
click at [807, 357] on div at bounding box center [446, 219] width 893 height 439
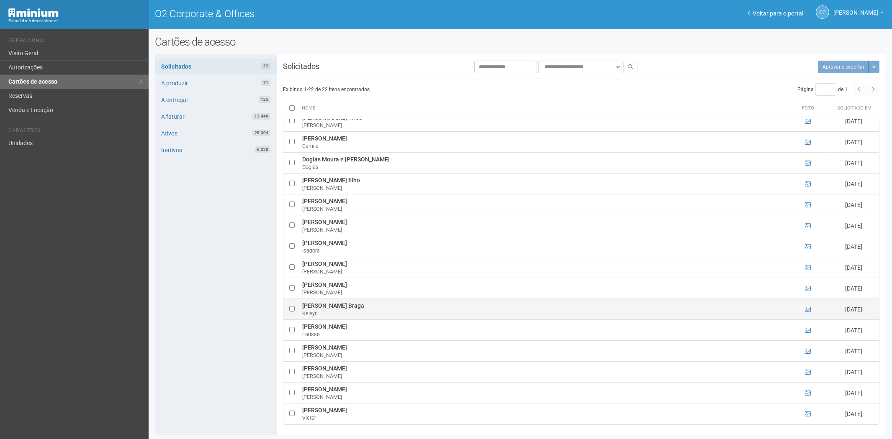
scroll to position [1, 0]
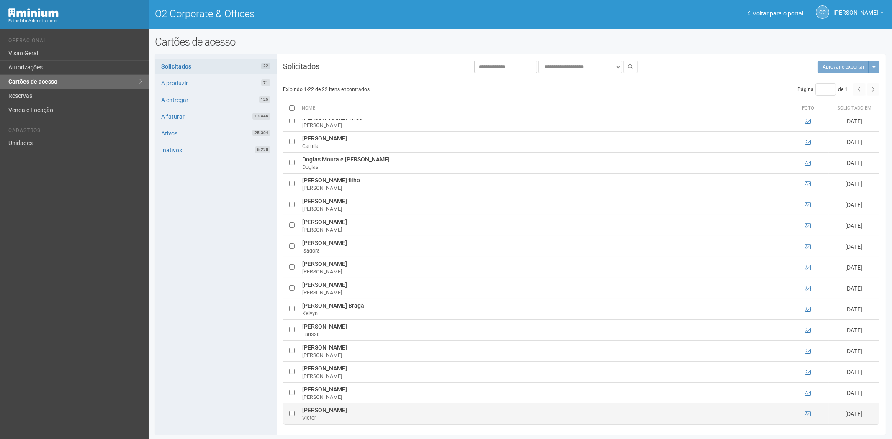
click at [803, 415] on td at bounding box center [808, 414] width 42 height 21
click at [807, 415] on icon at bounding box center [808, 414] width 6 height 6
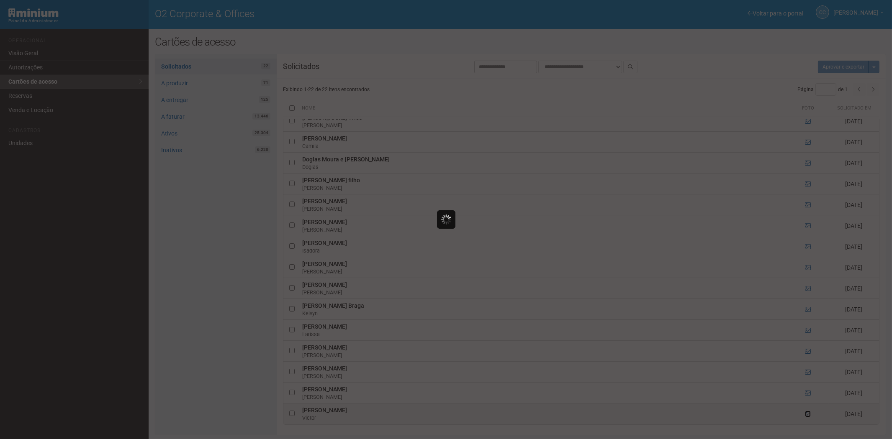
scroll to position [0, 0]
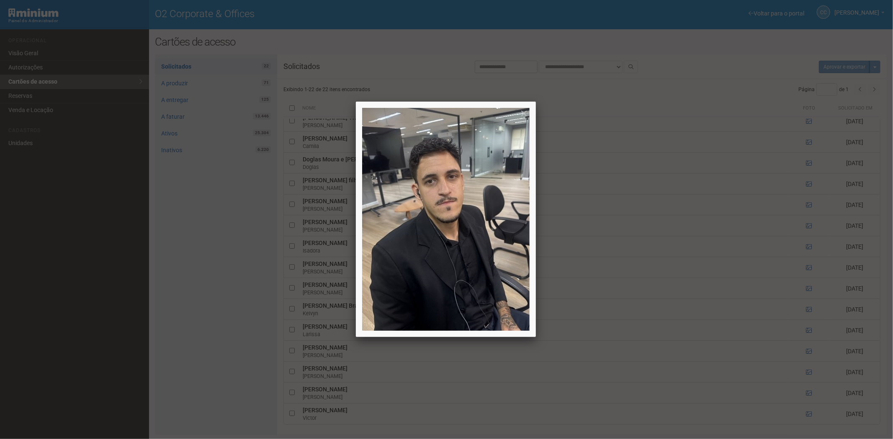
click at [808, 413] on div at bounding box center [446, 219] width 893 height 439
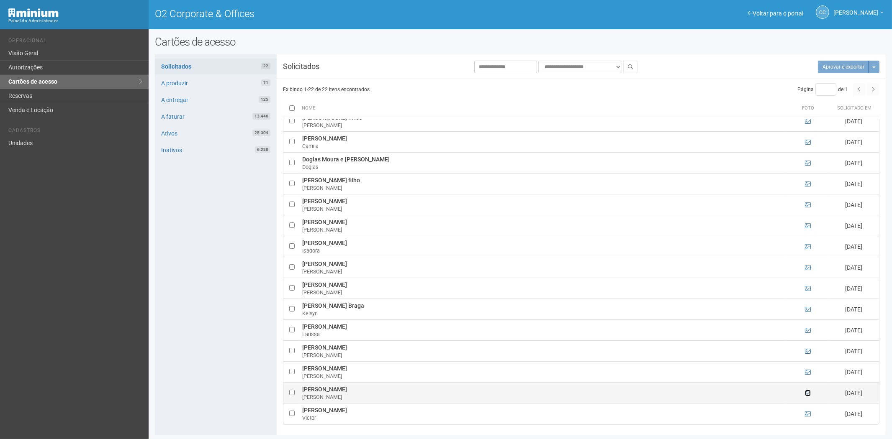
click at [806, 392] on icon at bounding box center [808, 393] width 6 height 6
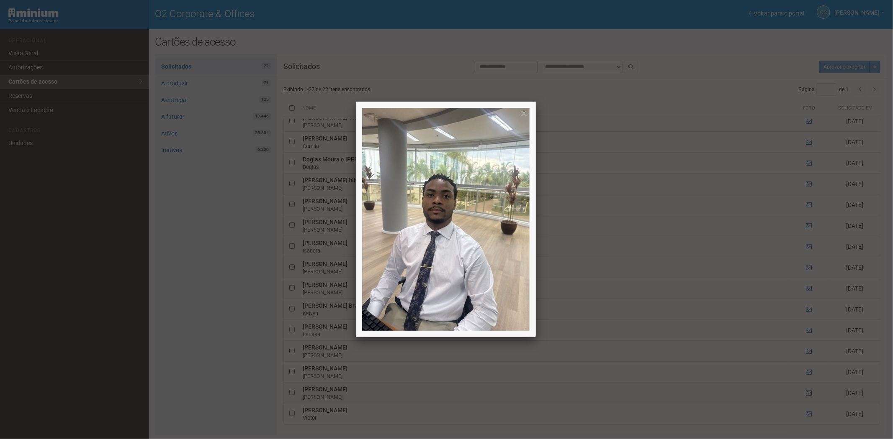
click at [806, 392] on div at bounding box center [446, 219] width 893 height 439
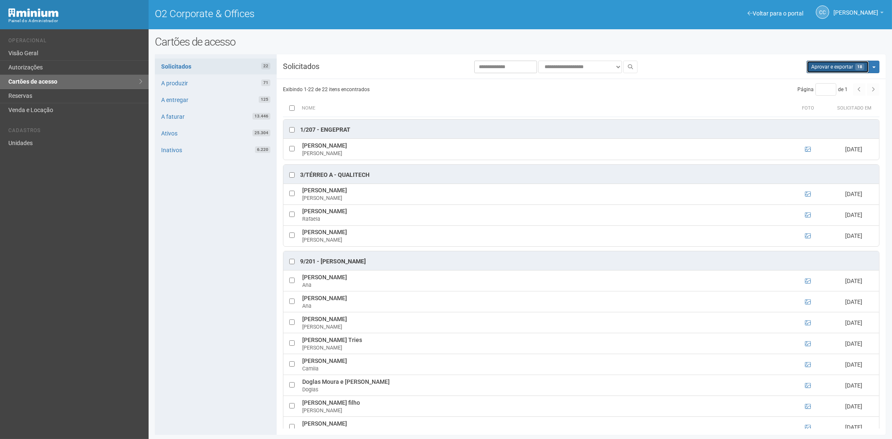
click at [823, 67] on button "Aprovar e exportar 18" at bounding box center [837, 67] width 62 height 13
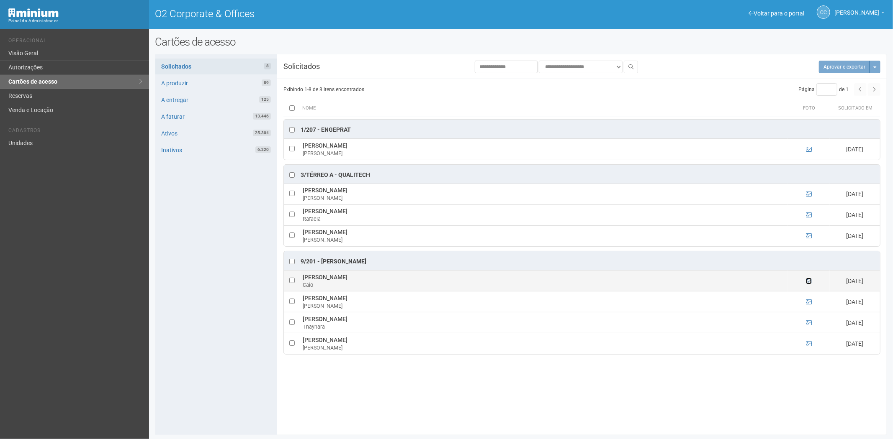
click at [809, 283] on icon at bounding box center [809, 281] width 6 height 6
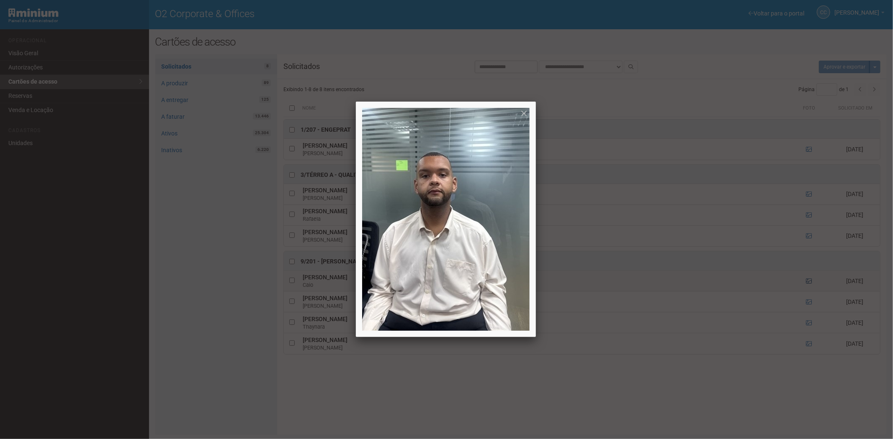
click at [809, 283] on div at bounding box center [446, 219] width 893 height 439
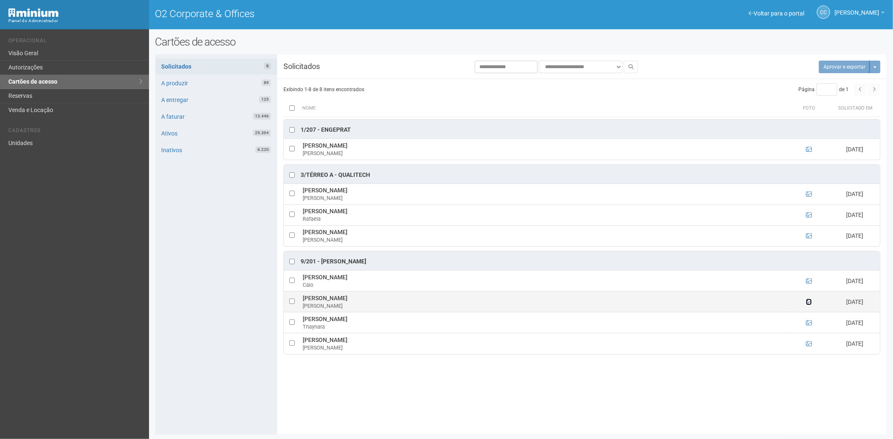
click at [808, 303] on icon at bounding box center [809, 302] width 6 height 6
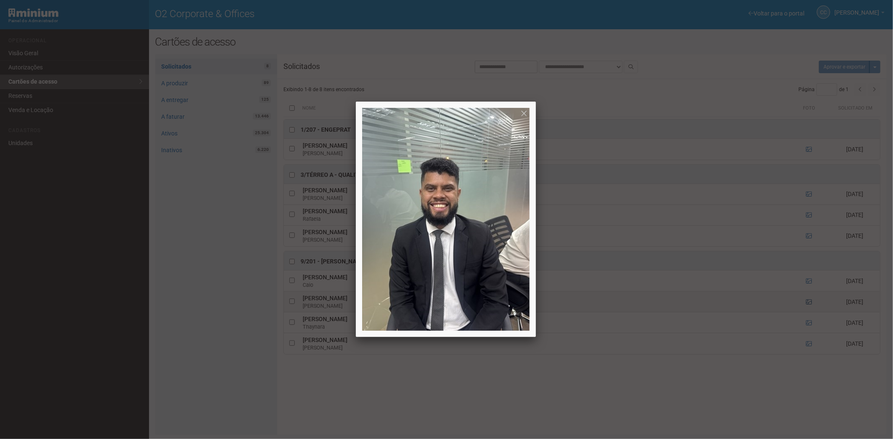
click at [808, 303] on div at bounding box center [446, 219] width 893 height 439
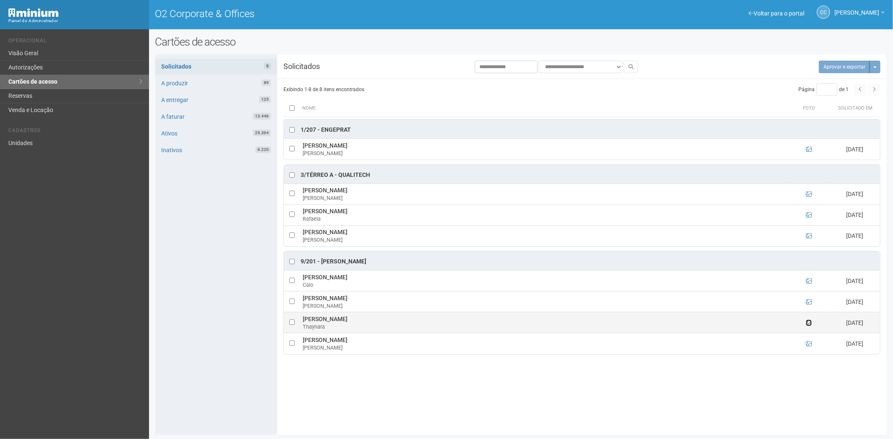
click at [809, 323] on icon at bounding box center [809, 323] width 6 height 6
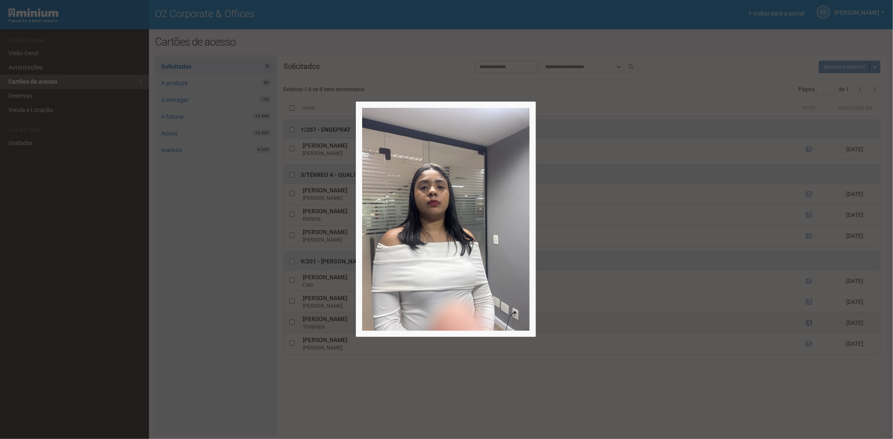
click at [809, 323] on div at bounding box center [446, 219] width 893 height 439
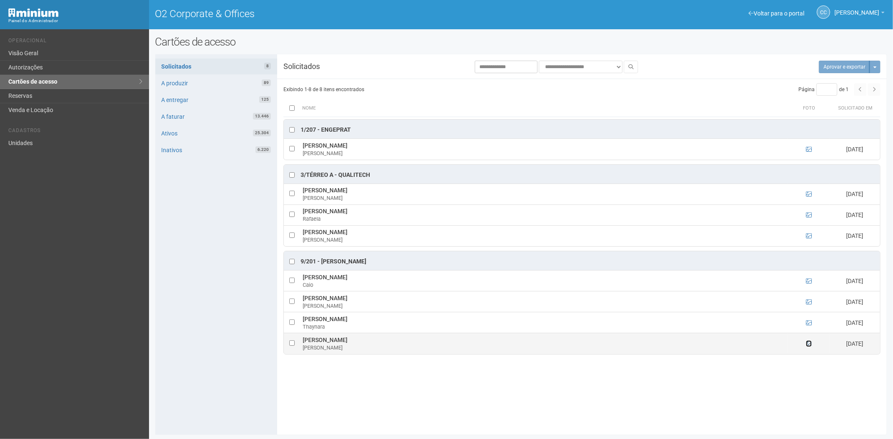
click at [810, 346] on icon at bounding box center [809, 344] width 6 height 6
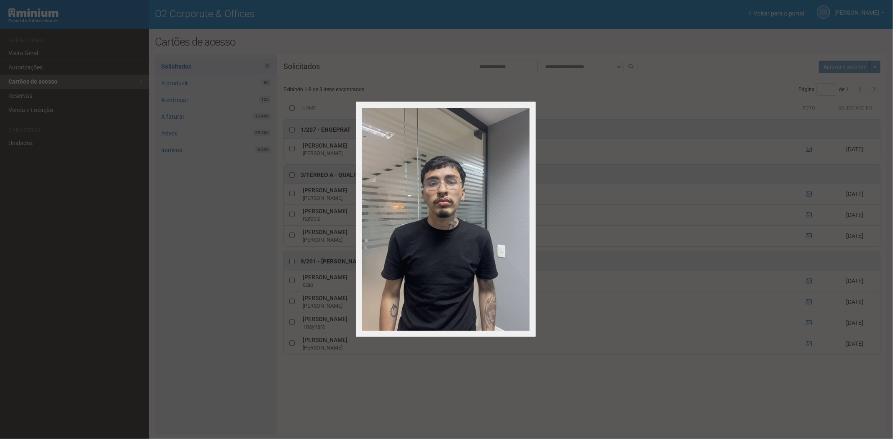
click at [809, 344] on div at bounding box center [446, 219] width 893 height 439
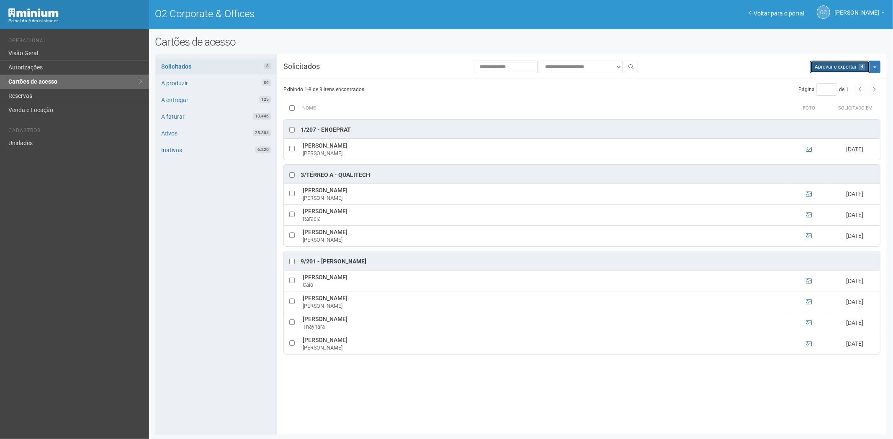
click at [827, 66] on button "Aprovar e exportar 4" at bounding box center [840, 67] width 60 height 13
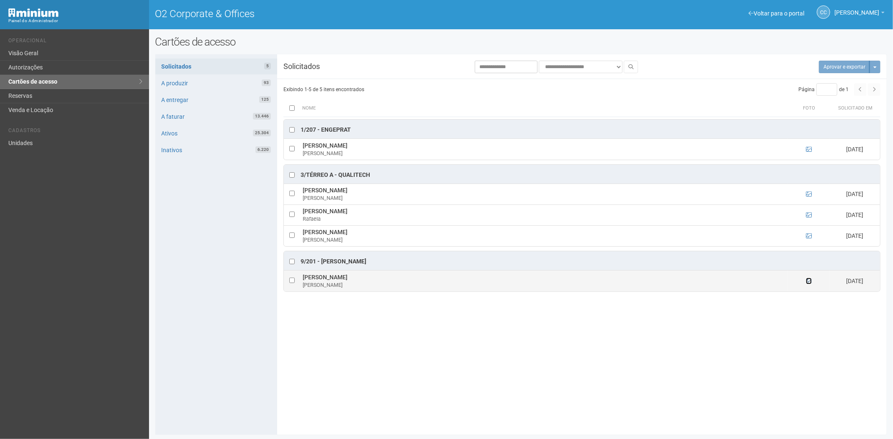
click at [809, 280] on icon at bounding box center [809, 281] width 6 height 6
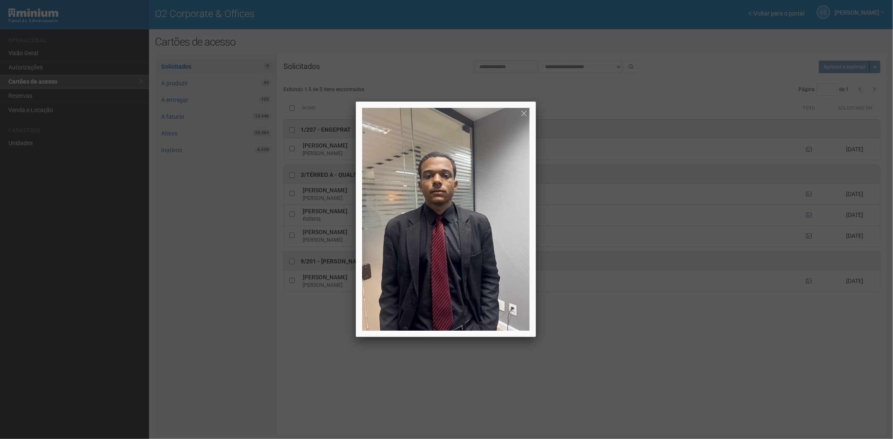
click at [699, 395] on div at bounding box center [446, 219] width 893 height 439
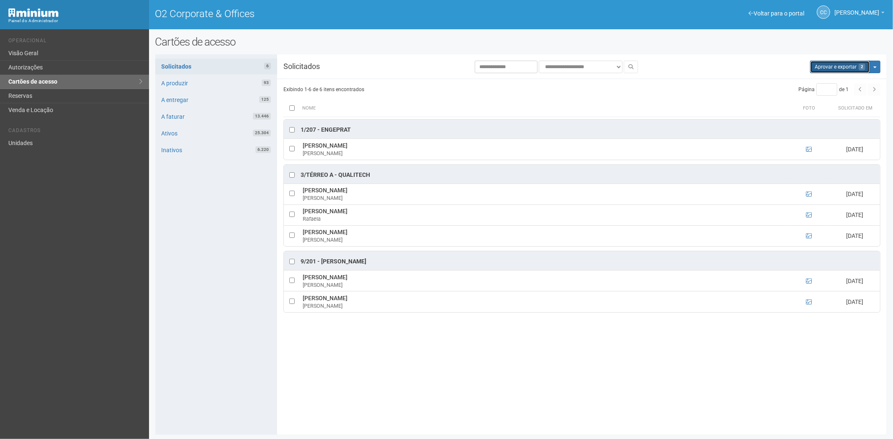
click at [848, 63] on button "Aprovar e exportar 2" at bounding box center [840, 67] width 60 height 13
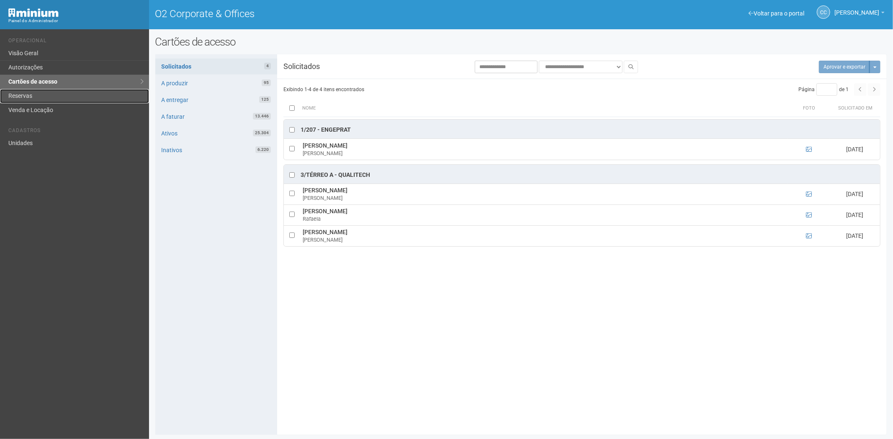
click at [61, 98] on link "Reservas" at bounding box center [74, 96] width 149 height 14
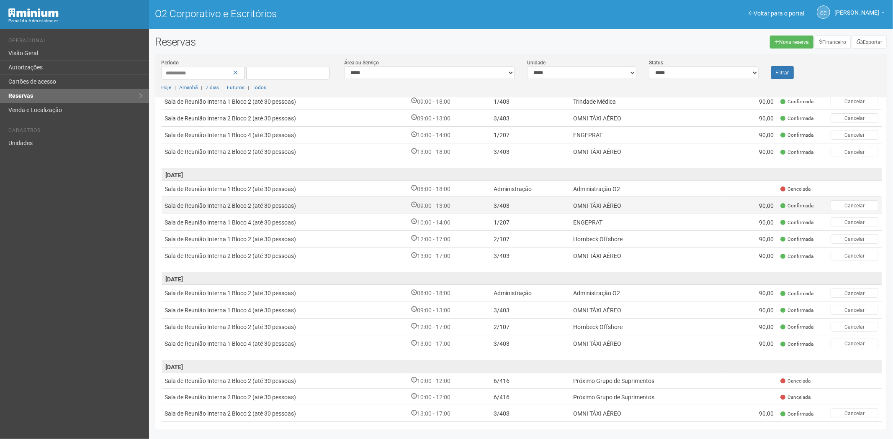
scroll to position [93, 0]
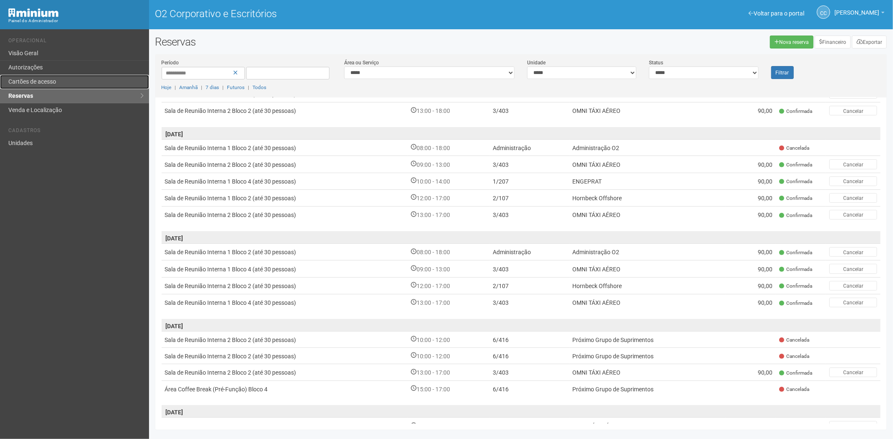
drag, startPoint x: 41, startPoint y: 81, endPoint x: 341, endPoint y: 157, distance: 310.4
click at [41, 82] on font "Cartões de acesso" at bounding box center [32, 81] width 48 height 7
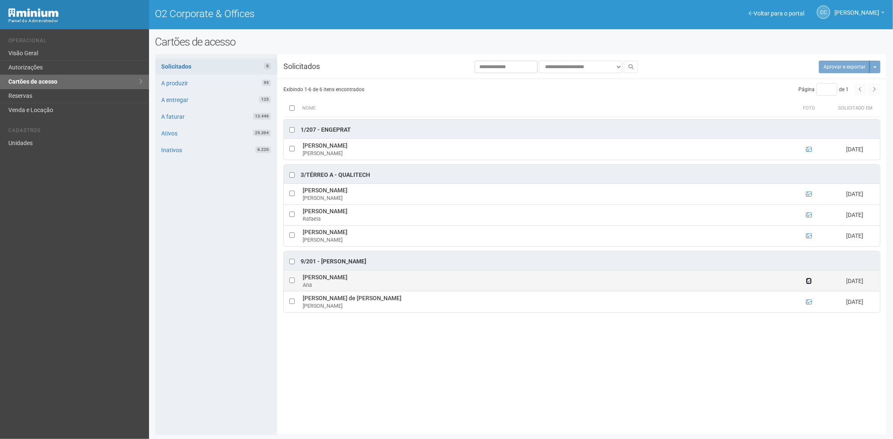
click at [809, 283] on icon at bounding box center [809, 281] width 6 height 6
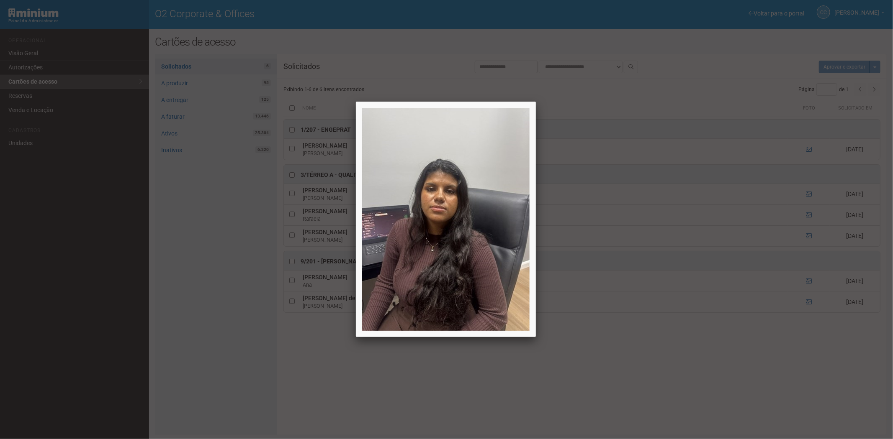
click at [808, 300] on div at bounding box center [446, 219] width 893 height 439
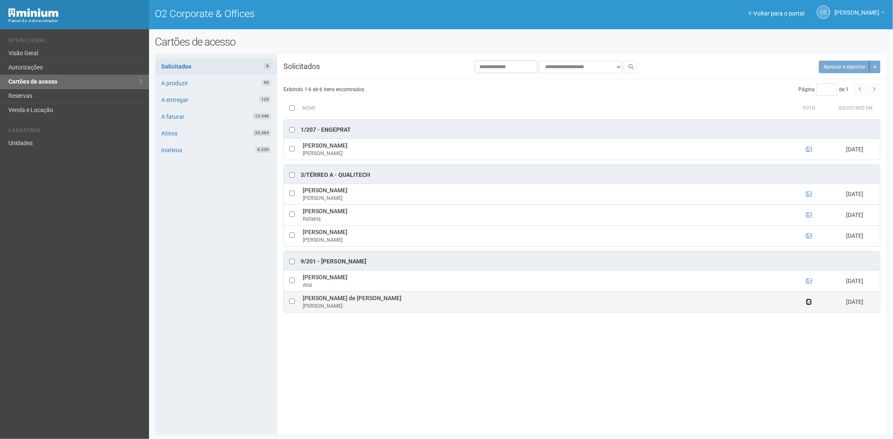
click at [807, 303] on icon at bounding box center [809, 302] width 6 height 6
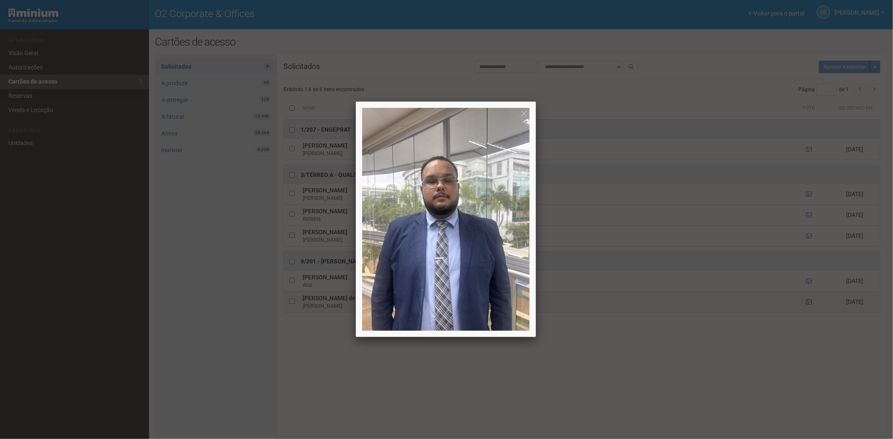
click at [807, 303] on div at bounding box center [446, 219] width 893 height 439
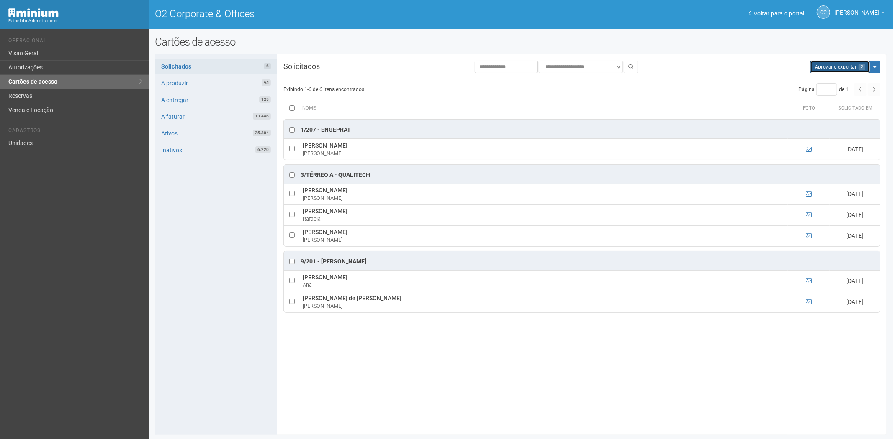
click at [829, 64] on button "Aprovar e exportar 2" at bounding box center [840, 67] width 60 height 13
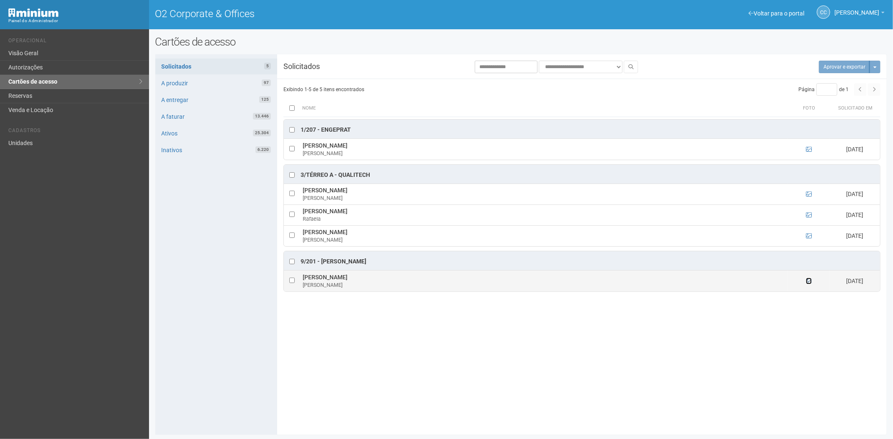
click at [808, 283] on icon at bounding box center [809, 281] width 6 height 6
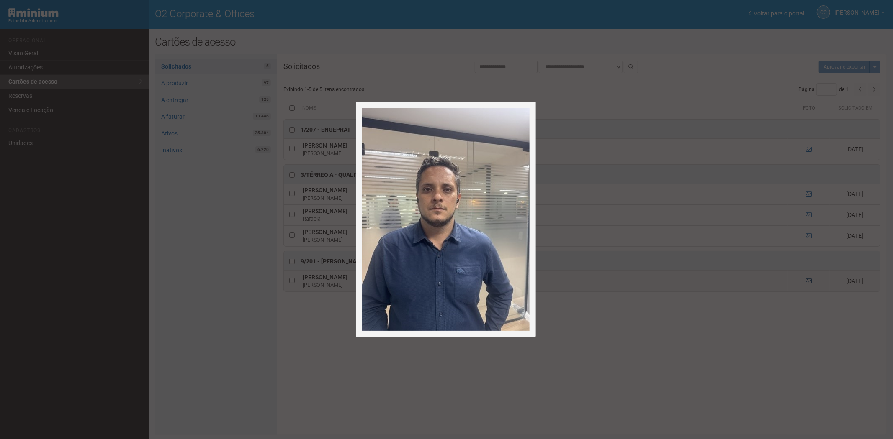
click at [808, 283] on div at bounding box center [446, 219] width 893 height 439
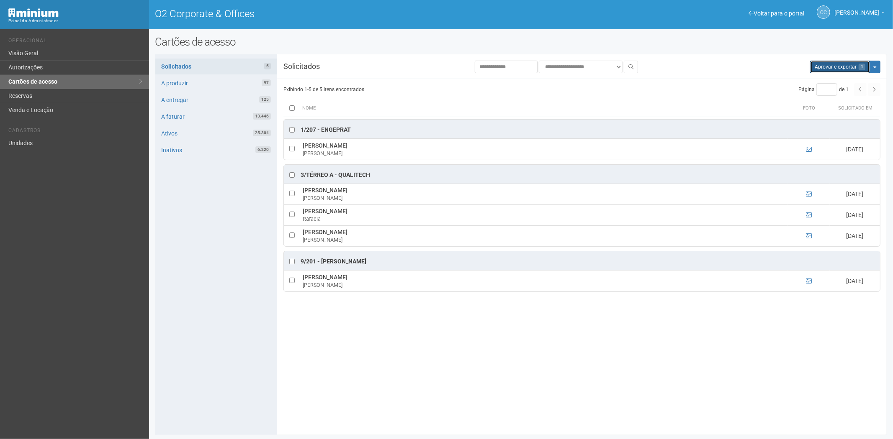
click at [831, 62] on button "Aprovar e exportar 1" at bounding box center [840, 67] width 60 height 13
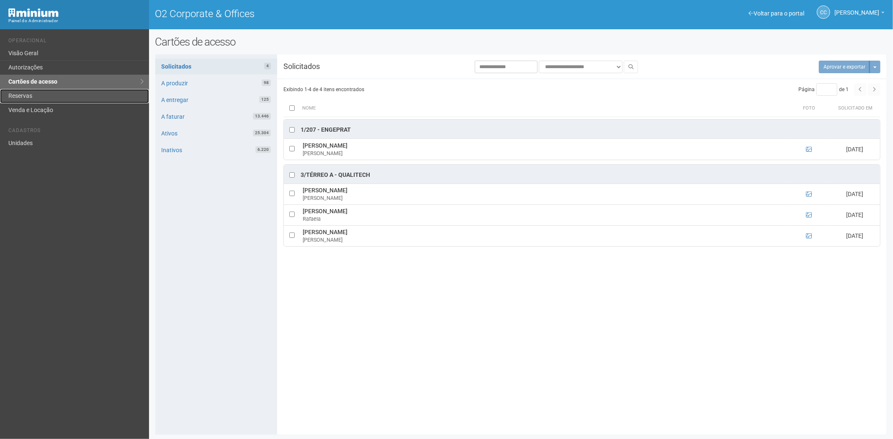
click at [34, 95] on link "Reservas" at bounding box center [74, 96] width 149 height 14
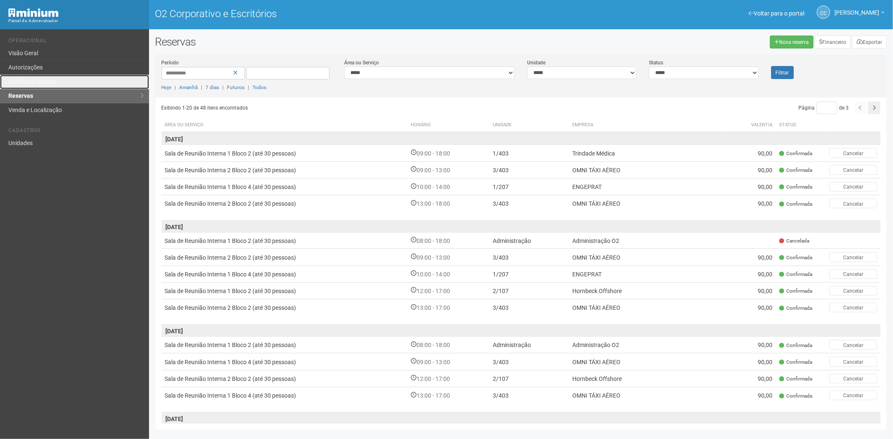
drag, startPoint x: 45, startPoint y: 78, endPoint x: 49, endPoint y: 89, distance: 11.9
click at [45, 78] on font "Cartões de acesso" at bounding box center [32, 81] width 48 height 7
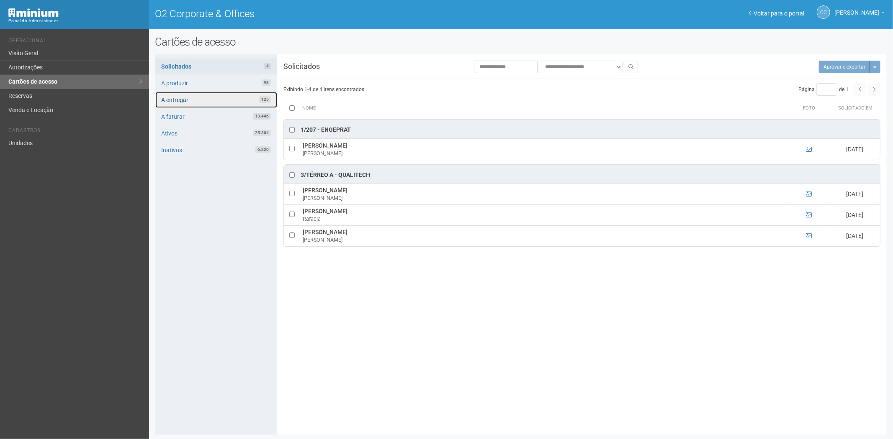
click at [203, 98] on link "A entregar 125" at bounding box center [216, 100] width 122 height 16
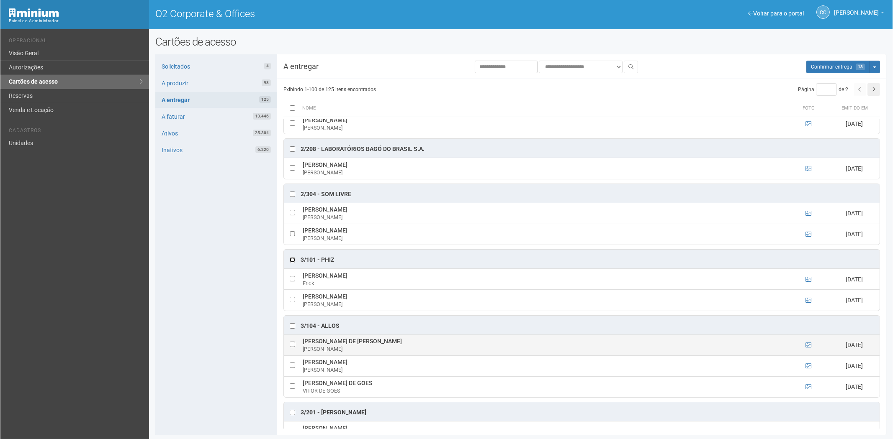
scroll to position [511, 0]
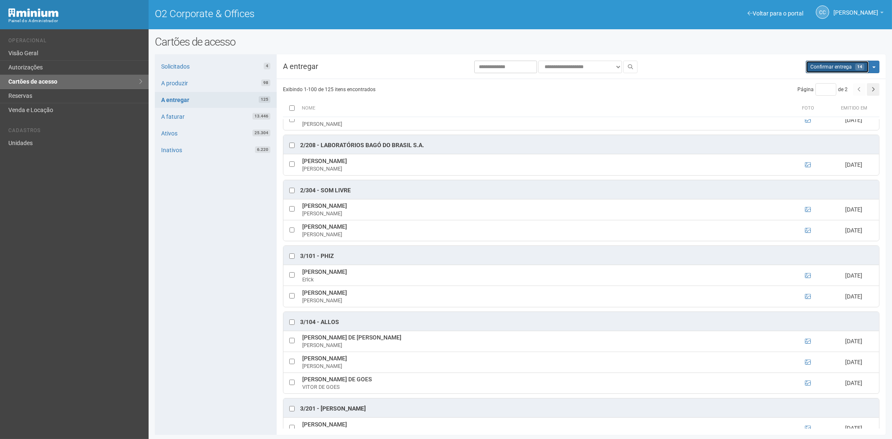
click at [830, 67] on span "Confirmar entrega" at bounding box center [830, 67] width 41 height 6
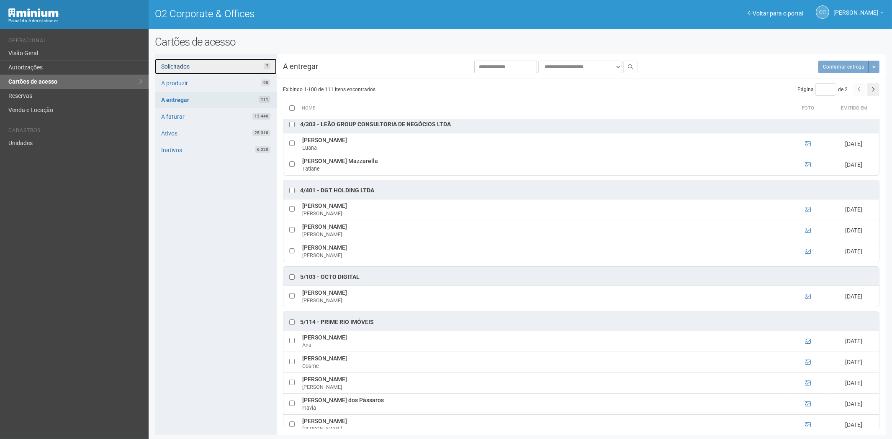
click at [198, 64] on link "Solicitados 7" at bounding box center [216, 67] width 122 height 16
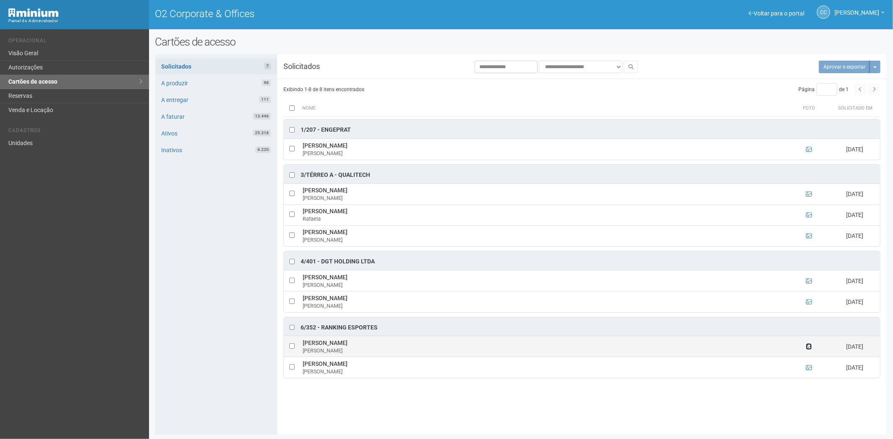
click at [808, 348] on icon at bounding box center [809, 347] width 6 height 6
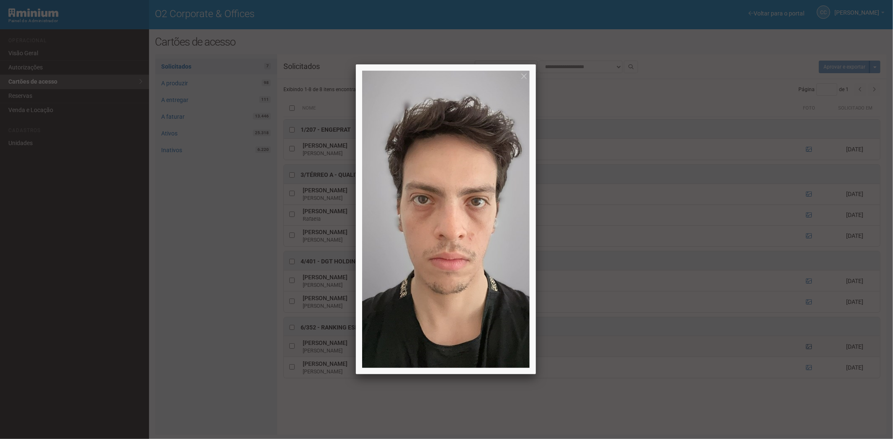
click at [808, 348] on div at bounding box center [446, 219] width 893 height 439
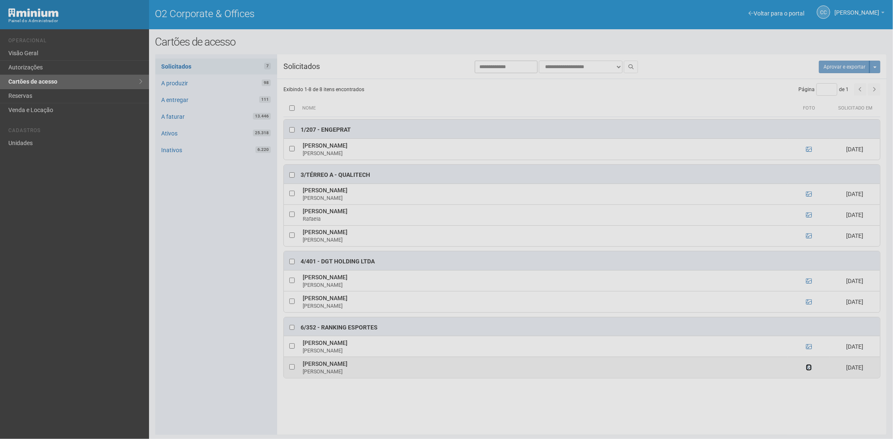
click at [809, 369] on icon at bounding box center [809, 368] width 6 height 6
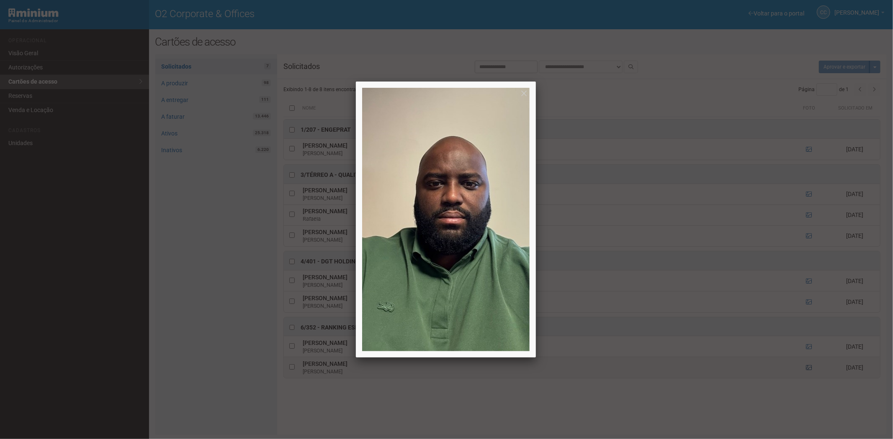
click at [809, 369] on div at bounding box center [446, 219] width 893 height 439
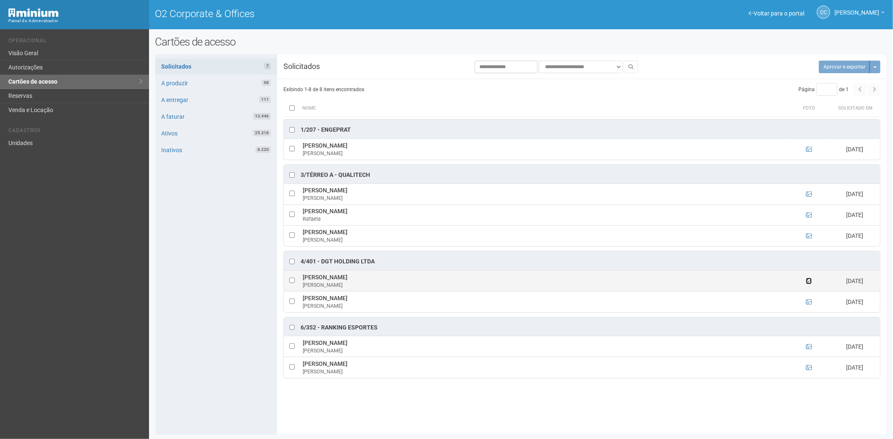
click at [809, 281] on icon at bounding box center [809, 281] width 6 height 6
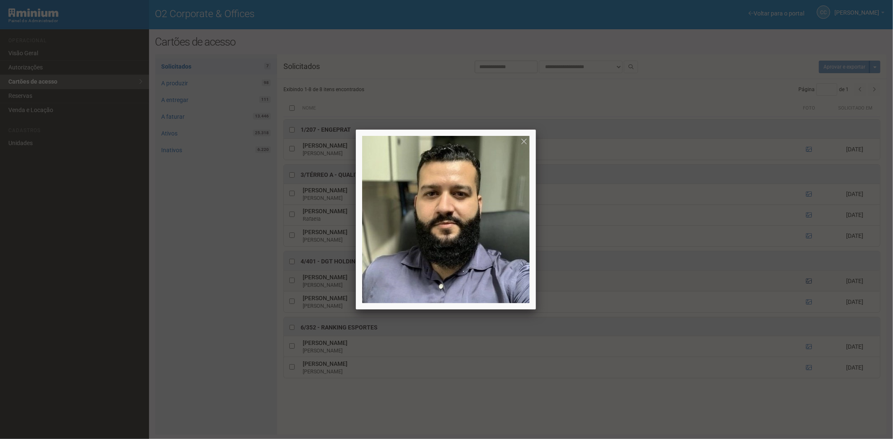
click at [809, 281] on div at bounding box center [446, 219] width 893 height 439
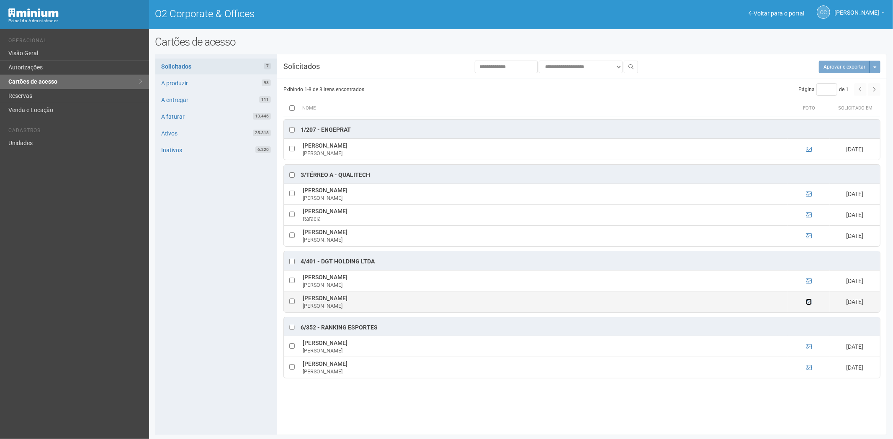
click at [806, 305] on icon at bounding box center [809, 302] width 6 height 6
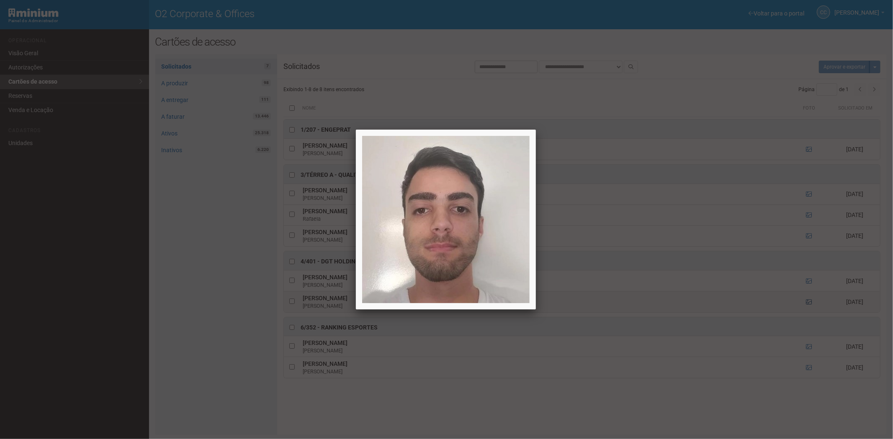
click at [806, 306] on div at bounding box center [446, 219] width 893 height 439
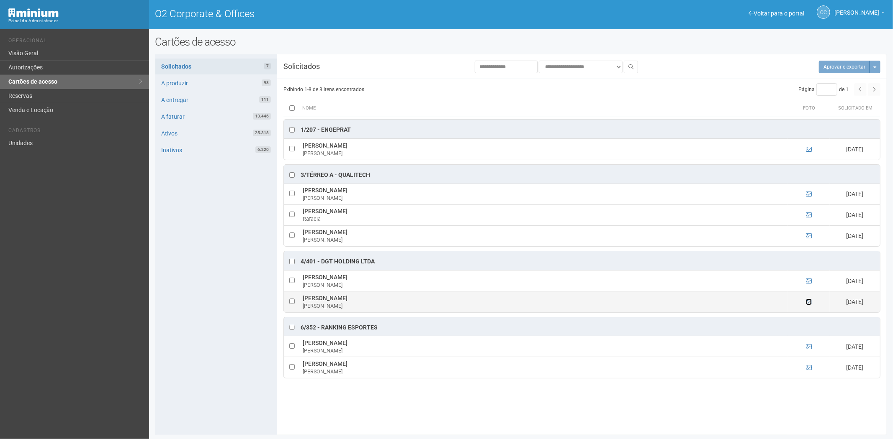
click at [806, 302] on icon at bounding box center [809, 302] width 6 height 6
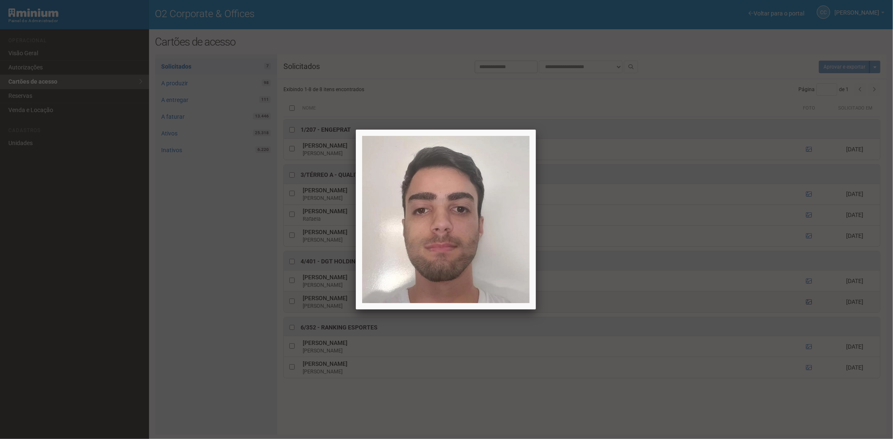
click at [806, 302] on div at bounding box center [446, 219] width 893 height 439
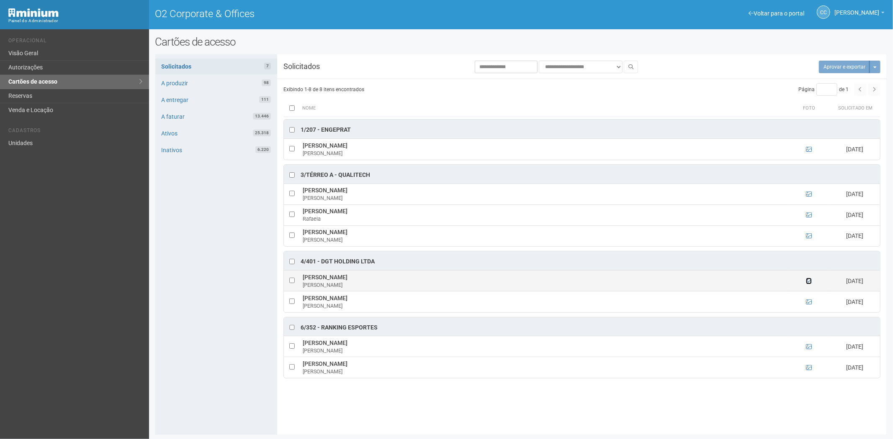
click at [808, 281] on icon at bounding box center [809, 281] width 6 height 6
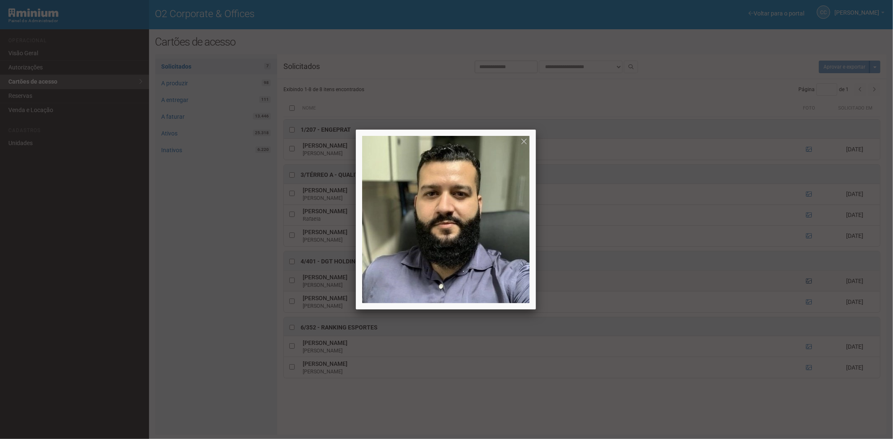
click at [808, 281] on div at bounding box center [446, 219] width 893 height 439
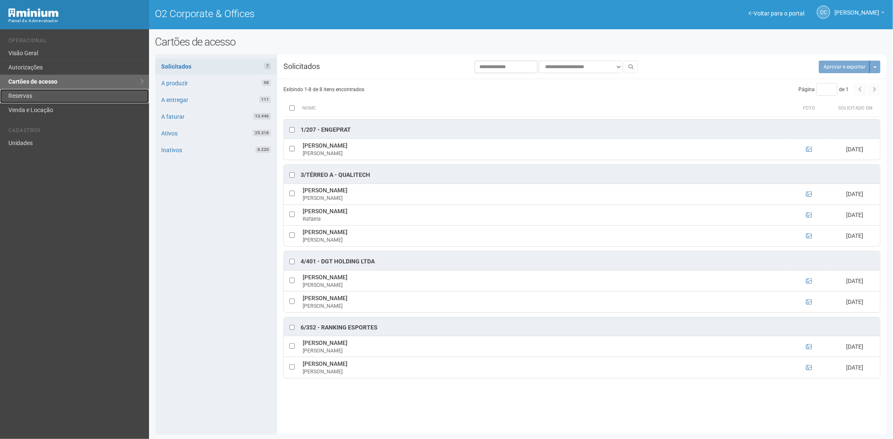
click at [76, 96] on link "Reservas" at bounding box center [74, 96] width 149 height 14
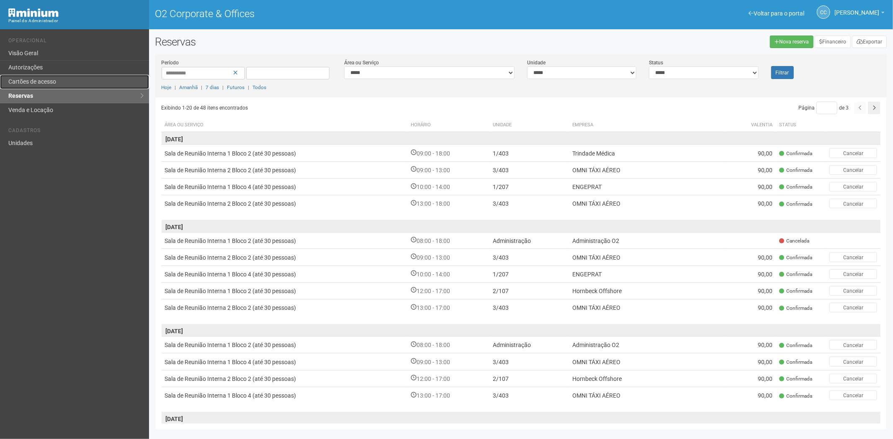
click at [72, 85] on link "Cartões de acesso" at bounding box center [74, 82] width 149 height 14
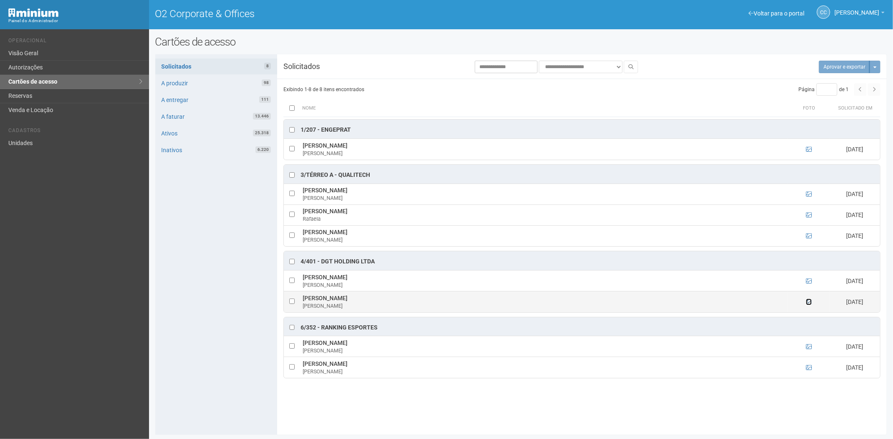
click at [806, 305] on icon at bounding box center [809, 302] width 6 height 6
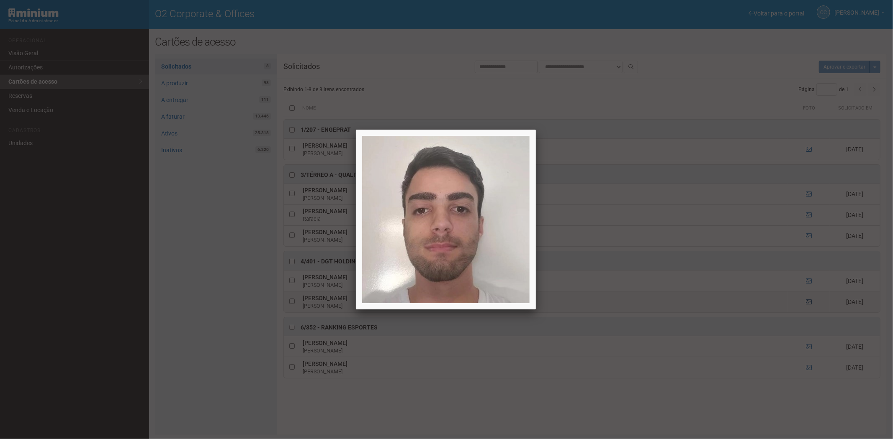
click at [806, 305] on div at bounding box center [446, 219] width 893 height 439
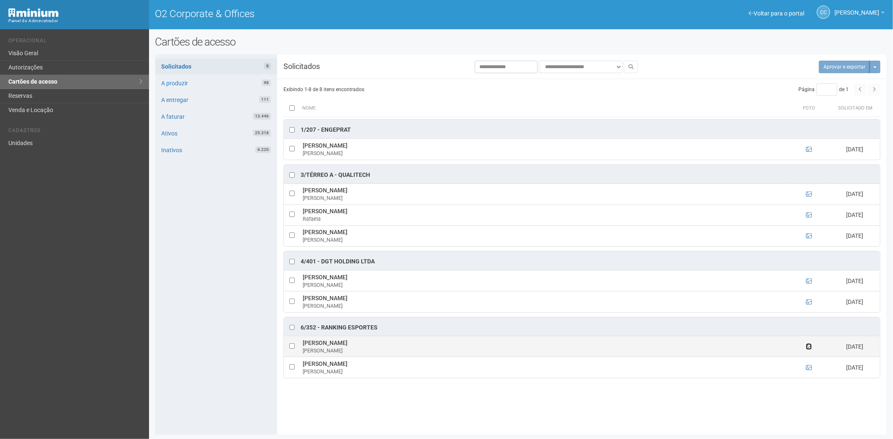
click at [808, 348] on icon at bounding box center [809, 347] width 6 height 6
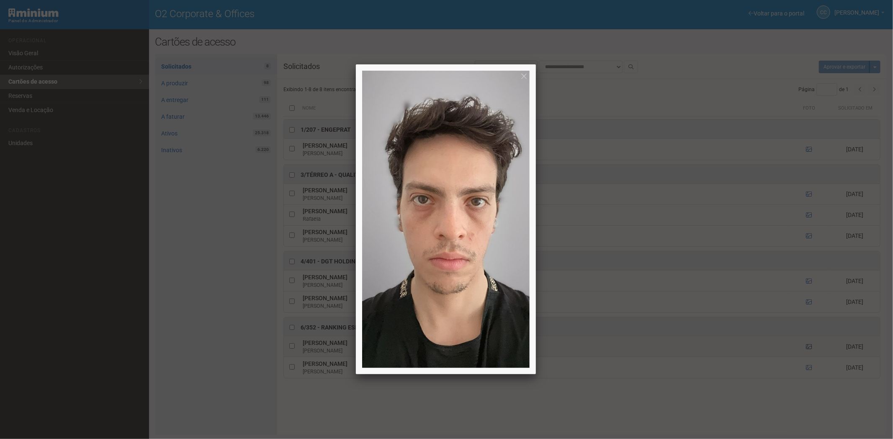
click at [808, 348] on div at bounding box center [446, 219] width 893 height 439
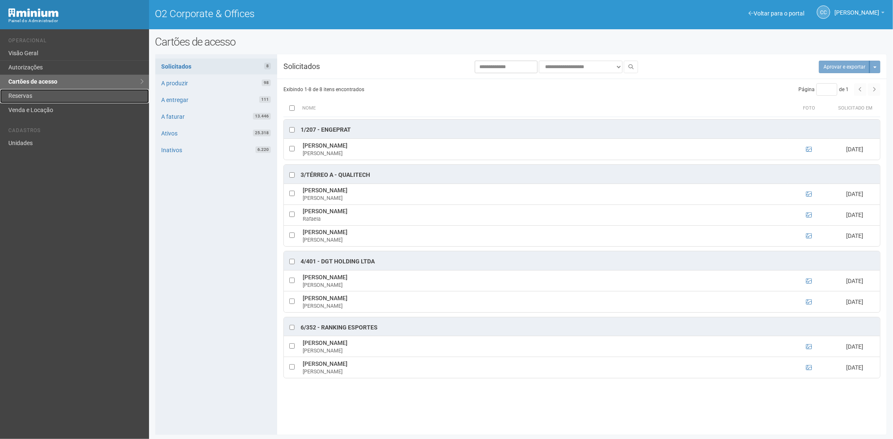
click at [41, 98] on link "Reservas" at bounding box center [74, 96] width 149 height 14
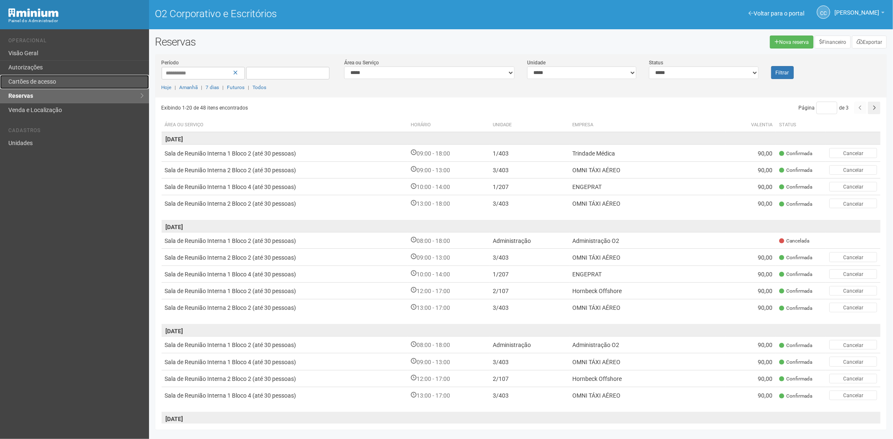
click at [26, 82] on font "Cartões de acesso" at bounding box center [32, 81] width 48 height 7
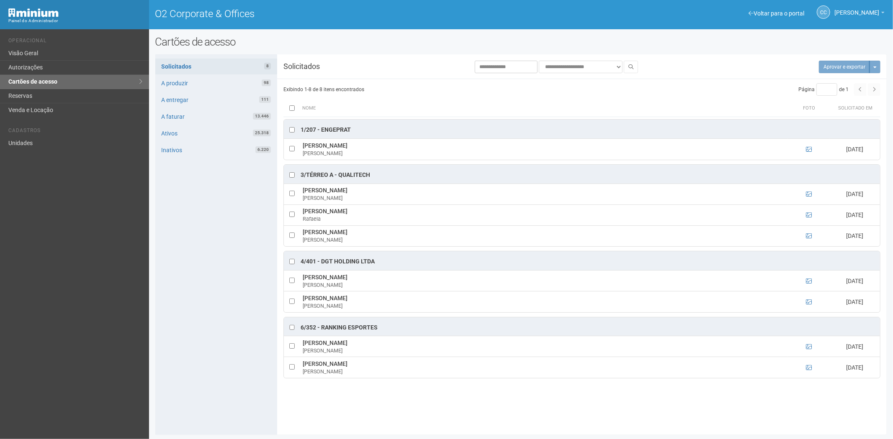
click at [289, 109] on th at bounding box center [291, 108] width 17 height 17
click at [830, 66] on button "Aprovar e exportar 8" at bounding box center [840, 67] width 60 height 13
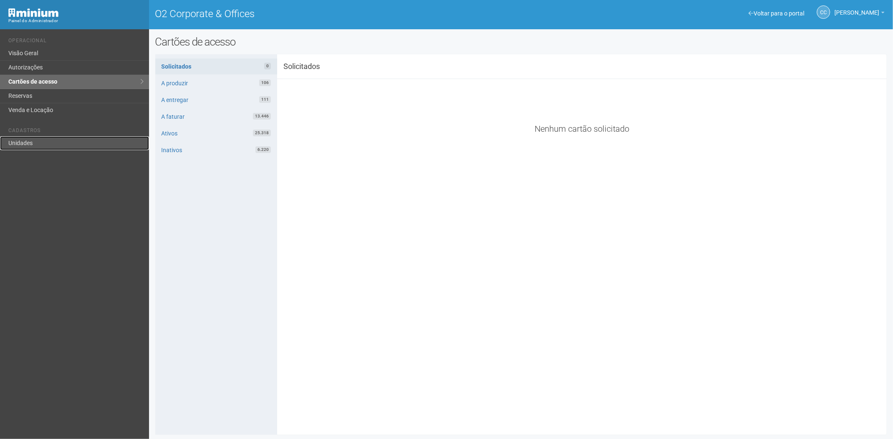
click at [31, 138] on link "Unidades" at bounding box center [74, 143] width 149 height 14
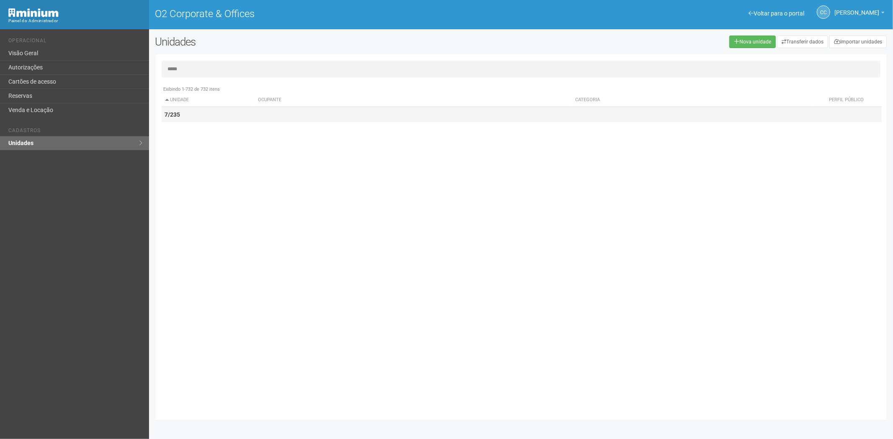
type input "*****"
click at [211, 116] on td "7/235" at bounding box center [208, 114] width 93 height 15
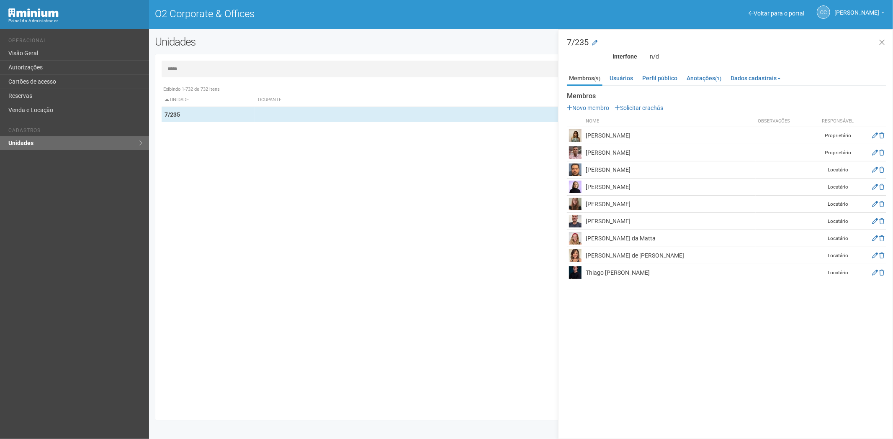
drag, startPoint x: 647, startPoint y: 199, endPoint x: 587, endPoint y: 199, distance: 60.7
click at [587, 199] on td "[PERSON_NAME]" at bounding box center [669, 204] width 172 height 17
copy td "[PERSON_NAME]"
click at [26, 85] on link "Cartões de acesso" at bounding box center [74, 82] width 149 height 14
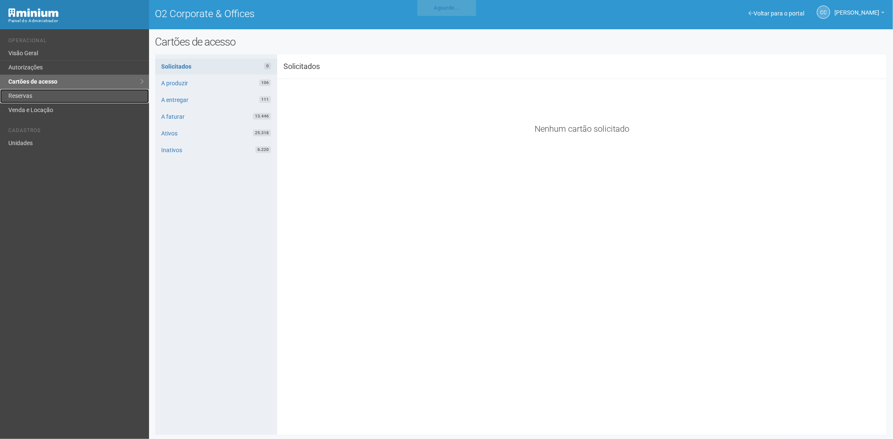
click at [42, 93] on link "Reservas" at bounding box center [74, 96] width 149 height 14
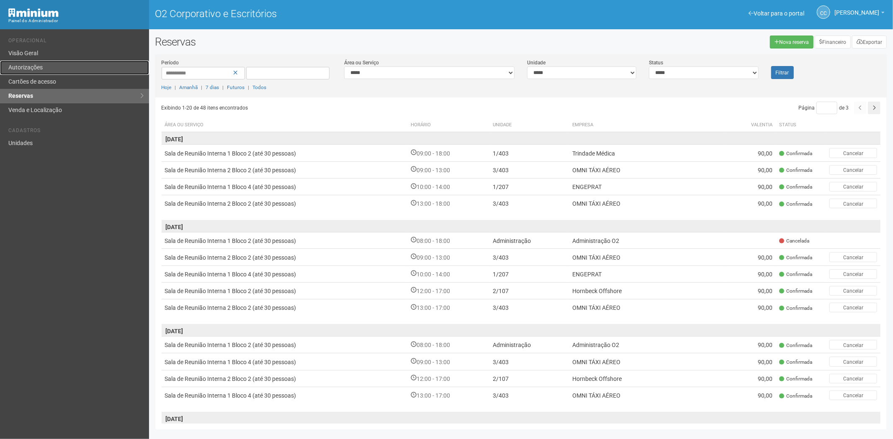
click at [46, 65] on link "Autorizações" at bounding box center [74, 68] width 149 height 14
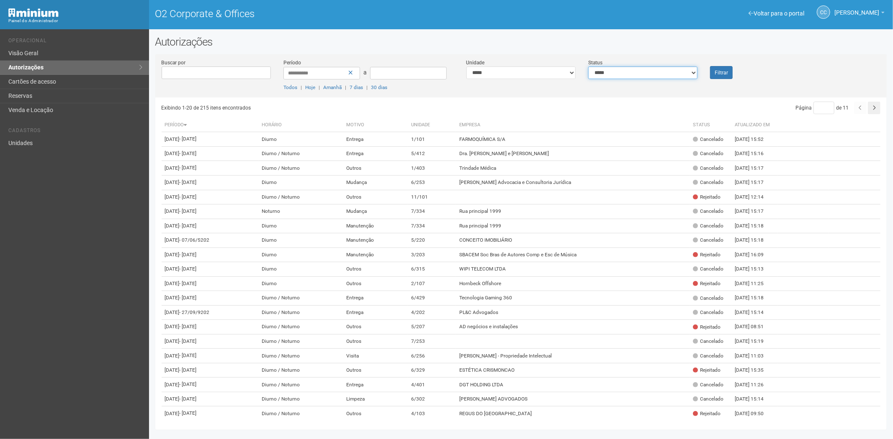
click at [635, 77] on select "**********" at bounding box center [642, 73] width 109 height 13
select select "*"
click at [588, 67] on select "**********" at bounding box center [642, 73] width 109 height 13
click at [722, 74] on font "Filtrar" at bounding box center [720, 73] width 13 height 6
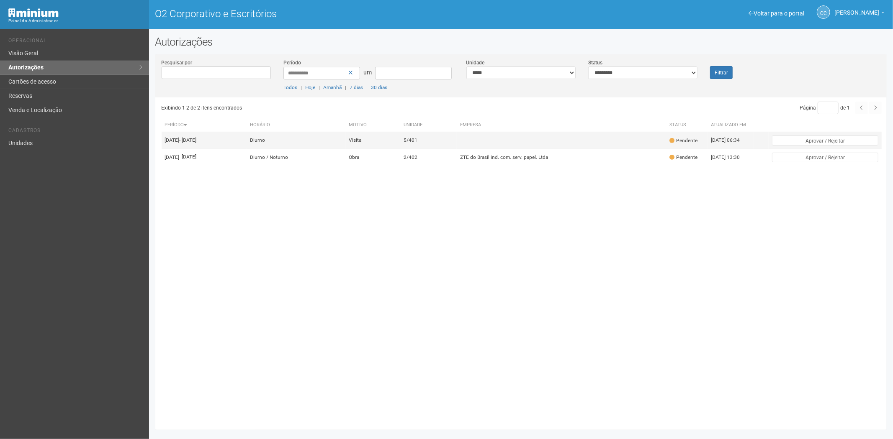
click at [246, 141] on td "13/10/2025 - 13/10/2025" at bounding box center [204, 140] width 85 height 17
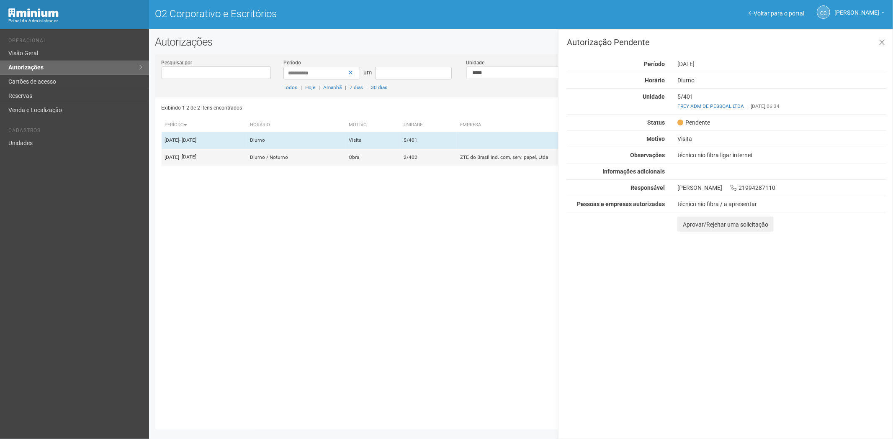
click at [246, 162] on td "13/10/2025 - 19/10/2025" at bounding box center [204, 157] width 85 height 17
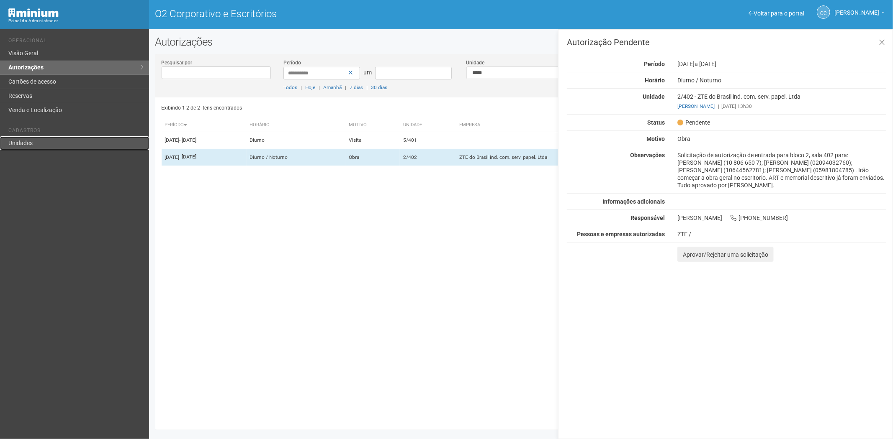
drag, startPoint x: 25, startPoint y: 143, endPoint x: 96, endPoint y: 147, distance: 71.3
click at [26, 143] on font "Unidades" at bounding box center [20, 143] width 24 height 7
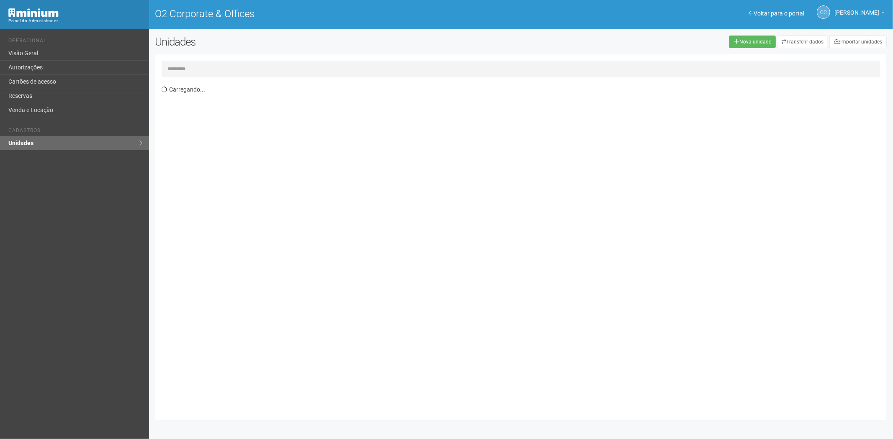
click at [229, 66] on input "text" at bounding box center [521, 69] width 719 height 17
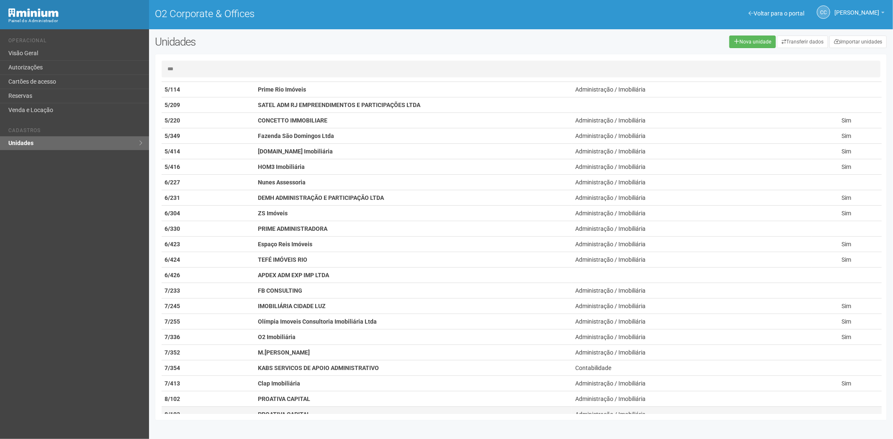
scroll to position [228, 0]
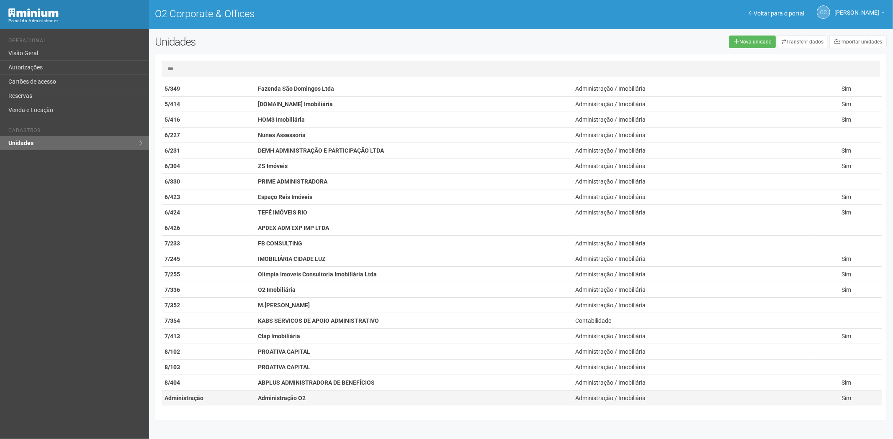
type input "***"
click at [264, 398] on strong "Administração O2" at bounding box center [282, 398] width 48 height 7
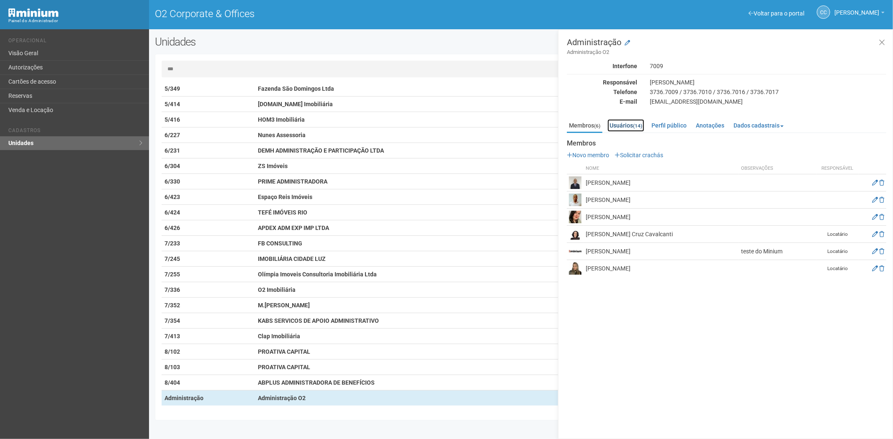
click at [616, 128] on link "Usuários (14)" at bounding box center [625, 125] width 37 height 13
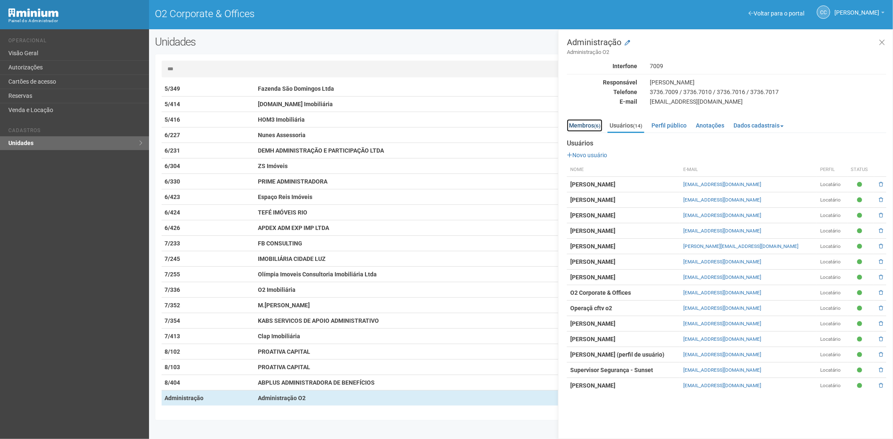
click at [586, 124] on link "Membros (6)" at bounding box center [585, 125] width 36 height 13
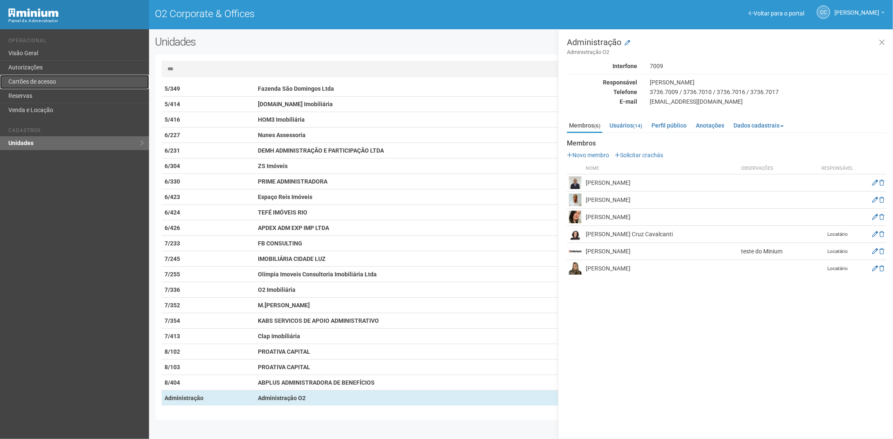
click at [27, 82] on link "Cartões de acesso" at bounding box center [74, 82] width 149 height 14
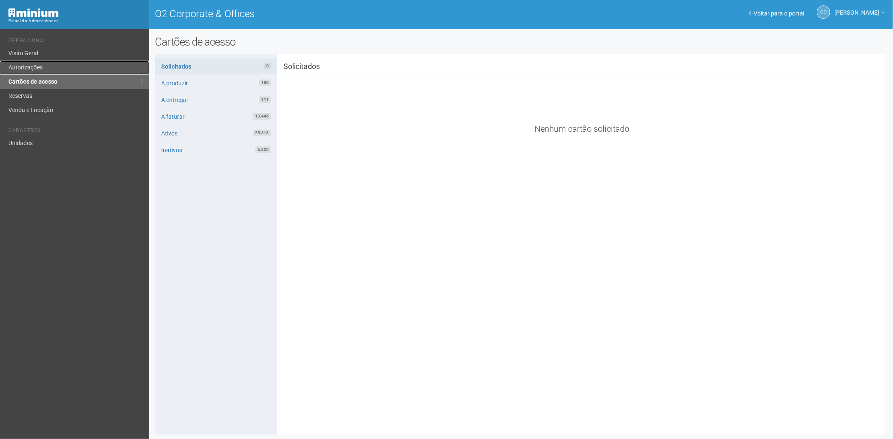
click at [39, 65] on link "Autorizações" at bounding box center [74, 68] width 149 height 14
